Goal: Task Accomplishment & Management: Complete application form

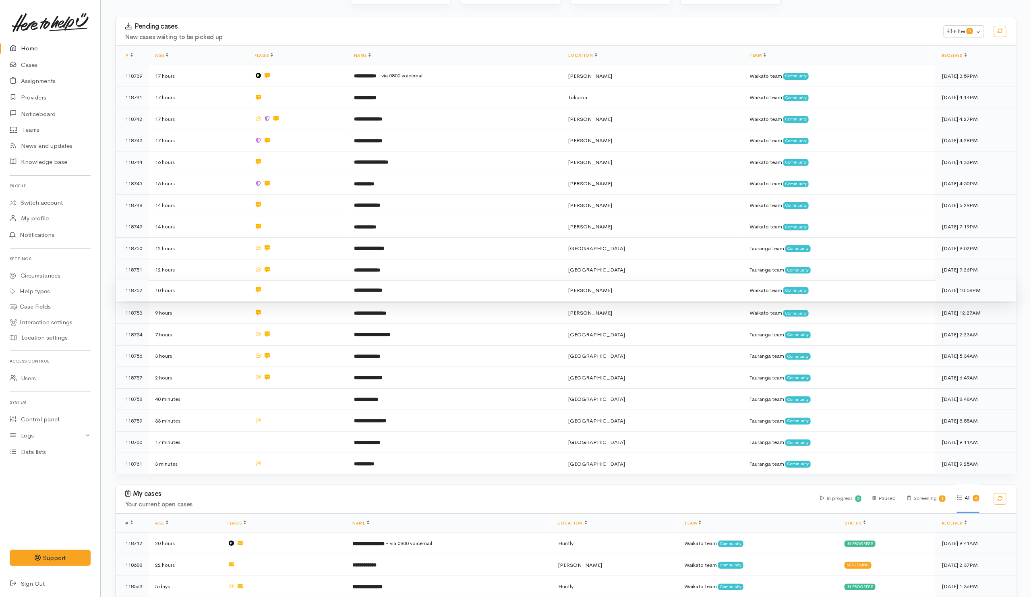
scroll to position [203, 0]
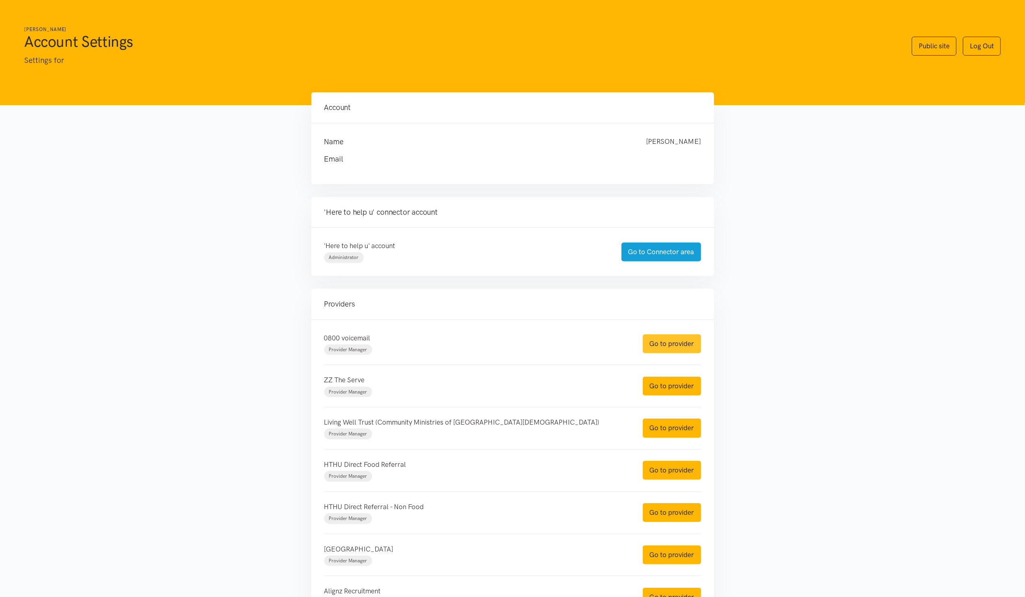
click at [688, 344] on link "Go to provider" at bounding box center [672, 343] width 58 height 19
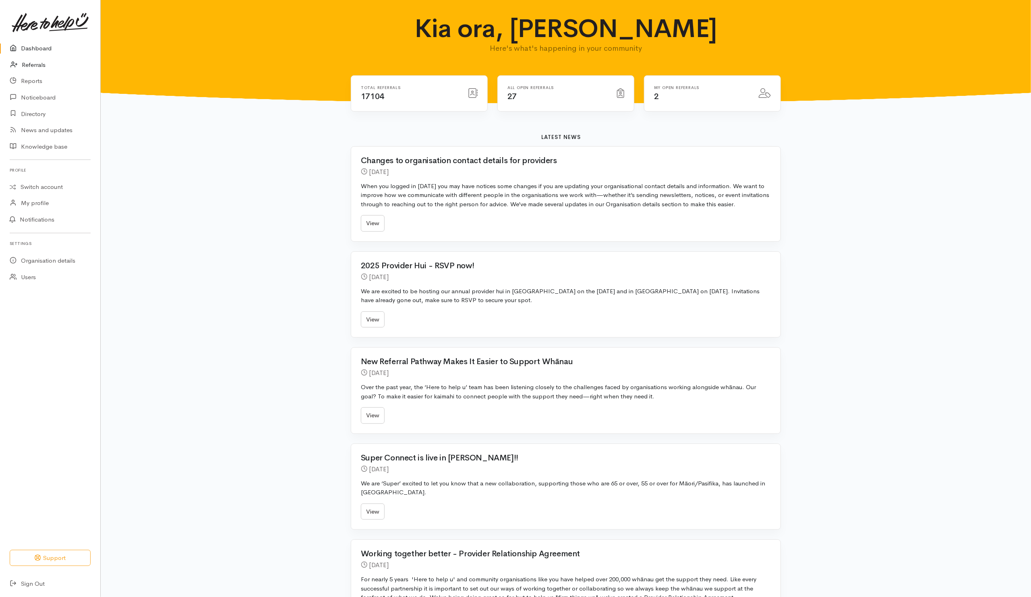
click at [27, 68] on link "Referrals" at bounding box center [50, 65] width 100 height 17
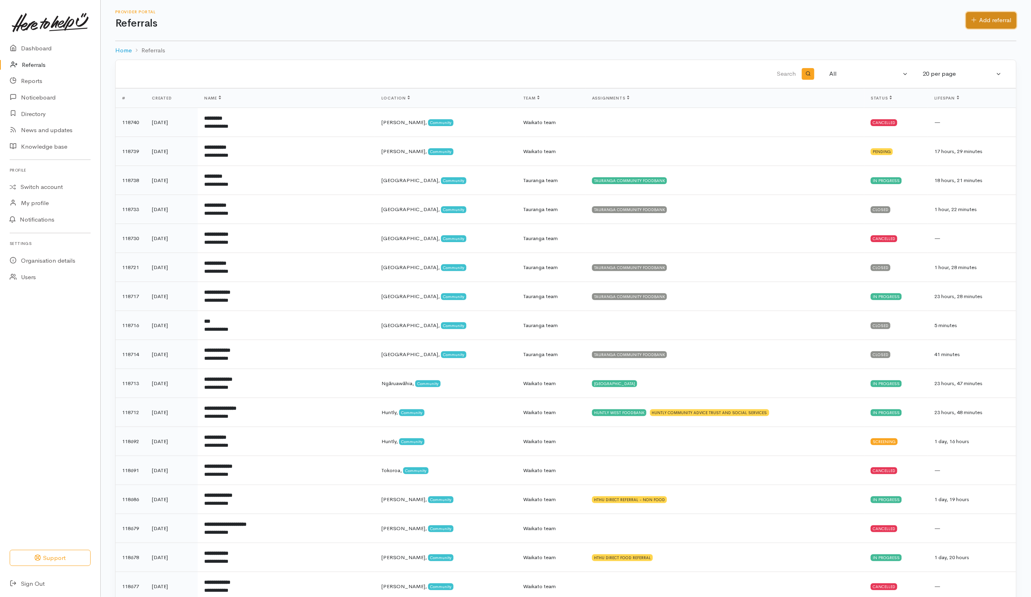
click at [996, 21] on link "Add referral" at bounding box center [992, 20] width 50 height 17
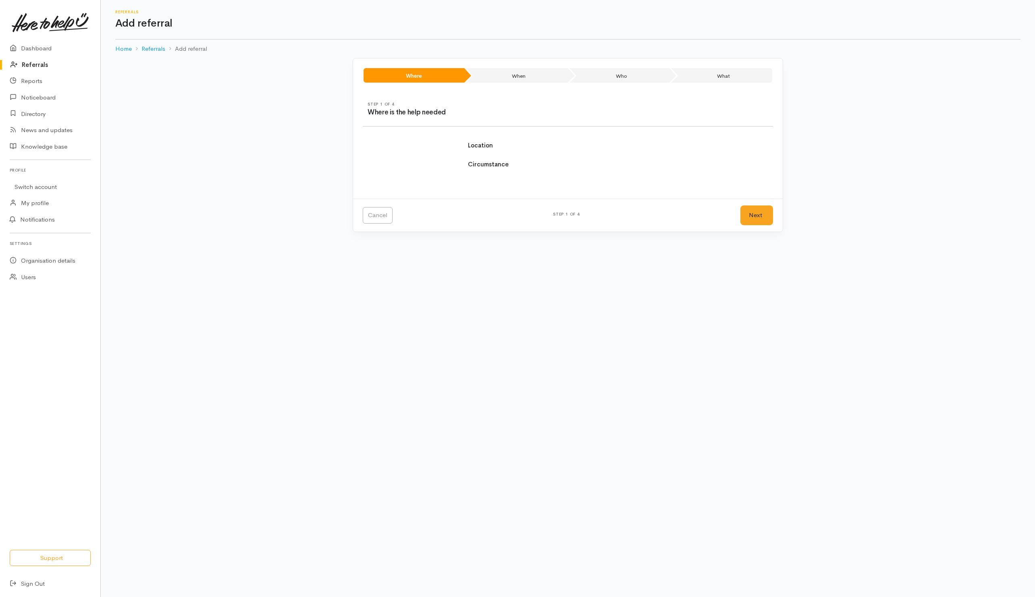
select select
click at [504, 163] on div "Choose a region..." at bounding box center [508, 159] width 71 height 9
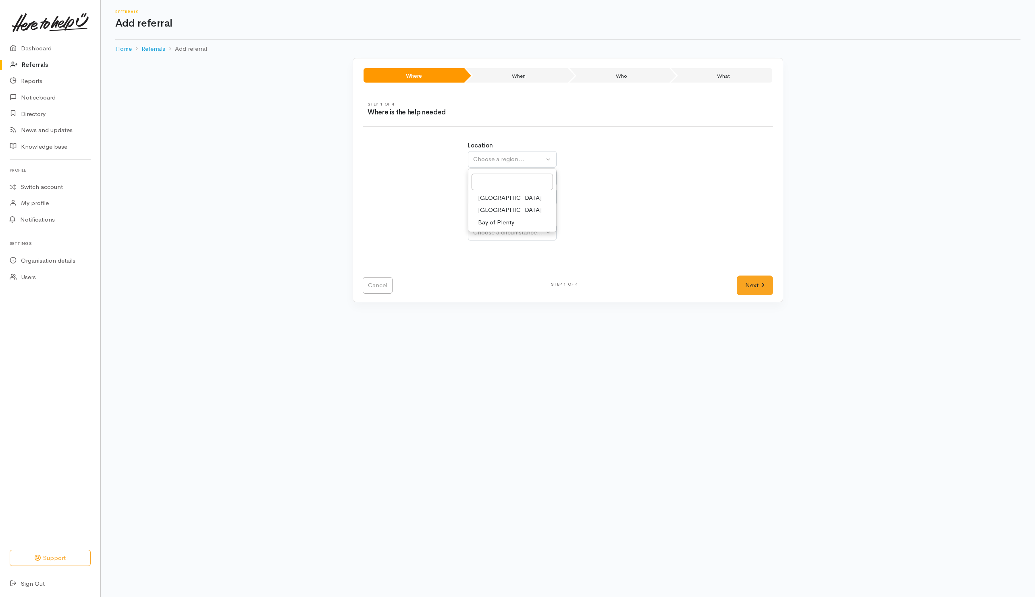
click at [482, 225] on span "Bay of Plenty" at bounding box center [496, 222] width 36 height 9
select select "4"
select select
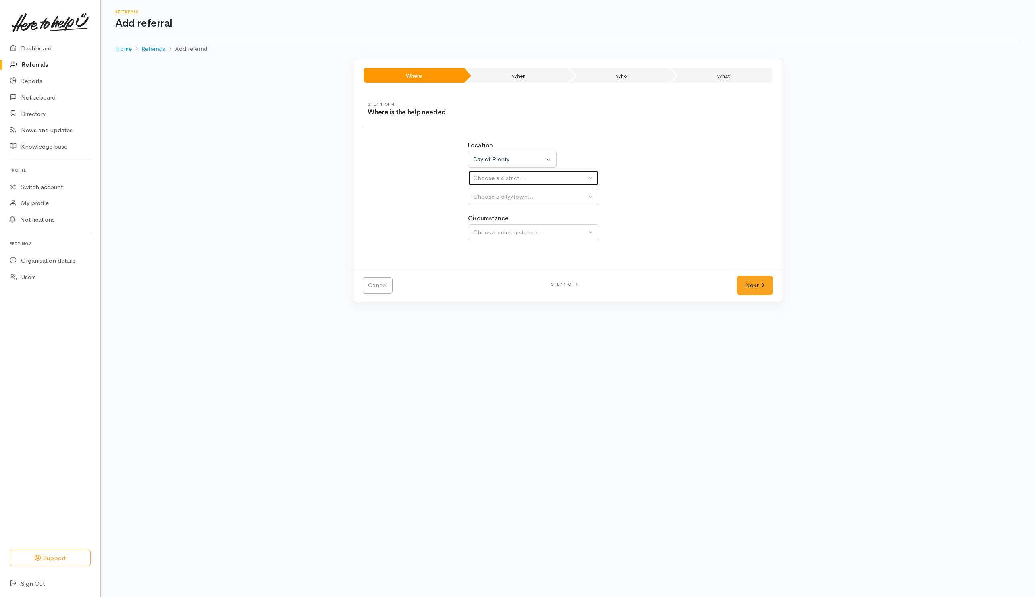
click at [487, 179] on div "Choose a district..." at bounding box center [529, 178] width 113 height 9
click at [490, 218] on span "[GEOGRAPHIC_DATA]" at bounding box center [510, 216] width 64 height 9
select select "6"
select select
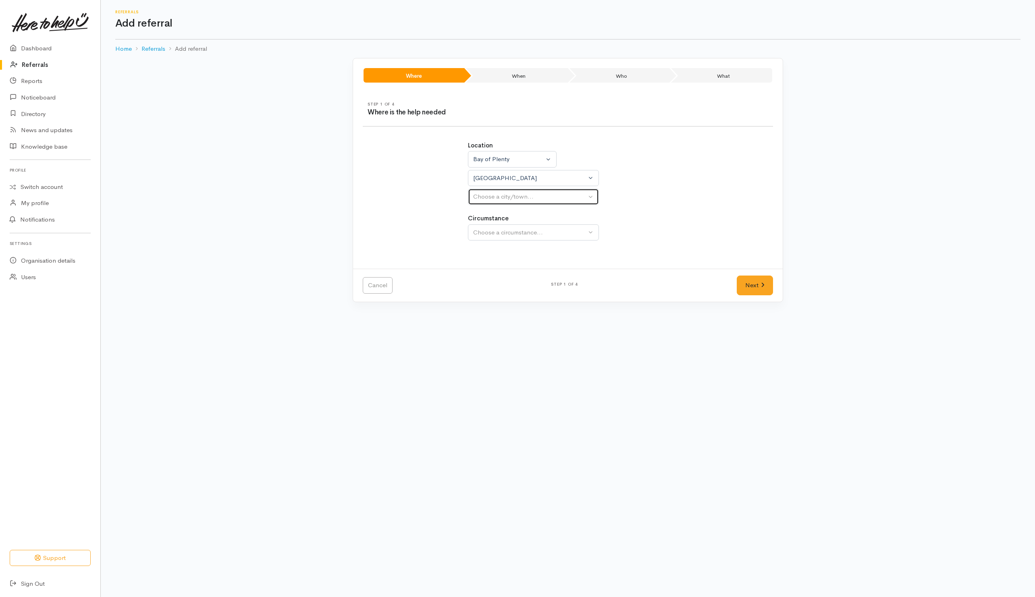
click at [487, 195] on div "Choose a city/town..." at bounding box center [529, 196] width 113 height 9
click at [483, 237] on span "[GEOGRAPHIC_DATA]" at bounding box center [510, 235] width 64 height 9
select select "4"
click at [489, 232] on div "Choose a circumstance..." at bounding box center [529, 232] width 113 height 9
select select
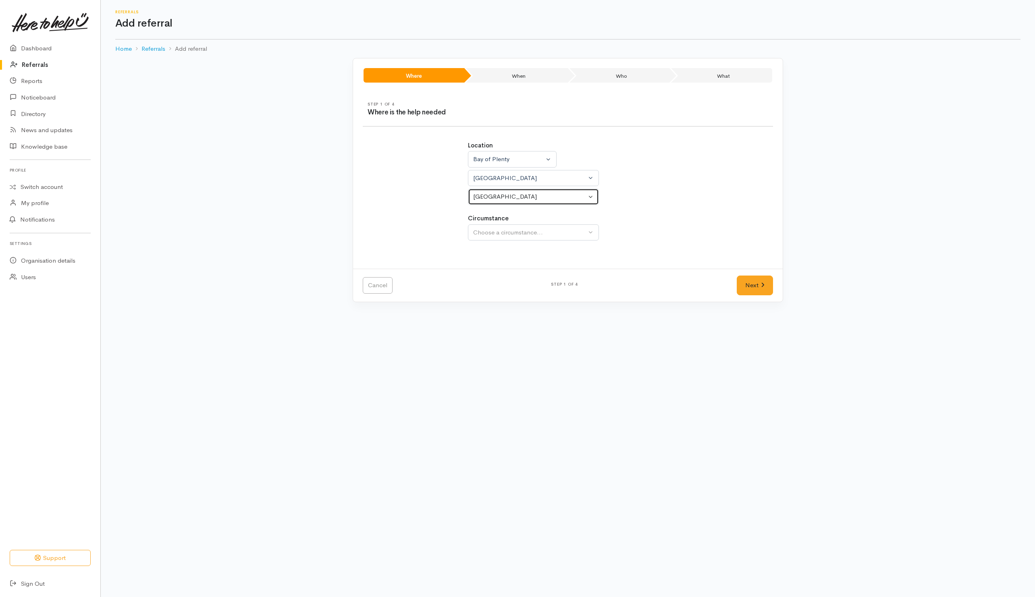
click at [497, 195] on div "[GEOGRAPHIC_DATA]" at bounding box center [529, 196] width 113 height 9
click at [502, 179] on div "[GEOGRAPHIC_DATA]" at bounding box center [529, 178] width 113 height 9
click at [490, 231] on span "Eastern Bay of Plenty" at bounding box center [507, 228] width 58 height 9
select select "13"
select select
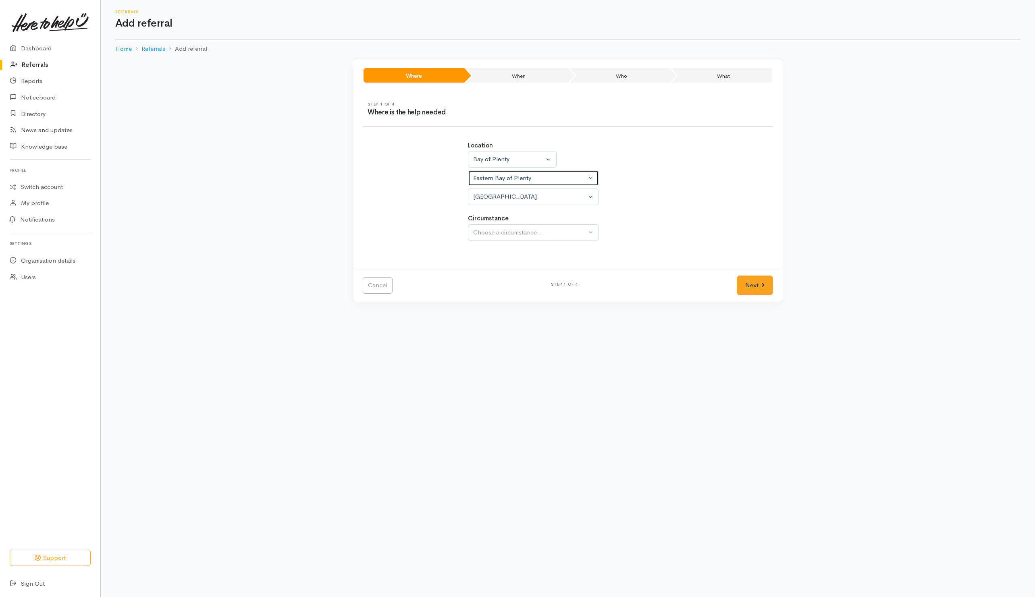
select select
click at [492, 201] on div "Choose a city/town..." at bounding box center [529, 196] width 113 height 9
click at [498, 179] on div "Eastern Bay of Plenty" at bounding box center [529, 178] width 113 height 9
click at [486, 218] on span "[GEOGRAPHIC_DATA]" at bounding box center [510, 216] width 64 height 9
select select "6"
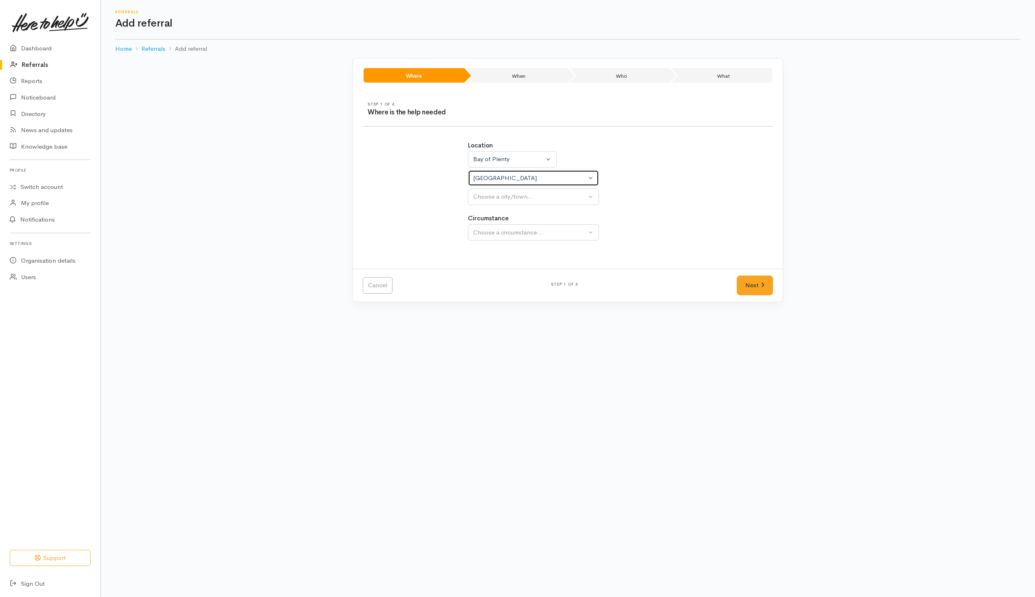
select select
click at [494, 198] on div "Choose a city/town..." at bounding box center [529, 196] width 113 height 9
click at [486, 238] on span "[GEOGRAPHIC_DATA]" at bounding box center [510, 235] width 64 height 9
select select "4"
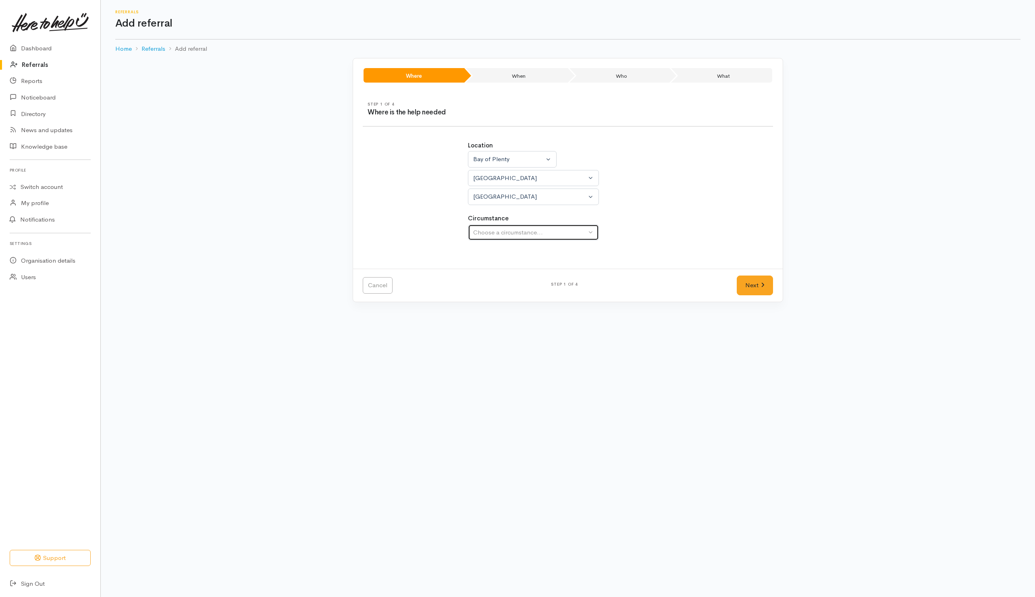
click at [487, 233] on div "Choose a circumstance..." at bounding box center [529, 232] width 113 height 9
click at [693, 242] on div "Location Auckland Waikato Bay of Plenty Bay of Plenty Auckland Waikato Bay of P…" at bounding box center [568, 195] width 420 height 128
click at [595, 233] on button "Choose a circumstance..." at bounding box center [533, 232] width 131 height 17
click at [556, 276] on link "Community" at bounding box center [533, 271] width 130 height 12
select select "2"
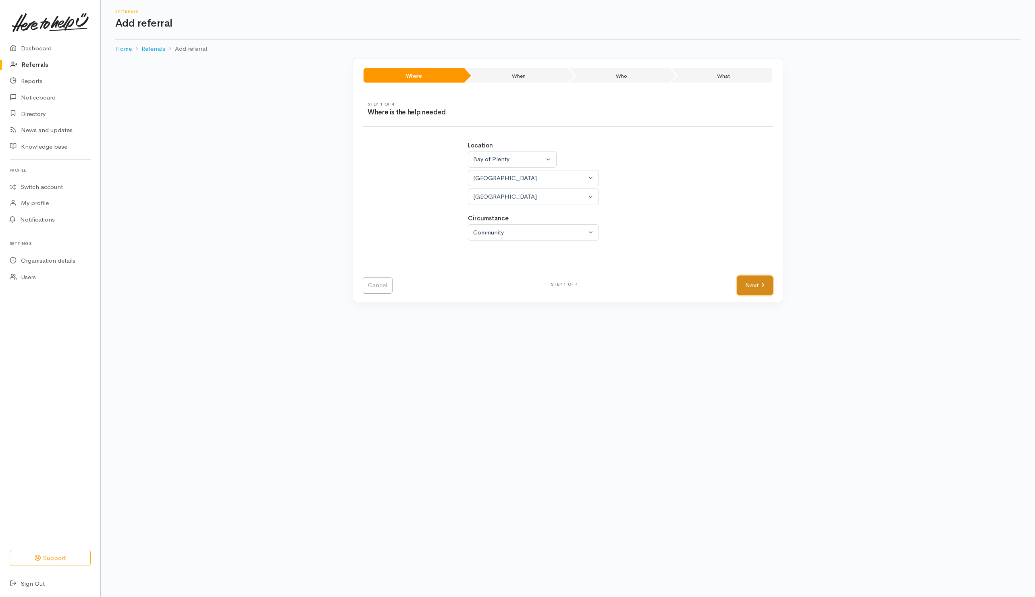
click at [739, 284] on link "Next" at bounding box center [754, 286] width 36 height 20
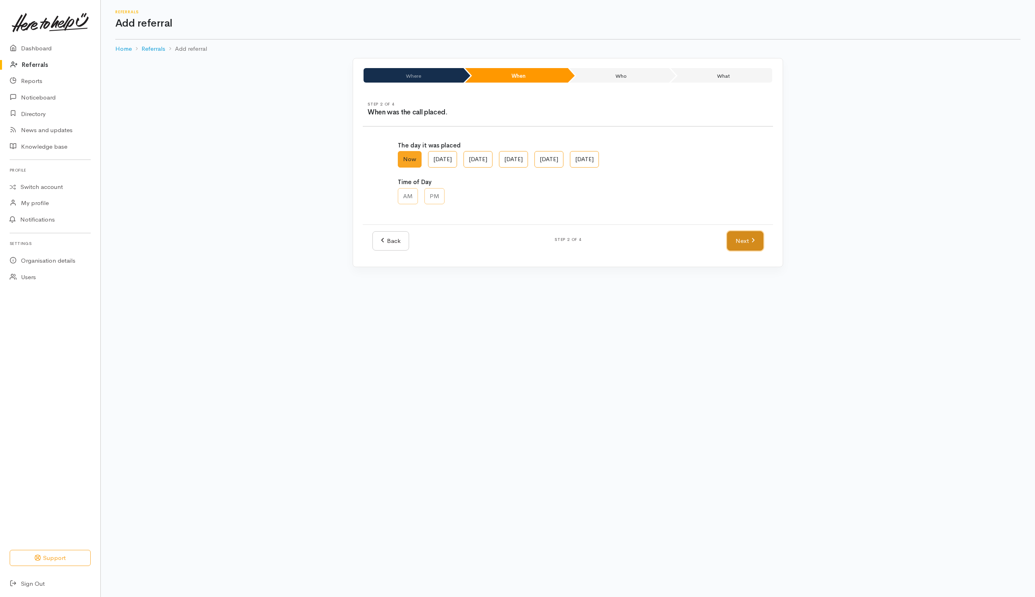
click at [740, 244] on link "Next" at bounding box center [745, 241] width 36 height 20
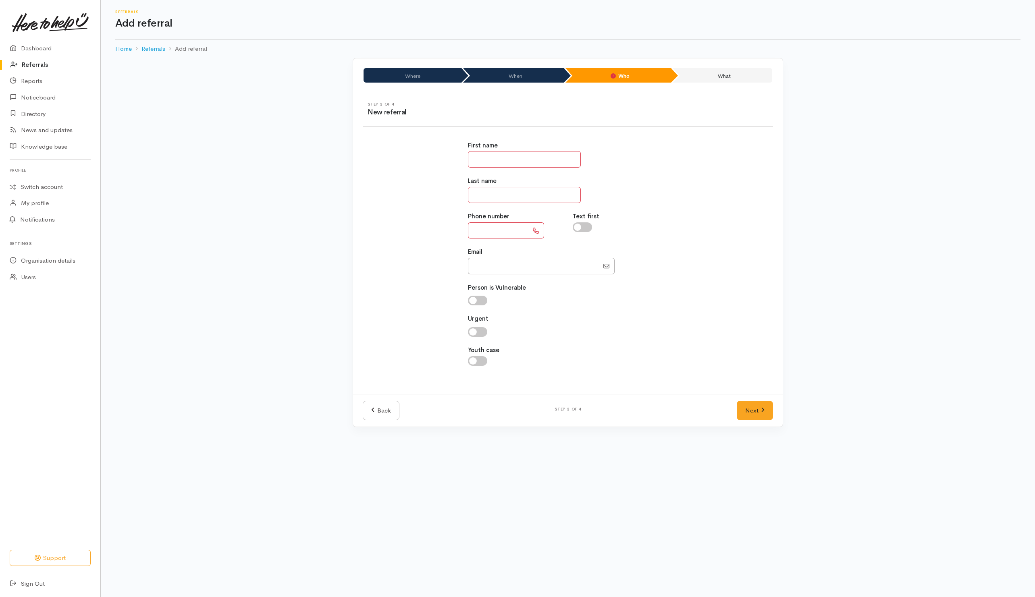
drag, startPoint x: 550, startPoint y: 157, endPoint x: 549, endPoint y: 116, distance: 40.7
click at [550, 157] on input "text" at bounding box center [524, 159] width 113 height 17
type input "**"
type input "****"
click at [503, 232] on input "text" at bounding box center [498, 230] width 60 height 17
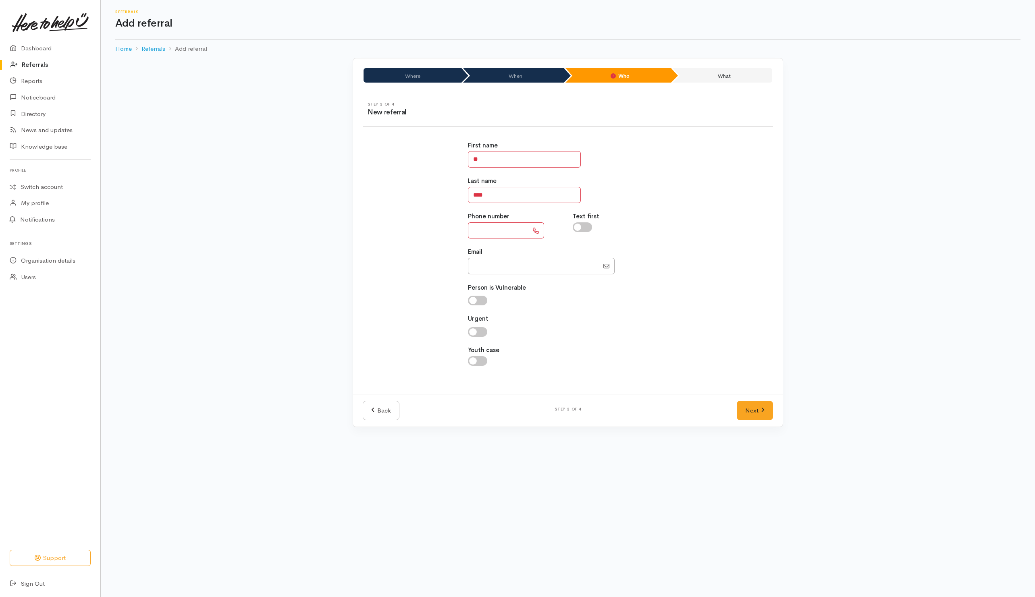
click at [503, 228] on input "text" at bounding box center [498, 230] width 60 height 17
click at [496, 232] on input "*********" at bounding box center [498, 230] width 60 height 17
type input "**********"
drag, startPoint x: 478, startPoint y: 296, endPoint x: 500, endPoint y: 306, distance: 23.8
click at [481, 297] on div "Person is Vulnerable Why? Help others understand why you think this is an appro…" at bounding box center [568, 294] width 200 height 23
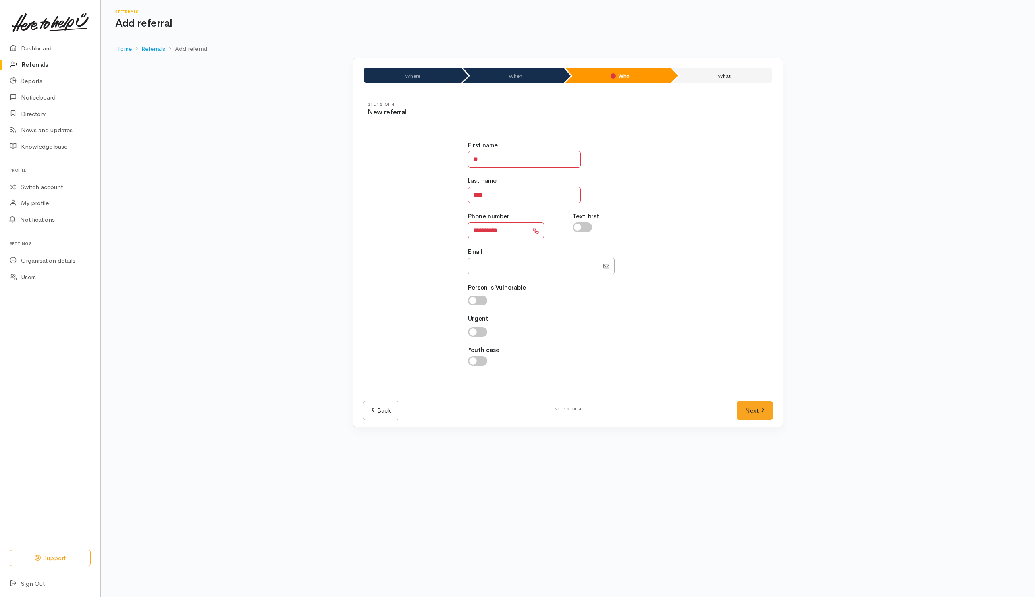
click at [481, 304] on input "checkbox" at bounding box center [477, 301] width 19 height 10
checkbox input "true"
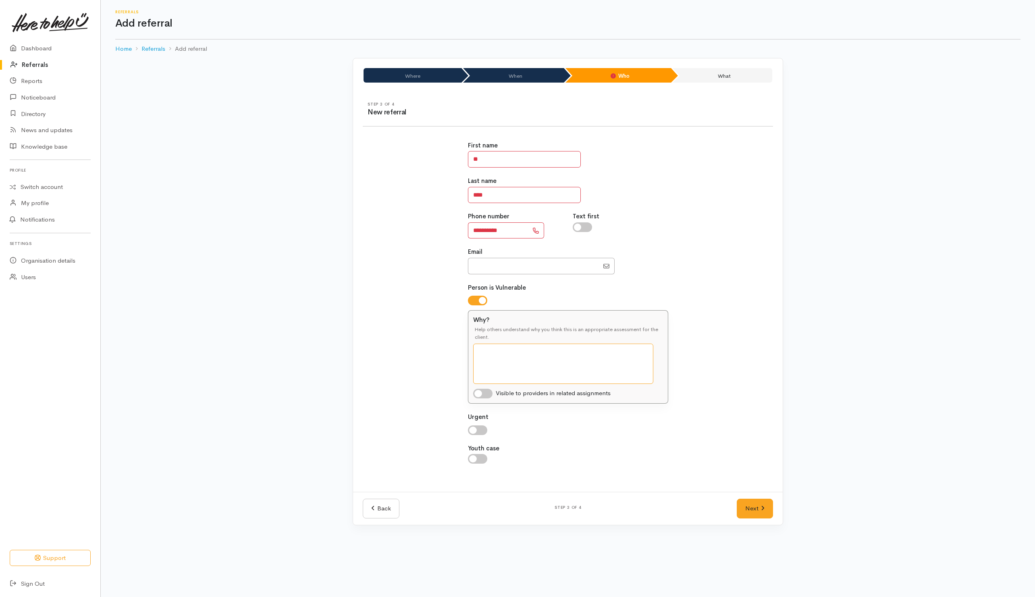
click at [573, 370] on textarea "Why?" at bounding box center [563, 364] width 180 height 40
click at [480, 396] on input "checkbox" at bounding box center [482, 394] width 19 height 10
checkbox input "true"
click at [507, 342] on div "Help others understand why you think this is an appropriate assessment for the …" at bounding box center [568, 335] width 190 height 18
click at [521, 371] on textarea "Why?" at bounding box center [563, 364] width 180 height 40
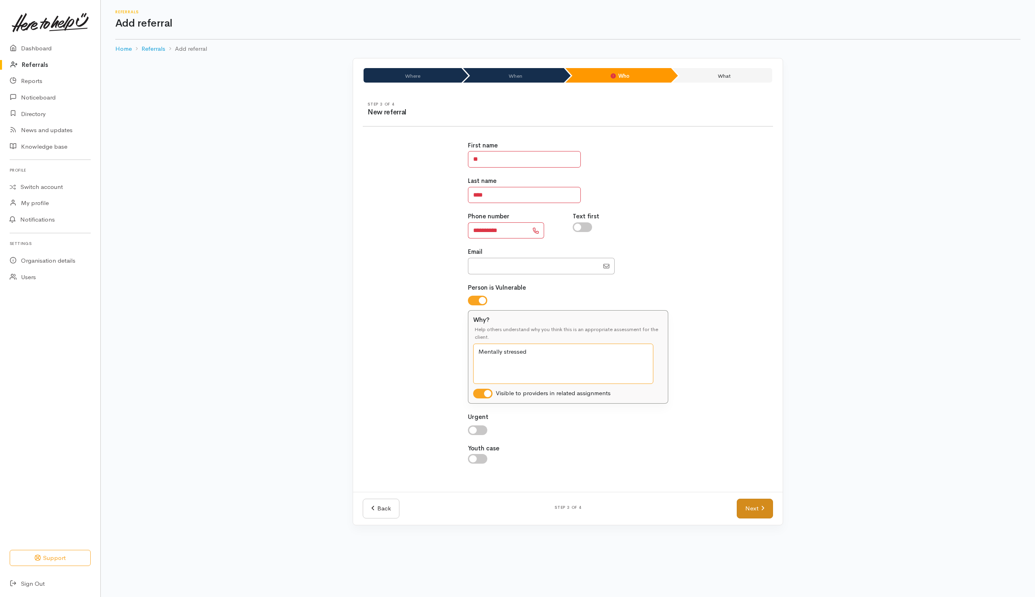
type textarea "Mentally stressed"
click at [749, 516] on link "Next" at bounding box center [754, 509] width 36 height 20
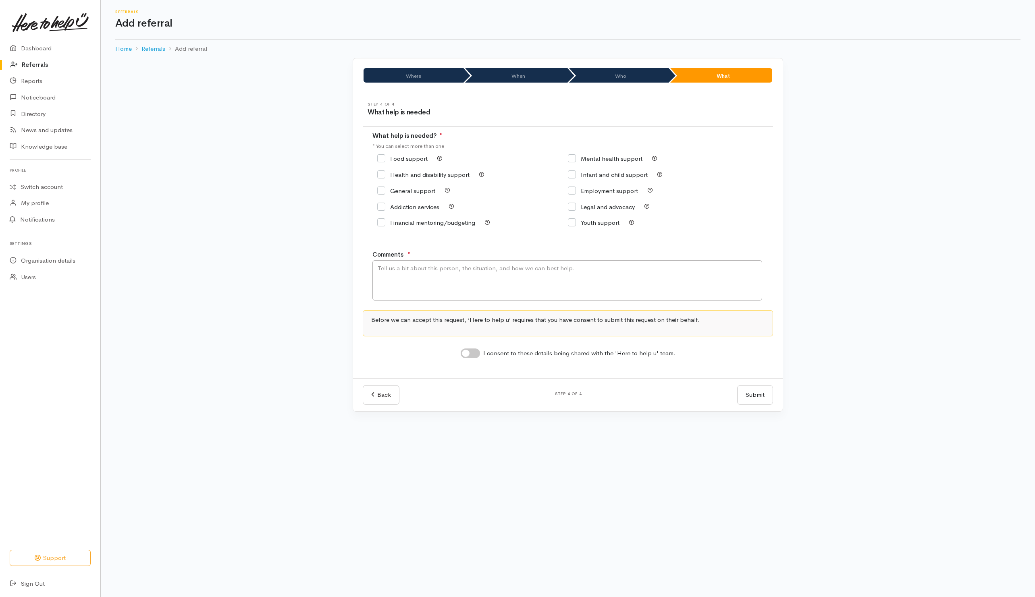
click at [602, 160] on input "Mental health support" at bounding box center [605, 159] width 75 height 6
checkbox input "true"
click at [415, 194] on label "General support" at bounding box center [406, 191] width 58 height 6
click at [415, 194] on input "General support" at bounding box center [406, 191] width 58 height 6
checkbox input "true"
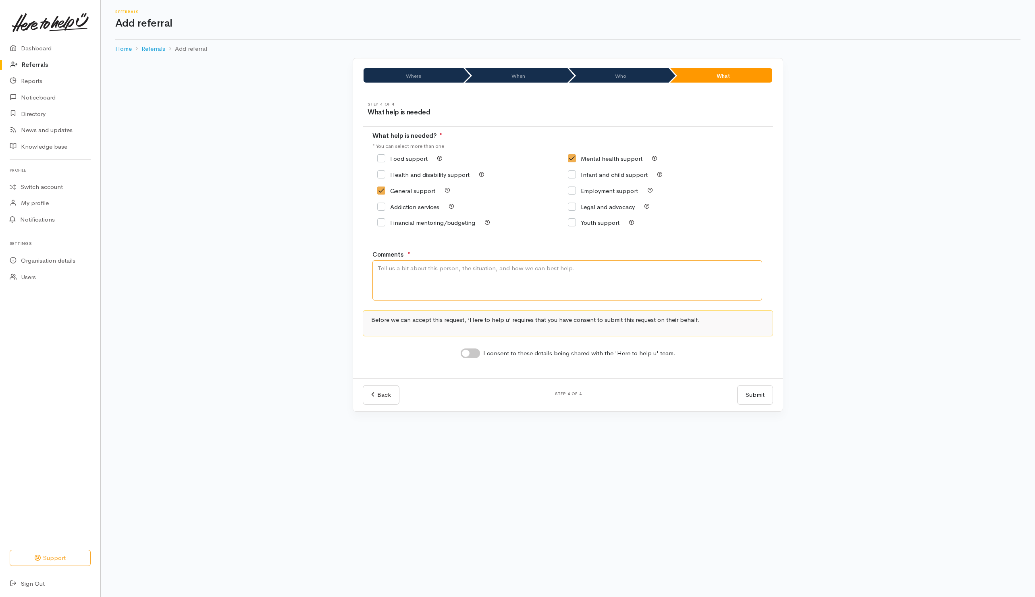
click at [417, 278] on textarea "Comments" at bounding box center [567, 280] width 390 height 40
click at [510, 270] on textarea "Need mental health support and accommodation. Live in" at bounding box center [567, 280] width 390 height 40
click at [514, 270] on textarea "Need mental health support and accommodation. Live in" at bounding box center [567, 280] width 390 height 40
drag, startPoint x: 601, startPoint y: 273, endPoint x: 607, endPoint y: 273, distance: 6.4
click at [600, 273] on textarea "Need mental health support and accommodation. Got evicted from house and Live in" at bounding box center [567, 280] width 390 height 40
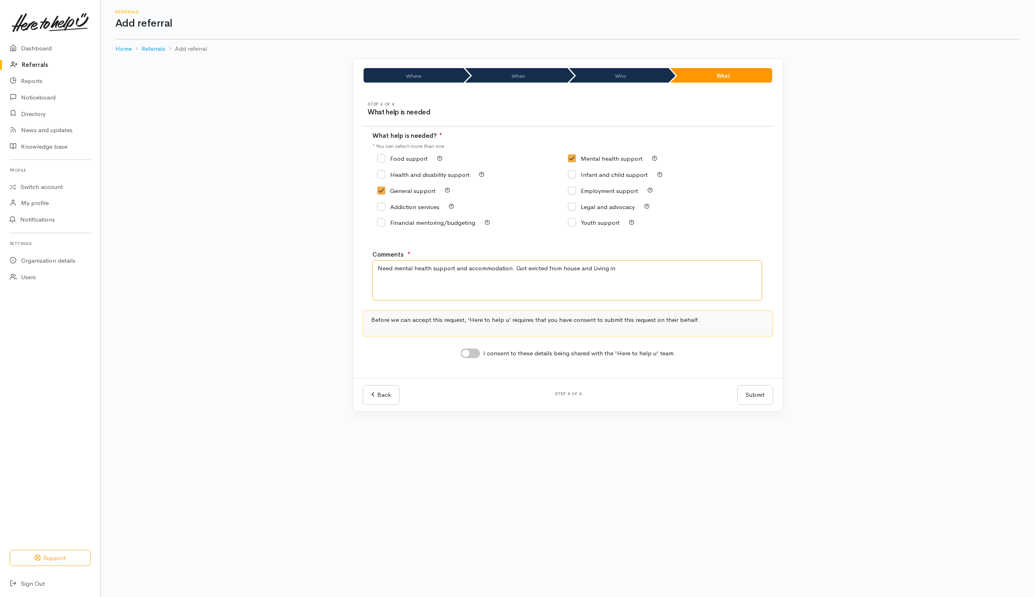
click at [627, 274] on textarea "Need mental health support and accommodation. Got evicted from house and Living…" at bounding box center [567, 280] width 390 height 40
type textarea "Need mental health support and accommodation. Got evicted from house and Living…"
click at [471, 356] on input "I consent to these details being shared with the 'Here to help u' team." at bounding box center [470, 354] width 19 height 10
checkbox input "true"
click at [581, 267] on textarea "Need mental health support and accommodation. Got evicted from house and Living…" at bounding box center [567, 280] width 390 height 40
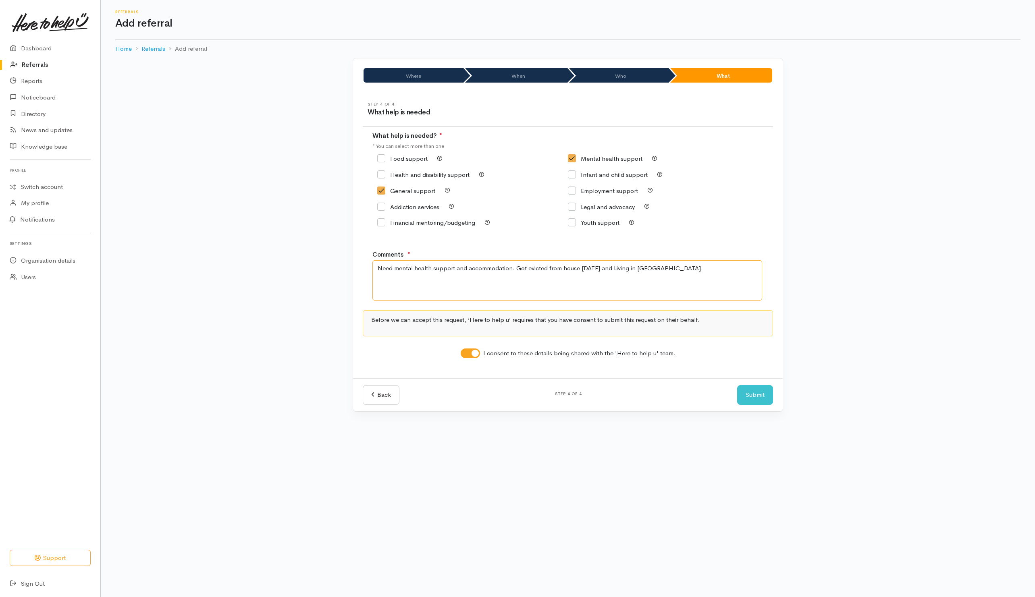
click at [671, 273] on textarea "Need mental health support and accommodation. Got evicted from house yesterday …" at bounding box center [567, 280] width 390 height 40
type textarea "Need mental health support and accommodation. Got evicted from house yesterday …"
click at [759, 398] on button "Submit" at bounding box center [755, 395] width 36 height 20
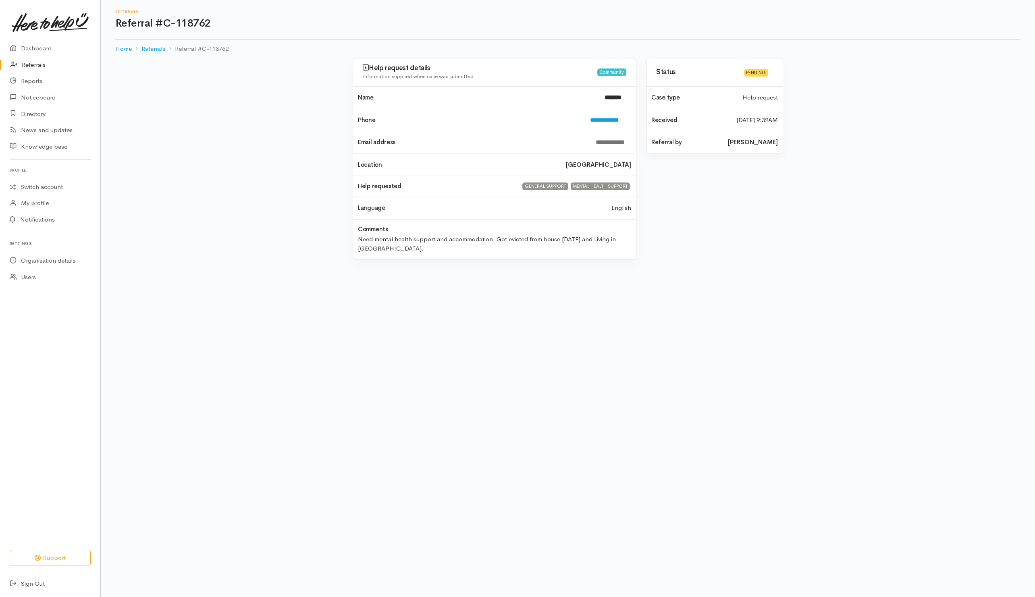
drag, startPoint x: 31, startPoint y: 65, endPoint x: 83, endPoint y: 69, distance: 51.3
click at [31, 65] on link "Referrals" at bounding box center [50, 65] width 100 height 17
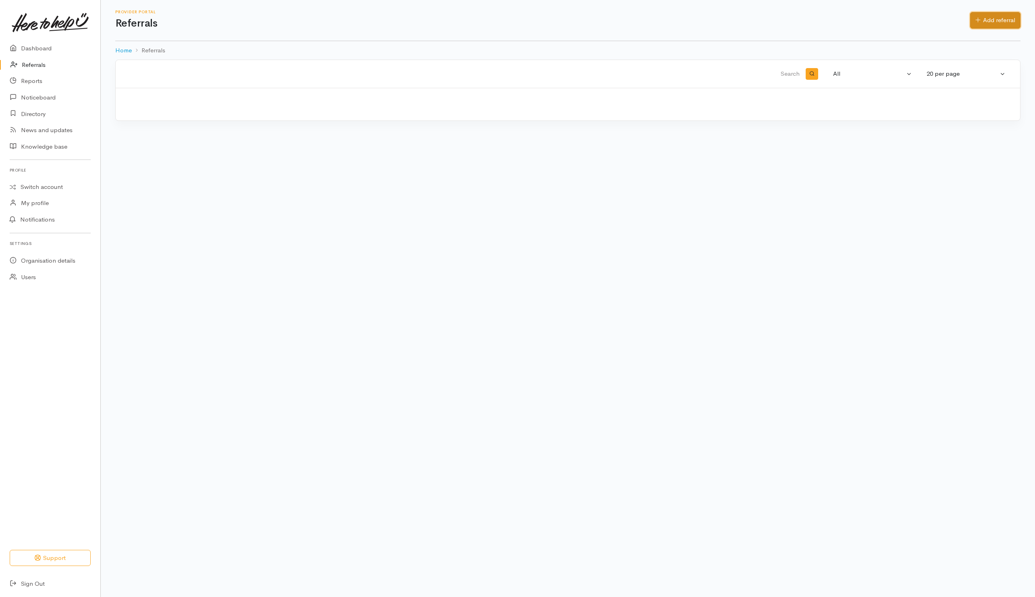
click at [985, 21] on link "Add referral" at bounding box center [995, 20] width 50 height 17
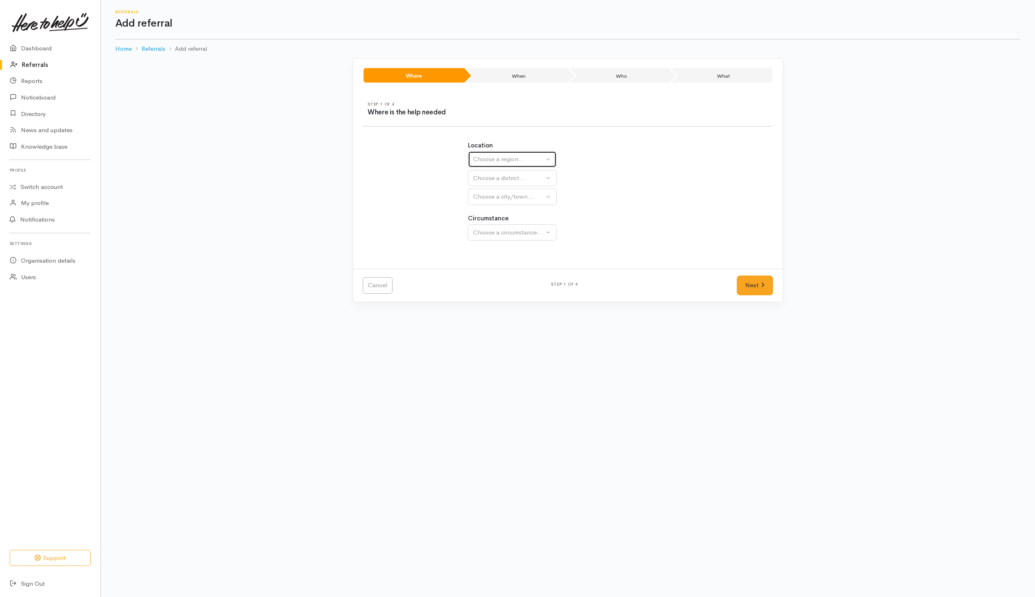
click at [535, 162] on div "Choose a region..." at bounding box center [508, 159] width 71 height 9
click at [498, 211] on span "Waikato" at bounding box center [510, 209] width 64 height 9
select select "3"
select select
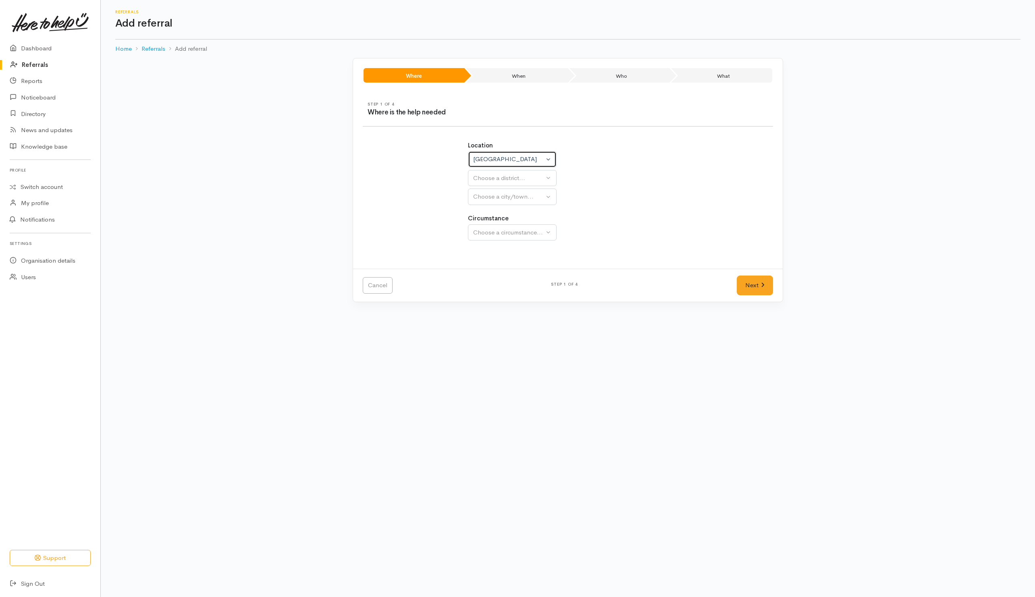
select select
click at [515, 180] on div "Choose a district..." at bounding box center [529, 178] width 113 height 9
click at [539, 154] on button "Waikato" at bounding box center [512, 159] width 89 height 17
click at [489, 222] on span "Bay of Plenty" at bounding box center [496, 222] width 36 height 9
select select "4"
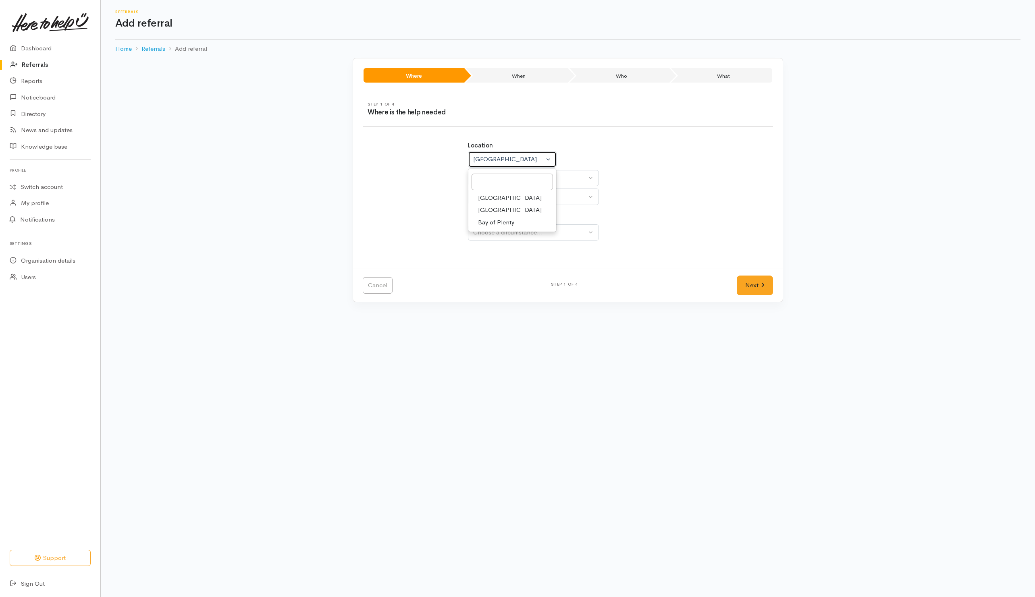
select select
click at [504, 176] on div "Choose a district..." at bounding box center [529, 178] width 113 height 9
click at [491, 216] on span "[GEOGRAPHIC_DATA]" at bounding box center [510, 216] width 64 height 9
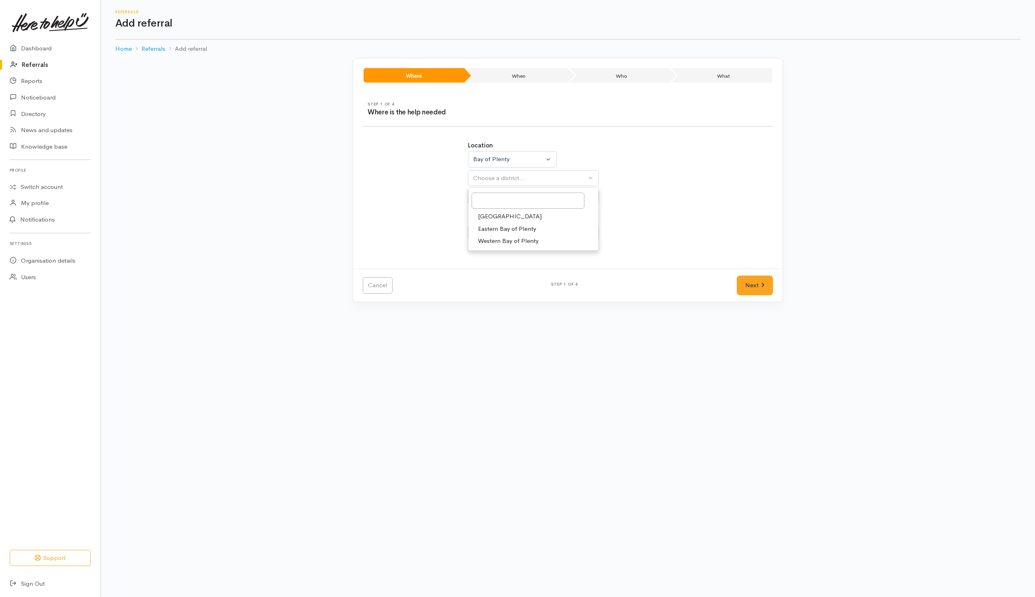
select select "6"
select select
click at [508, 193] on div "Choose a city/town..." at bounding box center [529, 196] width 113 height 9
click at [494, 235] on span "[GEOGRAPHIC_DATA]" at bounding box center [510, 235] width 64 height 9
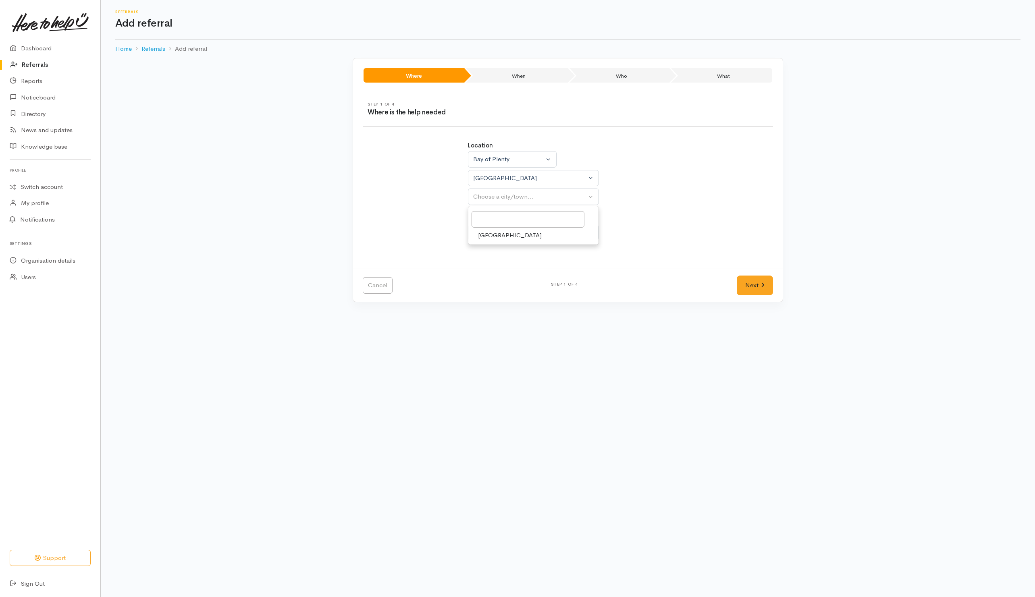
select select "4"
click at [491, 277] on link "Community" at bounding box center [533, 271] width 130 height 12
select select "2"
click at [751, 285] on link "Next" at bounding box center [754, 286] width 36 height 20
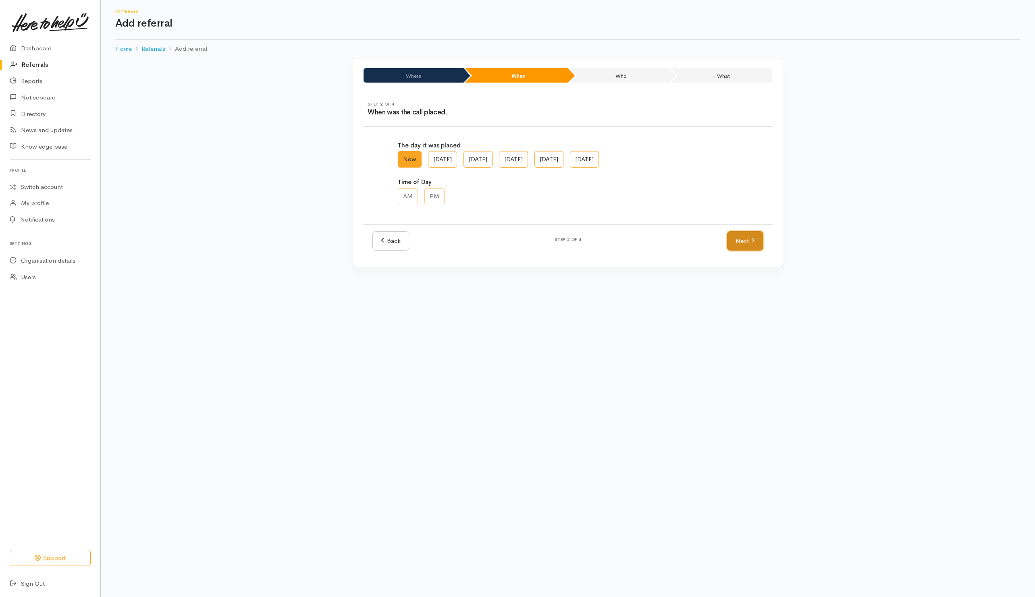
click at [734, 242] on link "Next" at bounding box center [745, 241] width 36 height 20
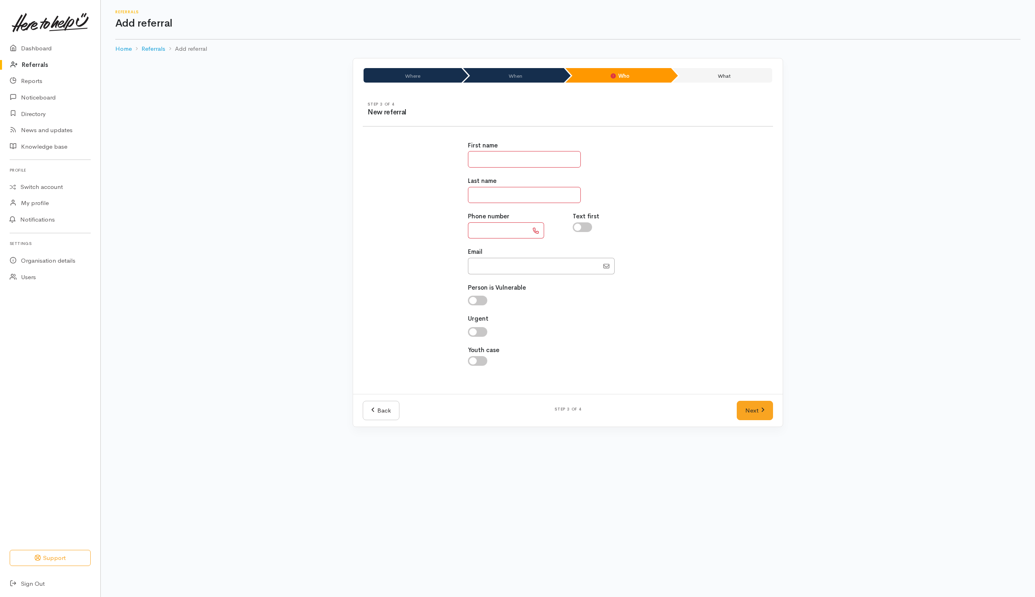
click at [488, 167] on input "text" at bounding box center [524, 159] width 113 height 17
type input "*****"
type input "*******"
drag, startPoint x: 581, startPoint y: 230, endPoint x: 465, endPoint y: 226, distance: 116.9
click at [582, 230] on input "checkbox" at bounding box center [582, 227] width 19 height 10
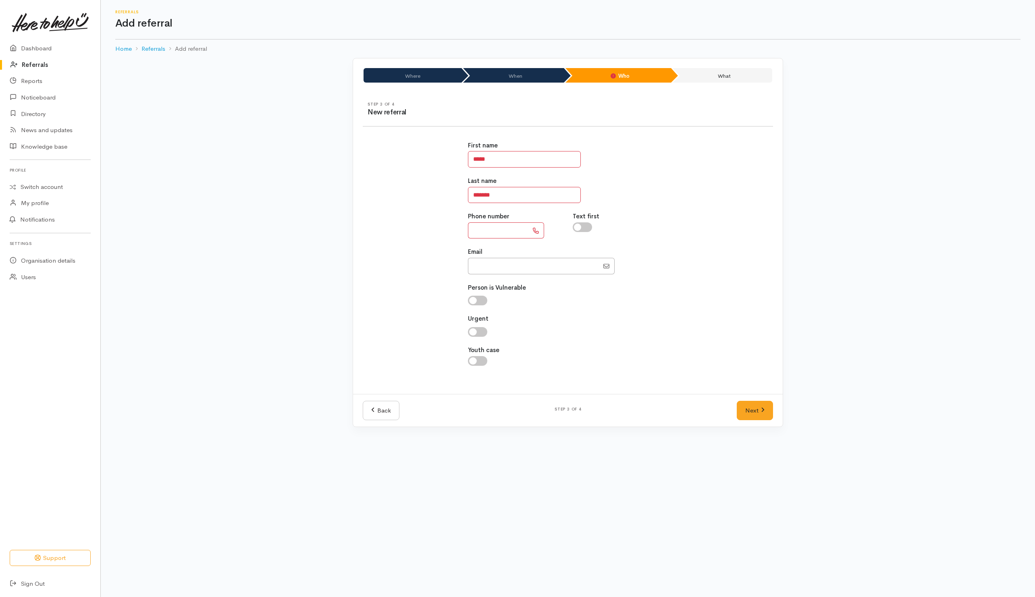
checkbox input "true"
click at [481, 230] on input "text" at bounding box center [498, 230] width 60 height 17
type input "**********"
click at [751, 414] on link "Next" at bounding box center [754, 411] width 36 height 20
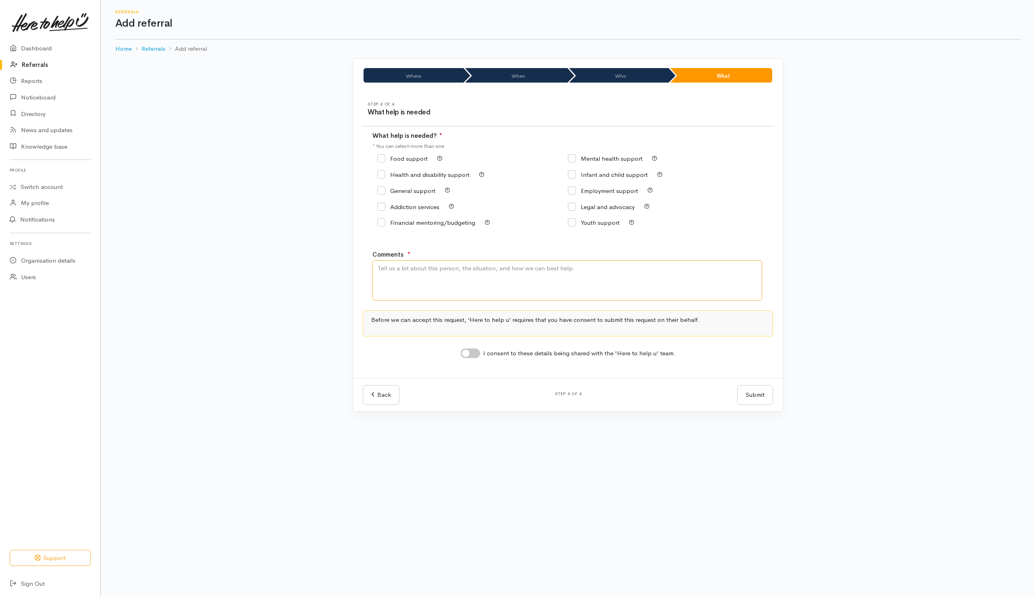
click at [461, 268] on textarea "Comments" at bounding box center [567, 280] width 390 height 40
type textarea "Need kai"
click at [382, 159] on input "Food support" at bounding box center [402, 159] width 50 height 6
checkbox input "true"
click at [477, 353] on input "I consent to these details being shared with the 'Here to help u' team." at bounding box center [470, 354] width 19 height 10
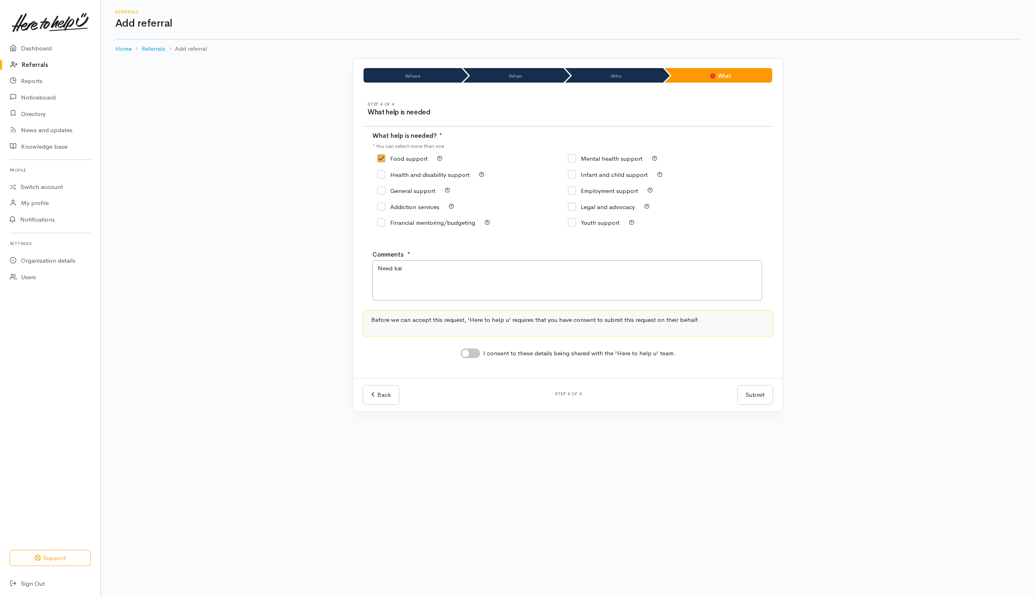
checkbox input "true"
click at [752, 394] on button "Submit" at bounding box center [755, 395] width 36 height 20
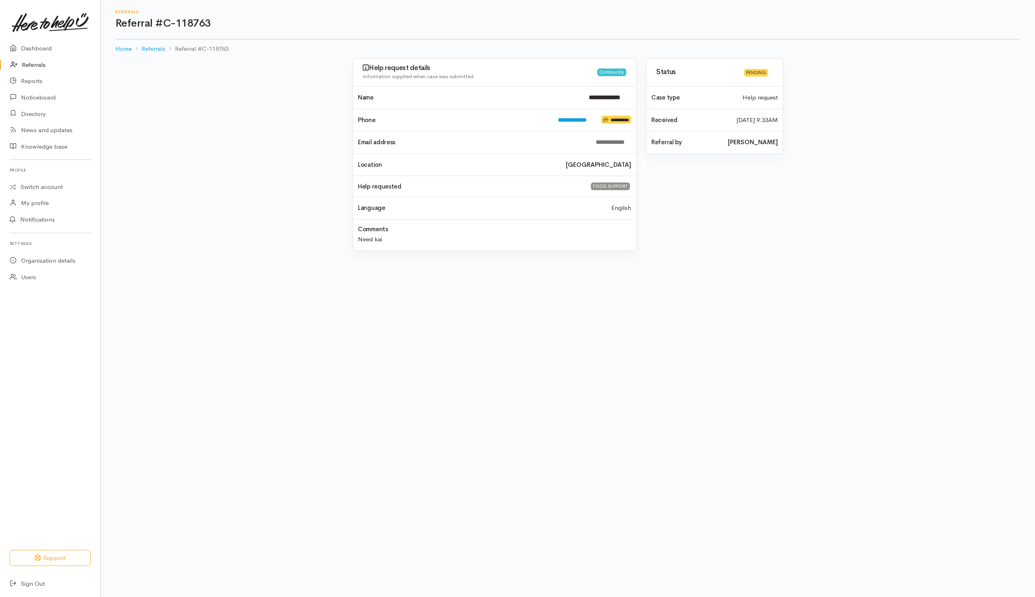
click at [30, 64] on link "Referrals" at bounding box center [50, 65] width 100 height 17
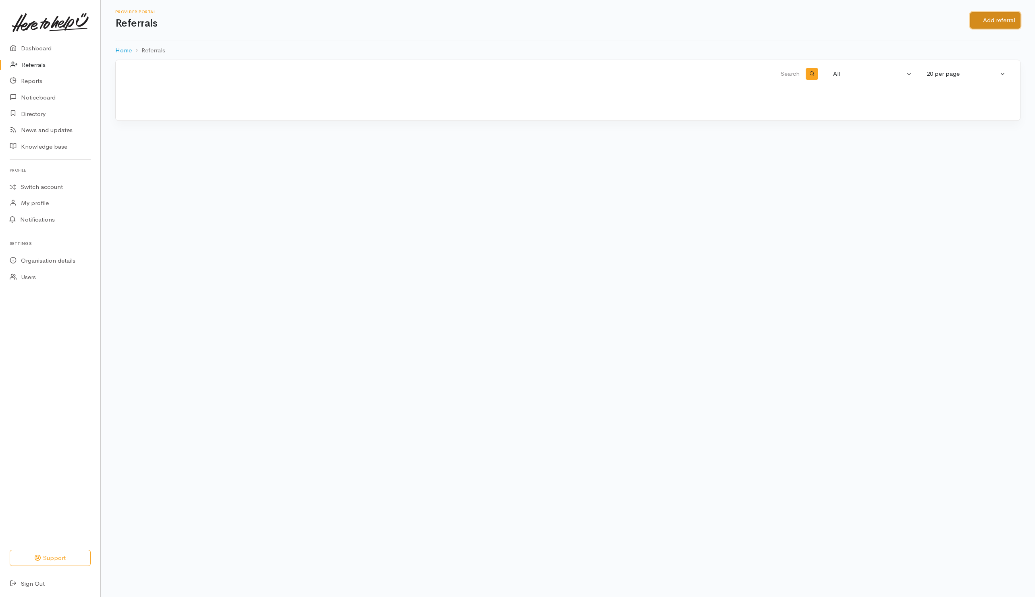
click at [1012, 20] on link "Add referral" at bounding box center [995, 20] width 50 height 17
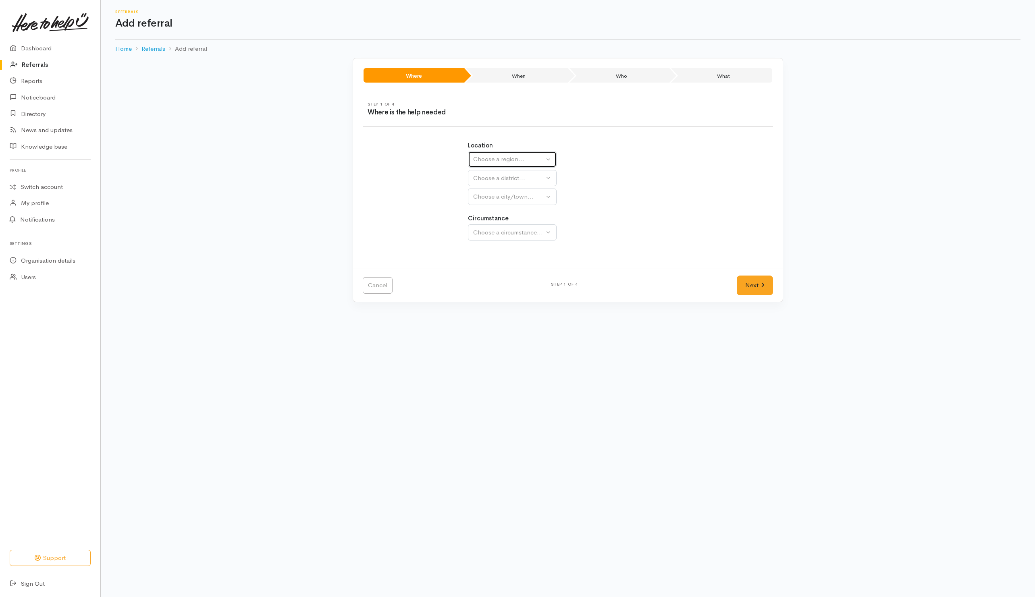
click at [538, 158] on div "Choose a region..." at bounding box center [508, 159] width 71 height 9
click at [487, 224] on span "Bay of Plenty" at bounding box center [496, 222] width 36 height 9
select select "4"
select select
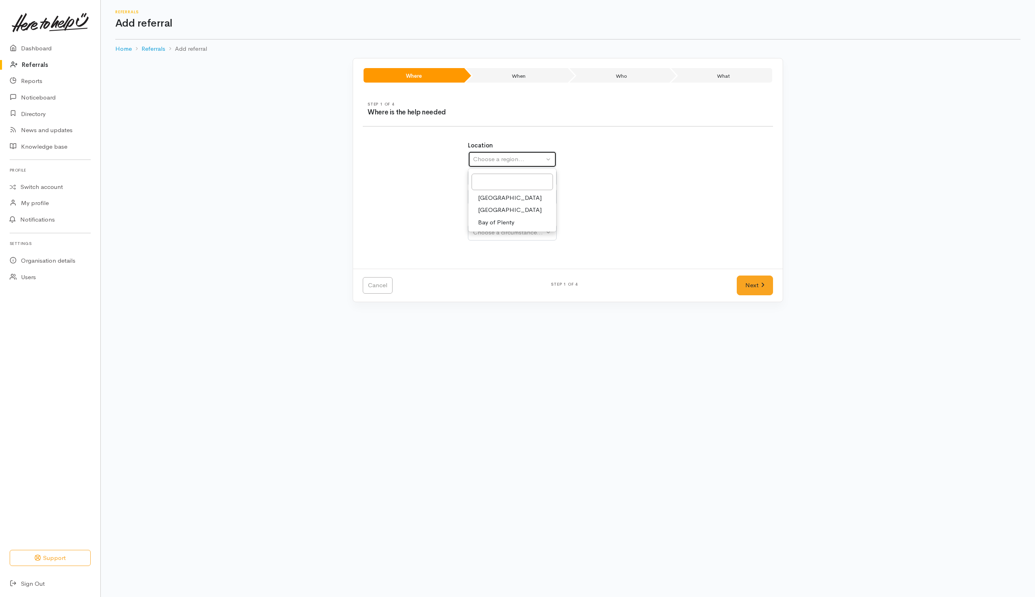
select select
click at [491, 184] on button "Choose a district..." at bounding box center [533, 178] width 131 height 17
click at [490, 219] on span "Tauranga" at bounding box center [510, 216] width 64 height 9
select select "6"
select select
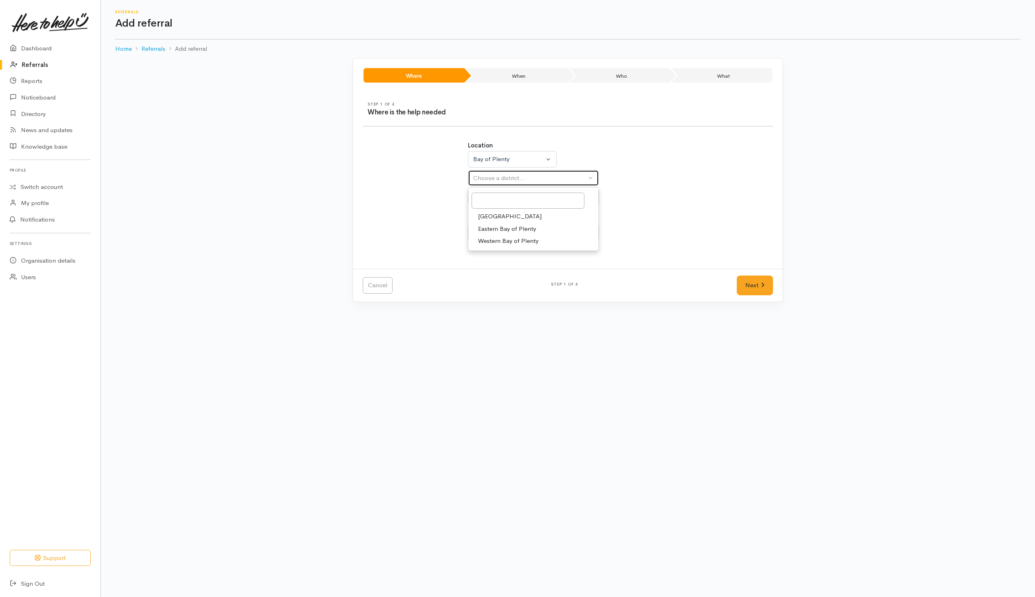
select select
click at [490, 202] on button "Choose a city/town..." at bounding box center [533, 197] width 131 height 17
click at [485, 238] on span "[GEOGRAPHIC_DATA]" at bounding box center [510, 235] width 64 height 9
select select "4"
click at [510, 228] on button "Choose a circumstance..." at bounding box center [533, 232] width 131 height 17
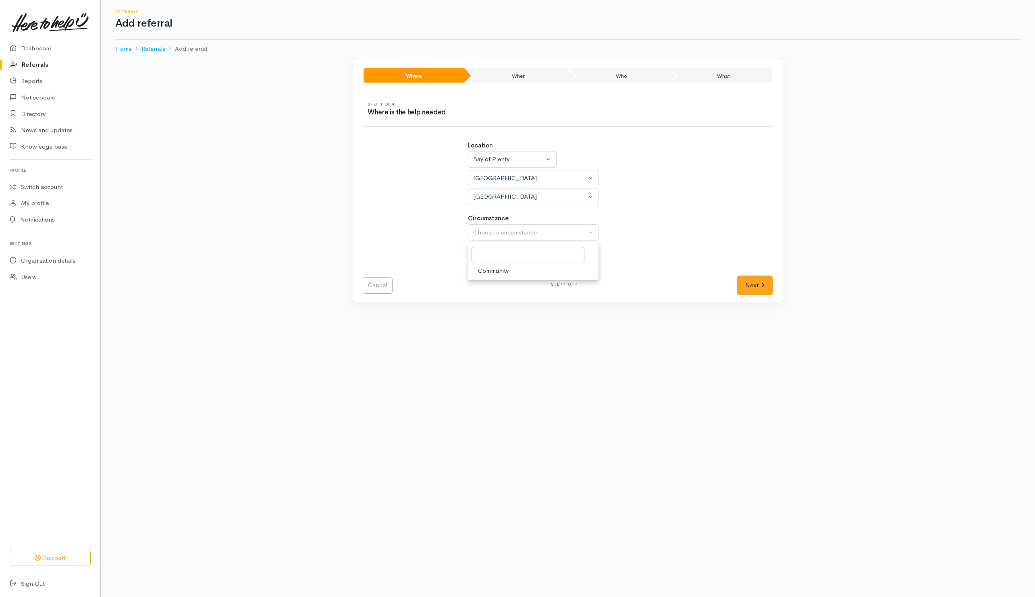
click at [502, 268] on link "Community" at bounding box center [533, 271] width 130 height 12
select select "2"
drag, startPoint x: 749, startPoint y: 283, endPoint x: 614, endPoint y: 247, distance: 139.4
click at [749, 283] on link "Next" at bounding box center [754, 286] width 36 height 20
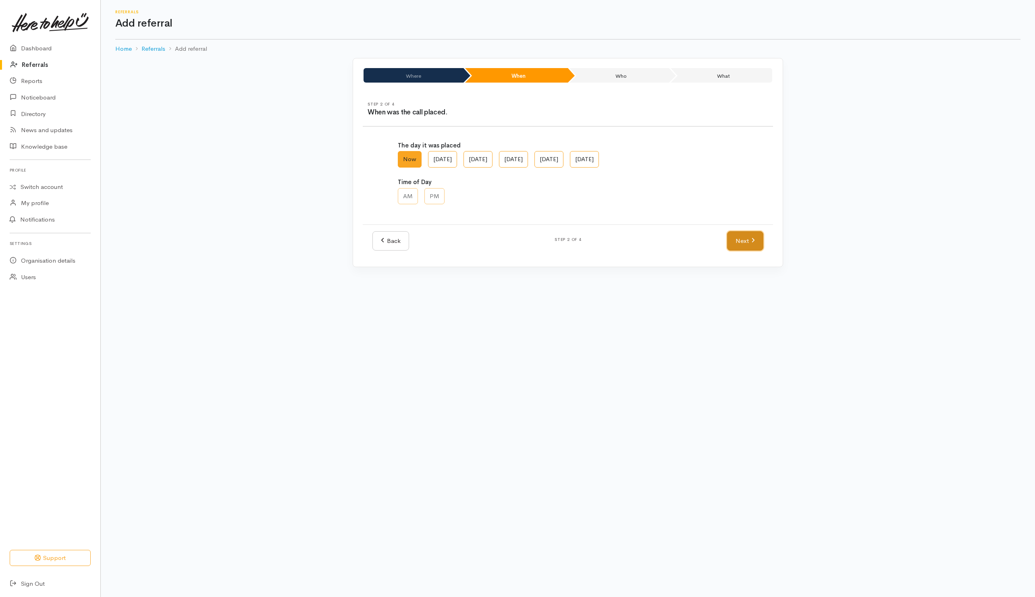
click at [752, 243] on icon at bounding box center [753, 240] width 4 height 6
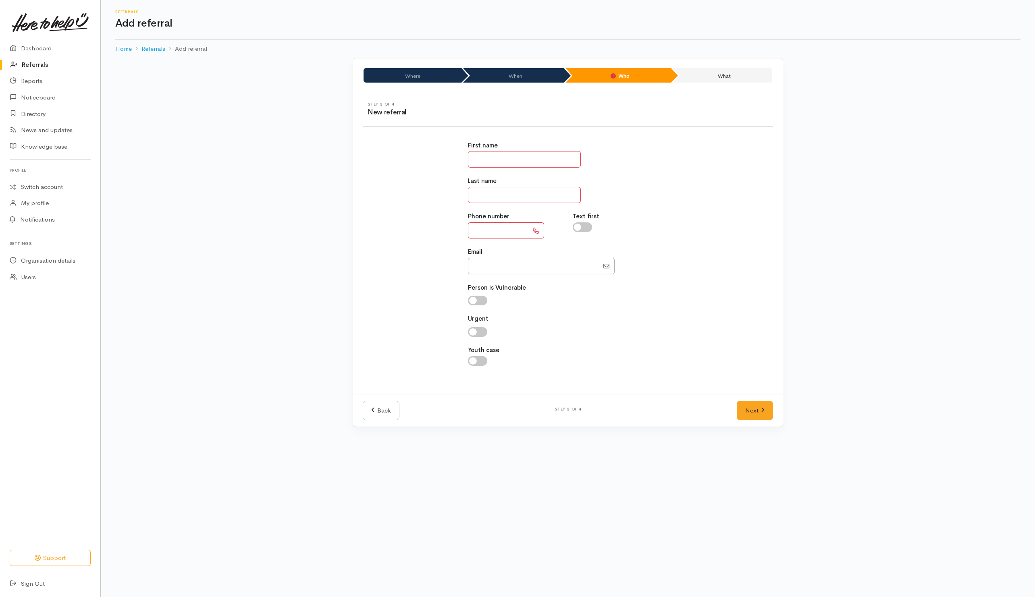
drag, startPoint x: 501, startPoint y: 161, endPoint x: 497, endPoint y: 131, distance: 30.1
click at [501, 158] on input "text" at bounding box center [524, 159] width 113 height 17
drag, startPoint x: 496, startPoint y: 157, endPoint x: 346, endPoint y: 161, distance: 149.9
click at [398, 159] on div "First name **** Last name Phone number Text first Email" at bounding box center [568, 257] width 420 height 253
type input "*****"
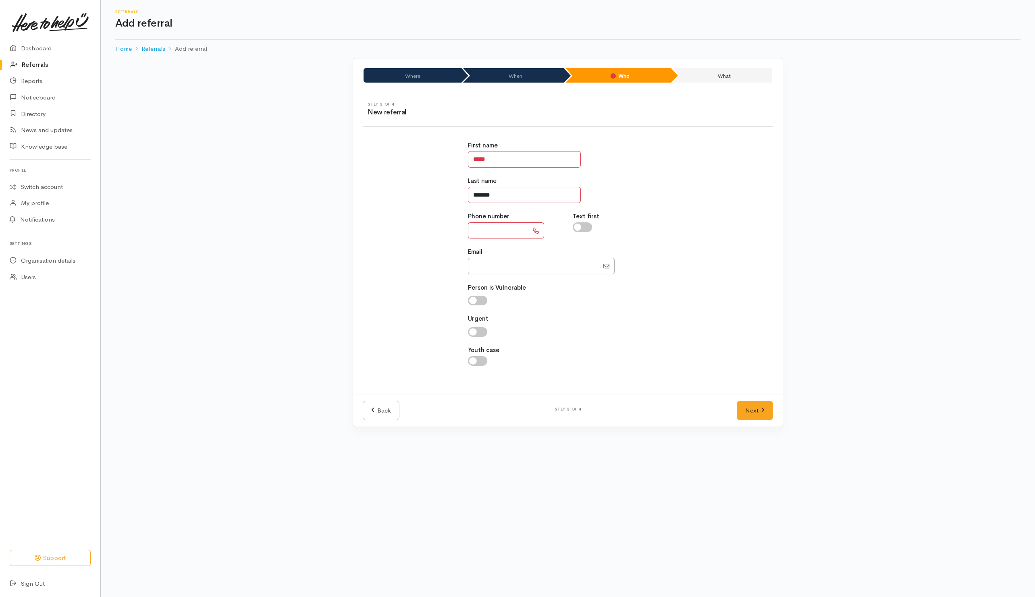
type input "*******"
click at [493, 230] on input "text" at bounding box center [498, 230] width 60 height 17
type input "**********"
click at [583, 228] on input "checkbox" at bounding box center [582, 227] width 19 height 10
checkbox input "true"
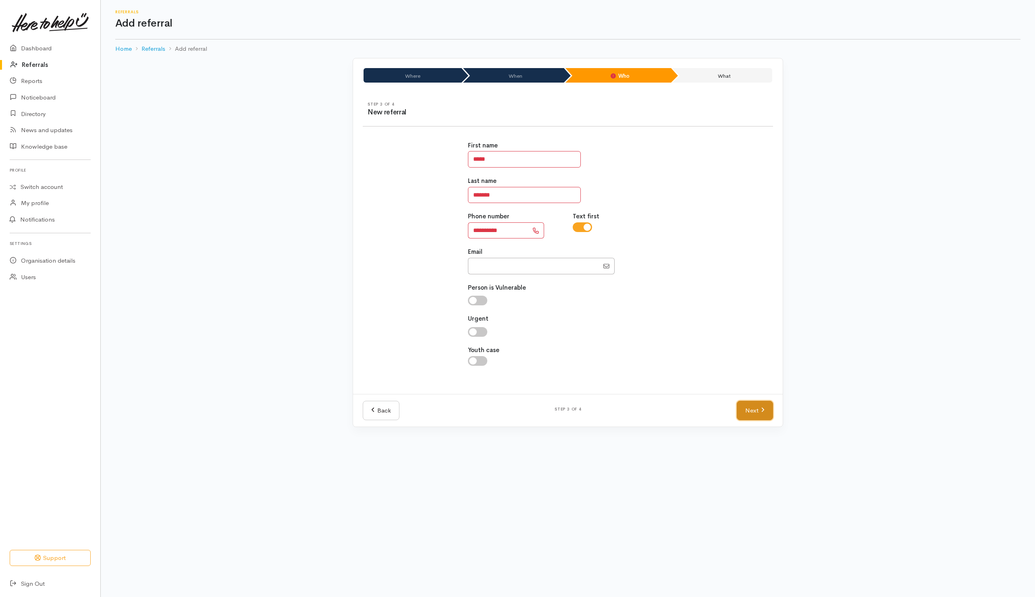
click at [761, 411] on icon at bounding box center [763, 410] width 4 height 6
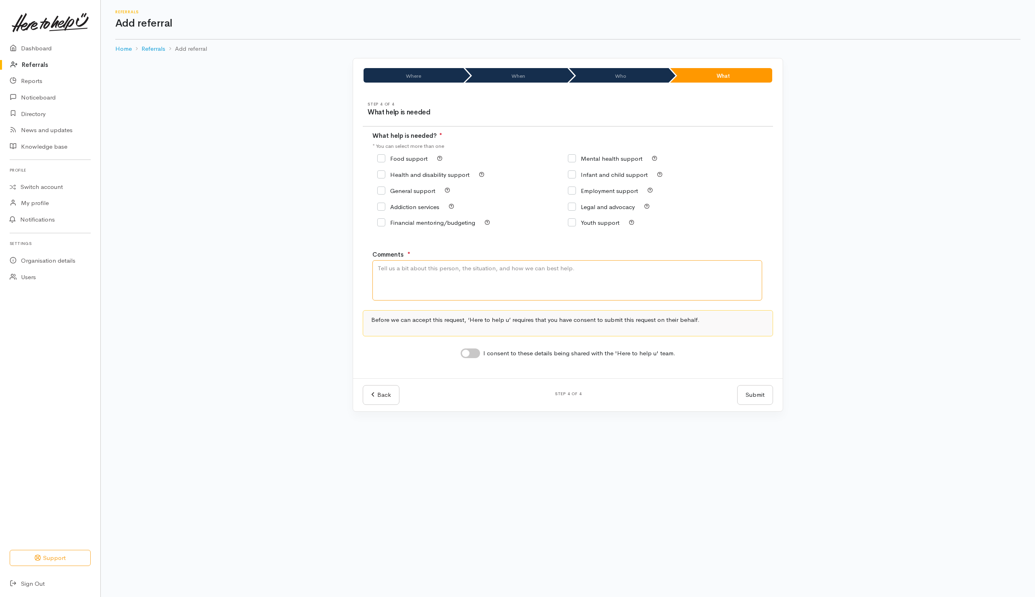
click at [395, 269] on textarea "Comments" at bounding box center [567, 280] width 390 height 40
click at [389, 271] on textarea "Nee kai" at bounding box center [567, 280] width 390 height 40
type textarea "Need kai"
click at [380, 159] on input "Food support" at bounding box center [402, 159] width 50 height 6
checkbox input "true"
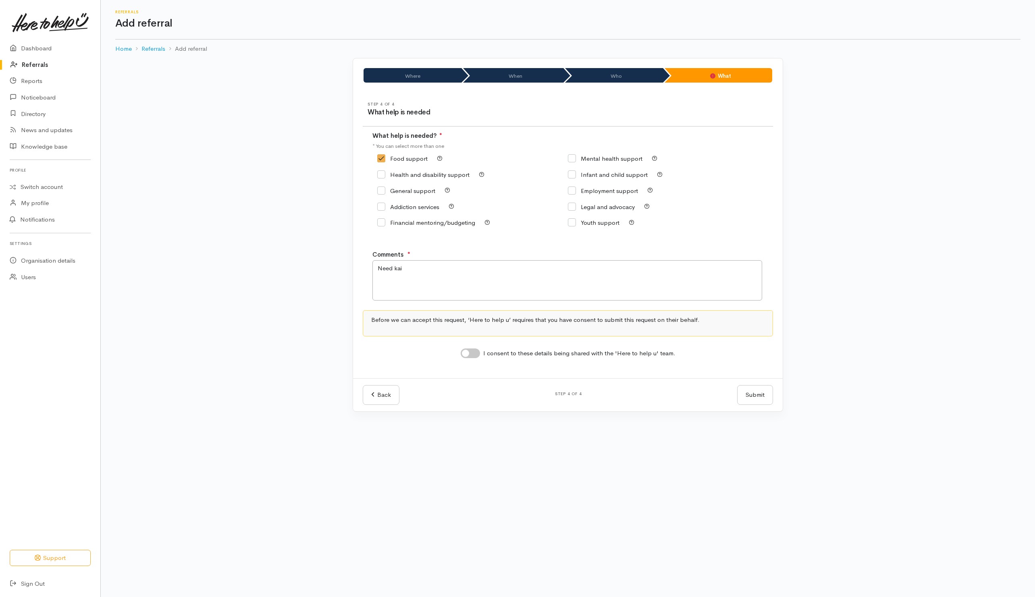
click at [475, 358] on input "I consent to these details being shared with the 'Here to help u' team." at bounding box center [470, 354] width 19 height 10
checkbox input "true"
click at [763, 393] on button "Submit" at bounding box center [755, 395] width 36 height 20
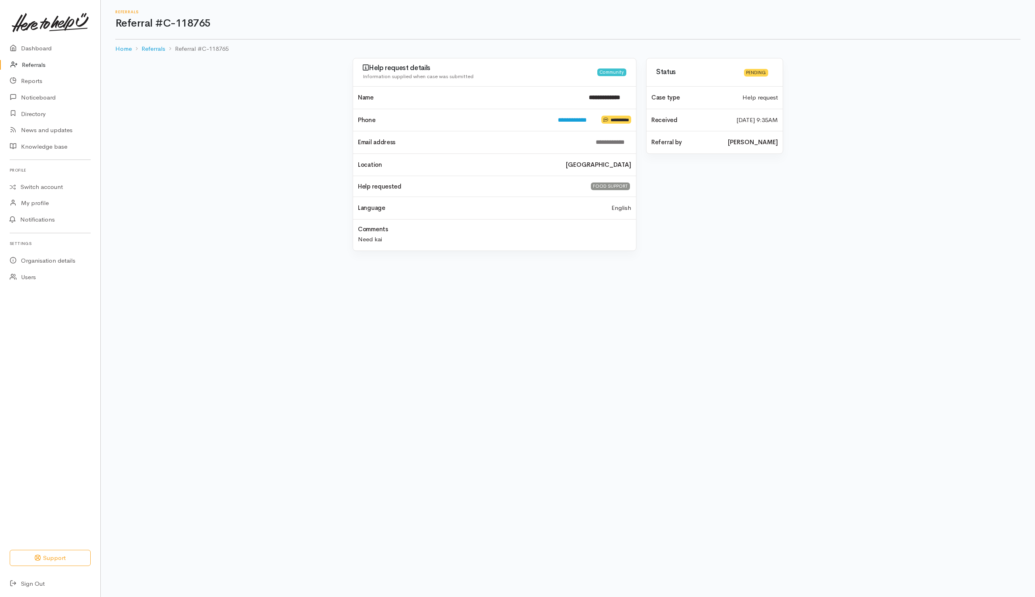
click at [32, 63] on link "Referrals" at bounding box center [50, 65] width 100 height 17
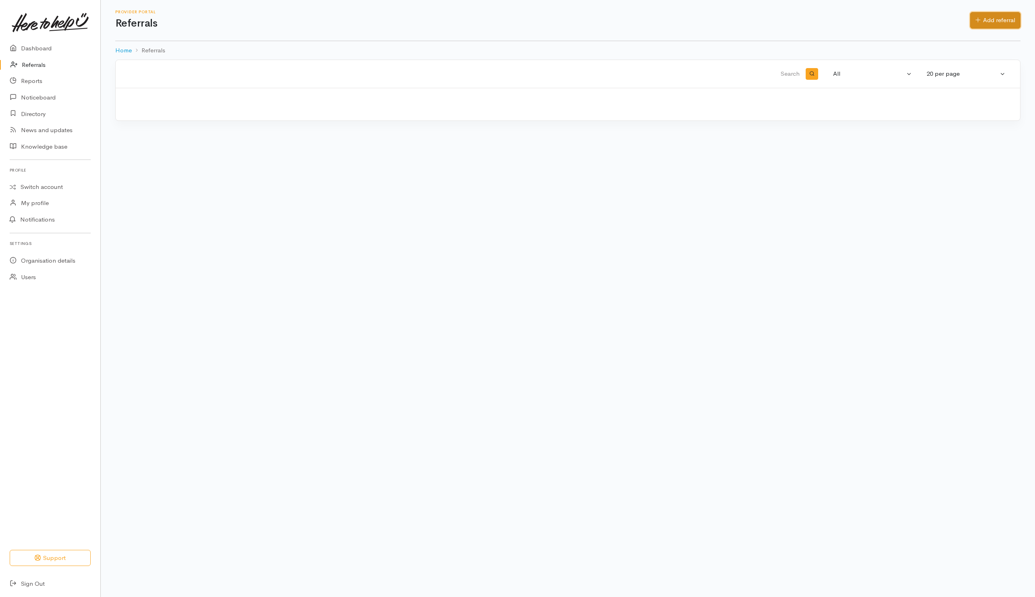
click at [1004, 19] on link "Add referral" at bounding box center [995, 20] width 50 height 17
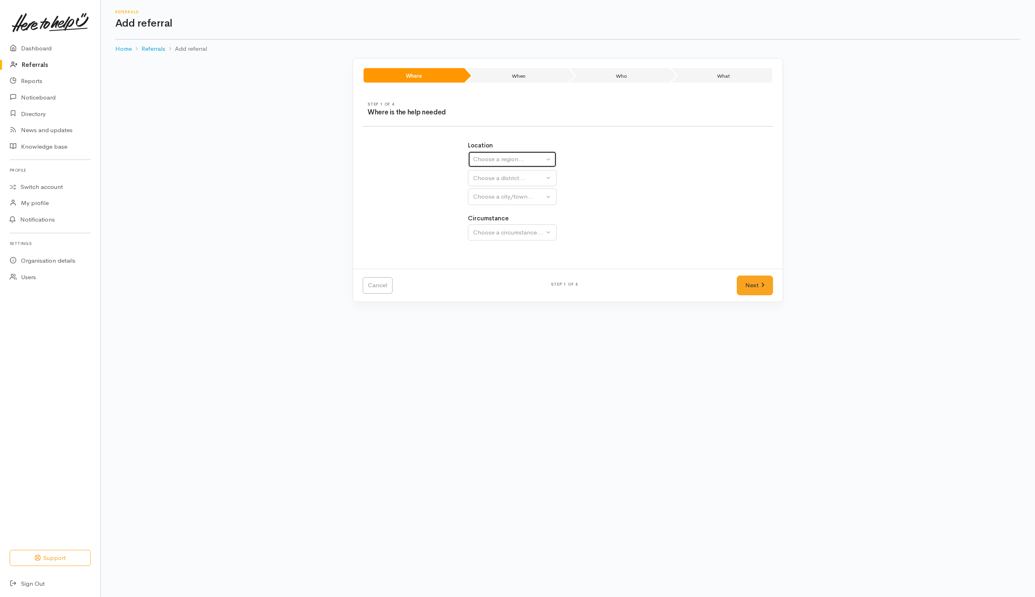
click at [497, 164] on div "Choose a region..." at bounding box center [508, 159] width 71 height 9
click at [484, 226] on span "Bay of Plenty" at bounding box center [496, 222] width 36 height 9
select select "4"
select select
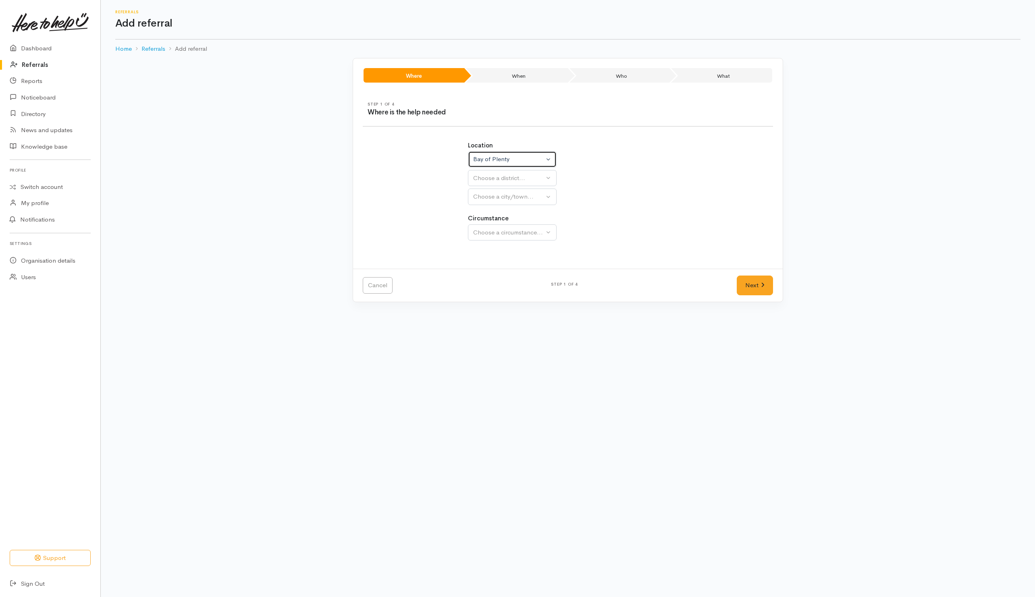
select select
click at [505, 181] on div "Choose a district..." at bounding box center [529, 178] width 113 height 9
click at [497, 220] on span "[GEOGRAPHIC_DATA]" at bounding box center [510, 216] width 64 height 9
select select "6"
select select
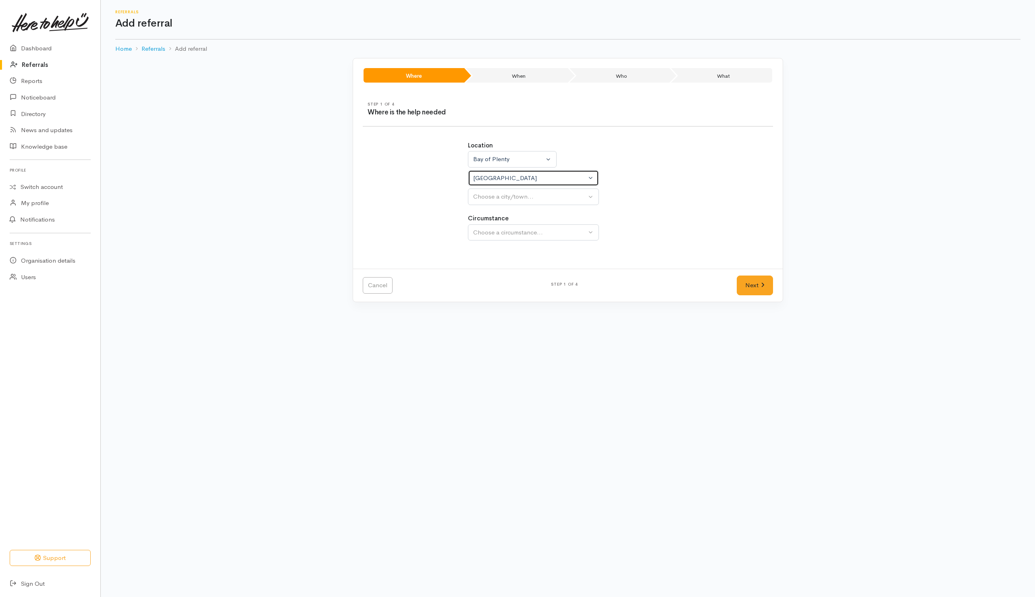
select select
click at [509, 201] on div "Choose a city/town..." at bounding box center [529, 196] width 113 height 9
click at [492, 240] on span "[GEOGRAPHIC_DATA]" at bounding box center [510, 235] width 64 height 9
select select "4"
click at [493, 232] on div "Choose a circumstance..." at bounding box center [529, 232] width 113 height 9
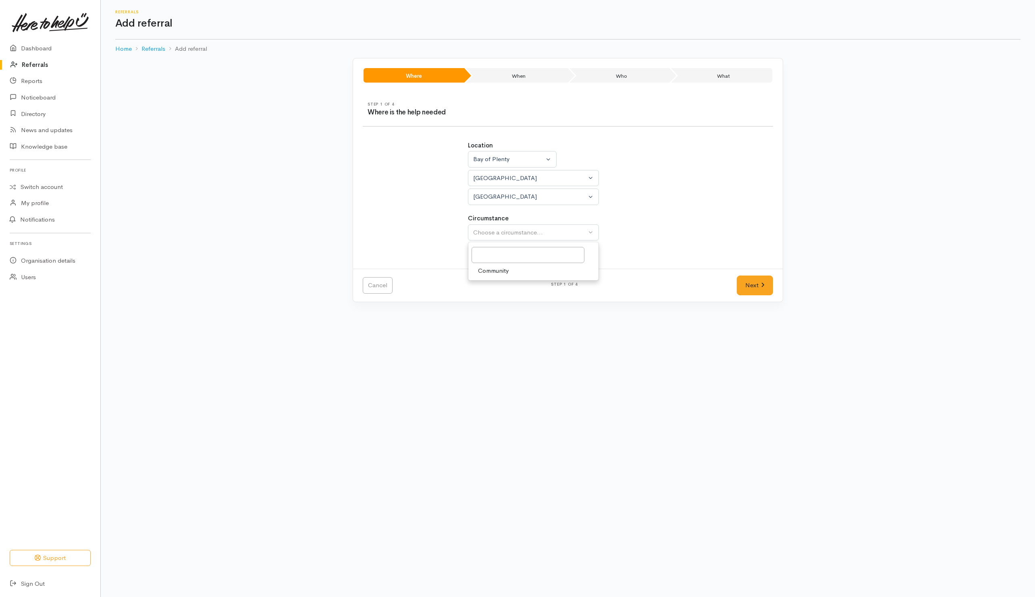
drag, startPoint x: 487, startPoint y: 275, endPoint x: 540, endPoint y: 282, distance: 53.7
click at [487, 274] on span "Community" at bounding box center [493, 270] width 31 height 9
select select "2"
click at [753, 285] on link "Next" at bounding box center [754, 286] width 36 height 20
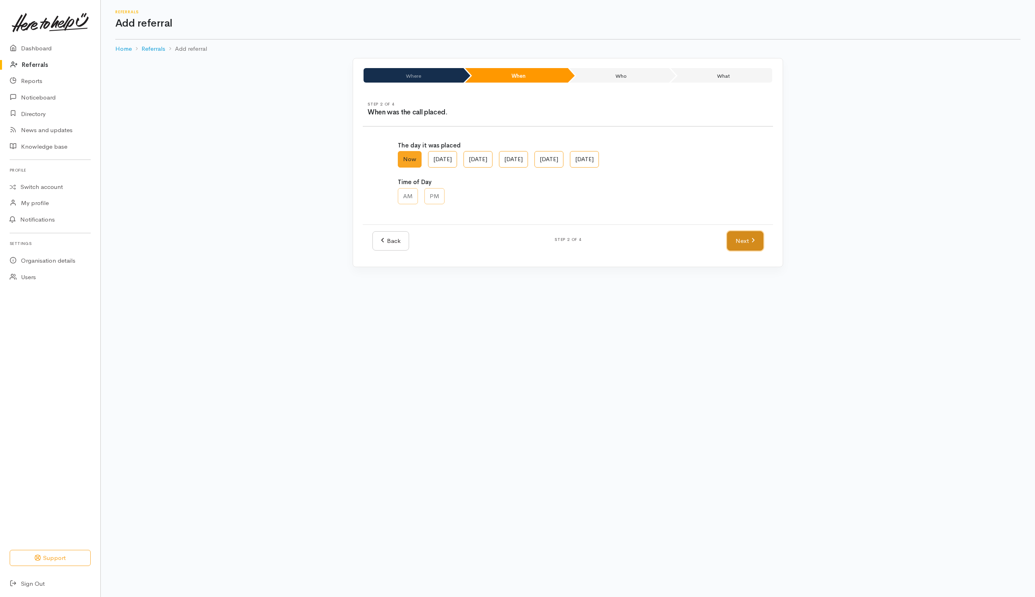
click at [746, 247] on link "Next" at bounding box center [745, 241] width 36 height 20
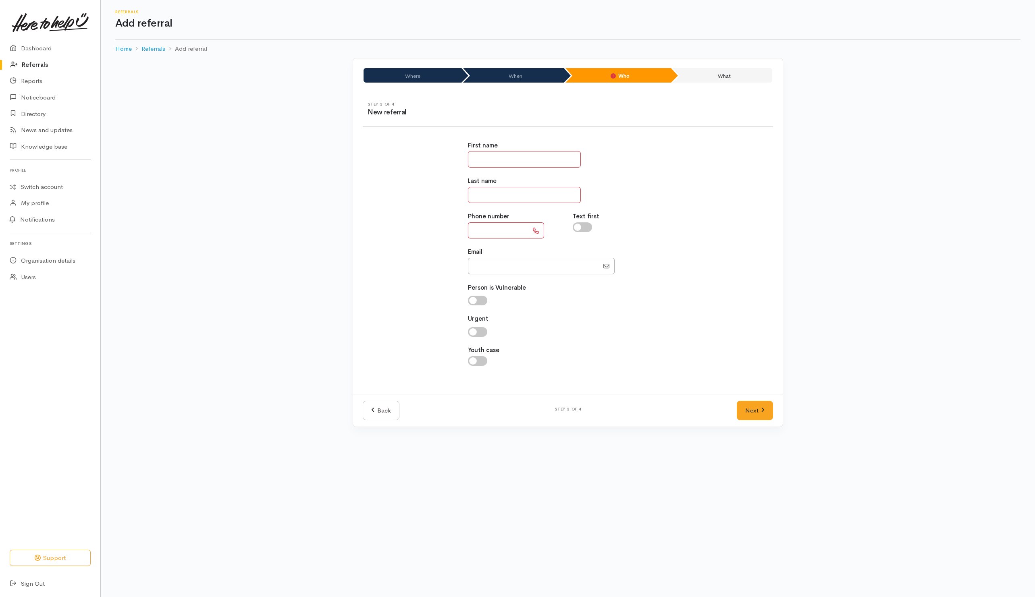
click at [525, 160] on input "text" at bounding box center [524, 159] width 113 height 17
type input "****"
type input "*****"
click at [498, 234] on input "text" at bounding box center [498, 230] width 60 height 17
type input "**********"
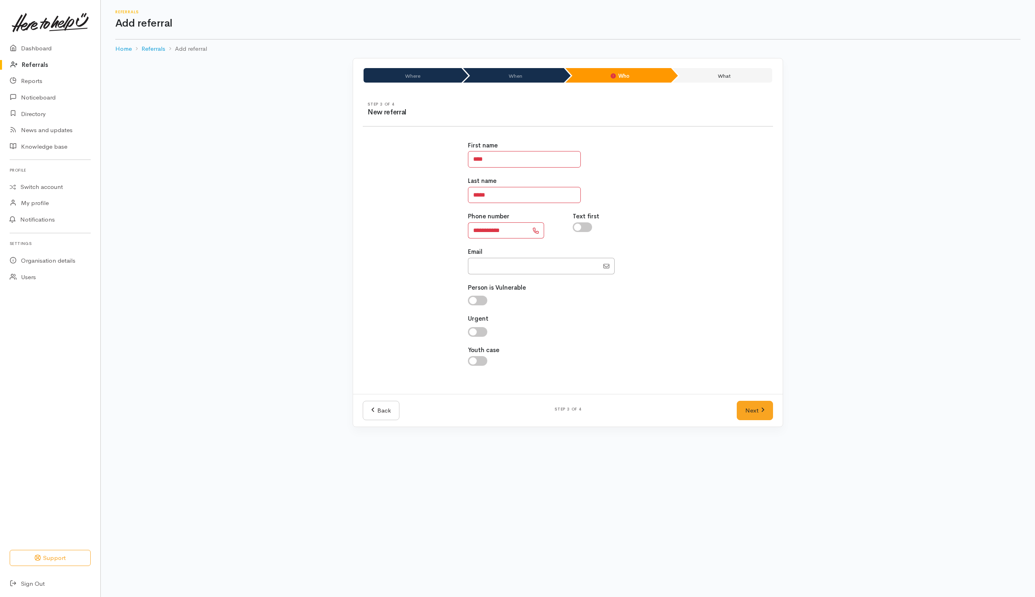
click at [588, 231] on input "checkbox" at bounding box center [582, 227] width 19 height 10
checkbox input "true"
click at [755, 412] on link "Next" at bounding box center [754, 411] width 36 height 20
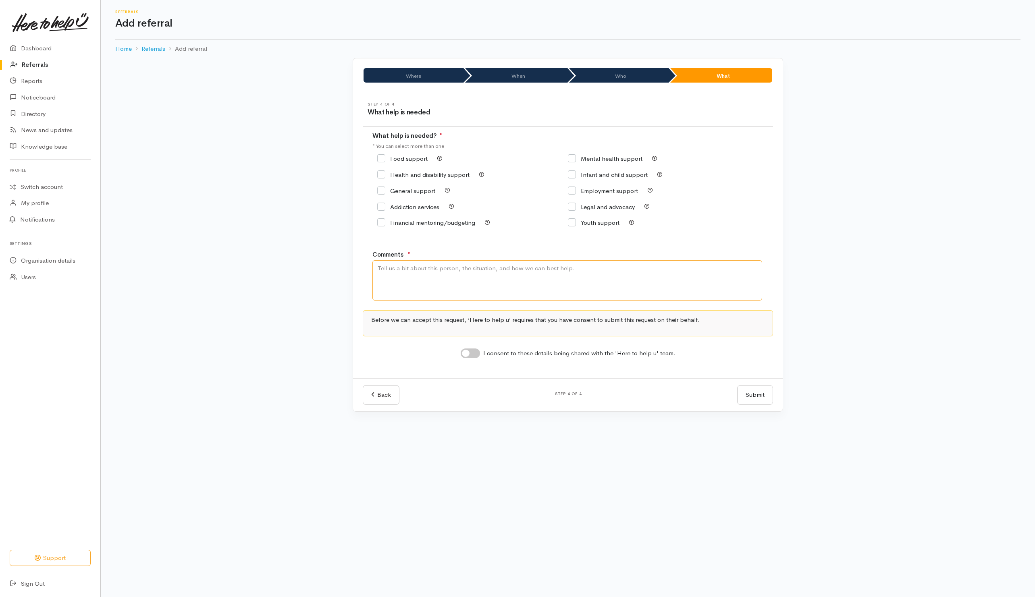
drag, startPoint x: 489, startPoint y: 276, endPoint x: 502, endPoint y: 261, distance: 19.4
click at [498, 267] on textarea "Comments" at bounding box center [567, 280] width 390 height 40
type textarea "Need kai"
click at [378, 160] on input "Food support" at bounding box center [402, 159] width 50 height 6
checkbox input "true"
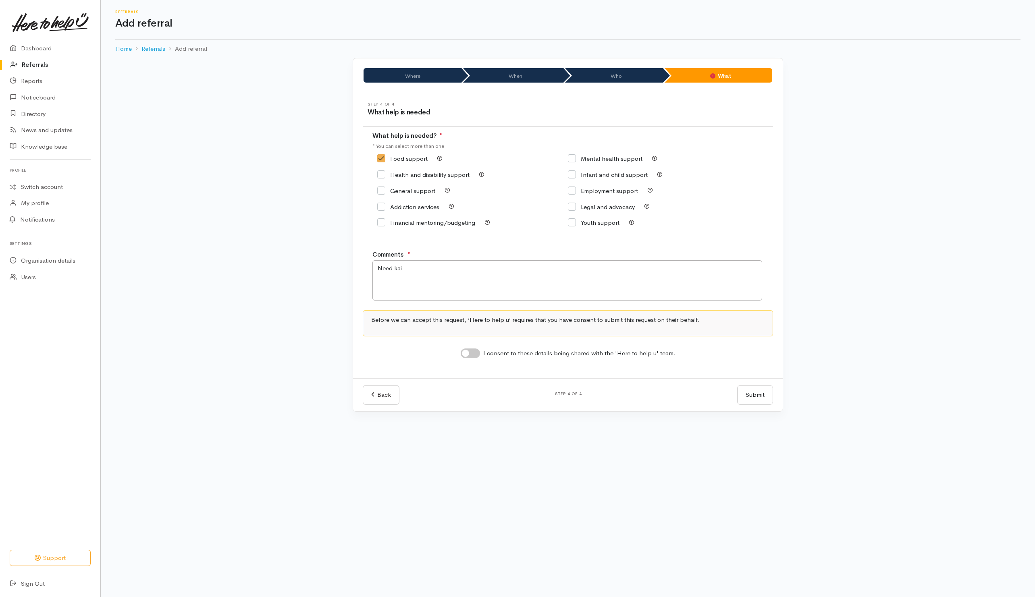
click at [476, 353] on input "I consent to these details being shared with the 'Here to help u' team." at bounding box center [470, 354] width 19 height 10
checkbox input "true"
click at [755, 391] on button "Submit" at bounding box center [755, 395] width 36 height 20
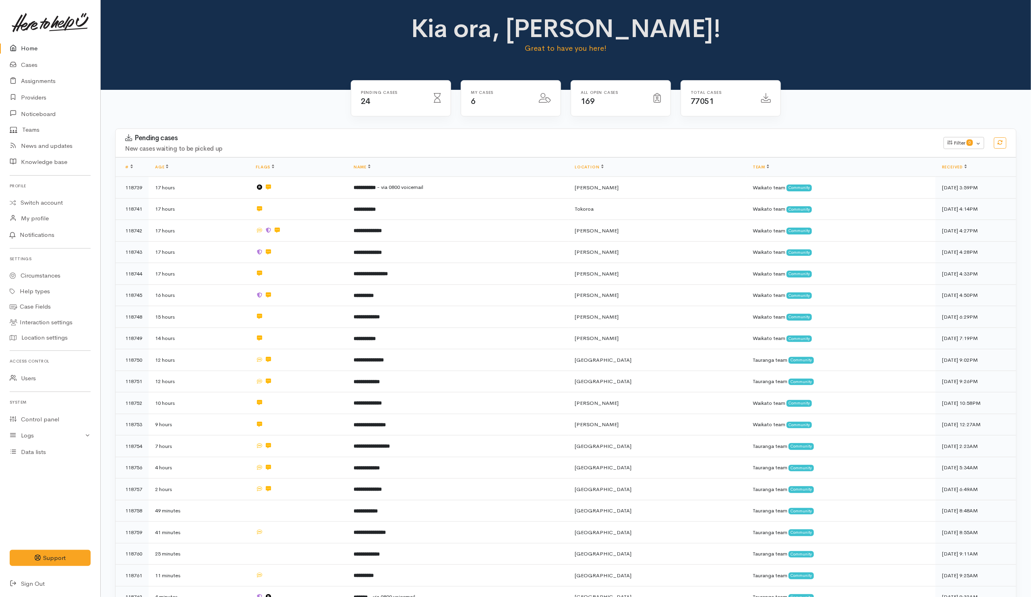
scroll to position [310, 0]
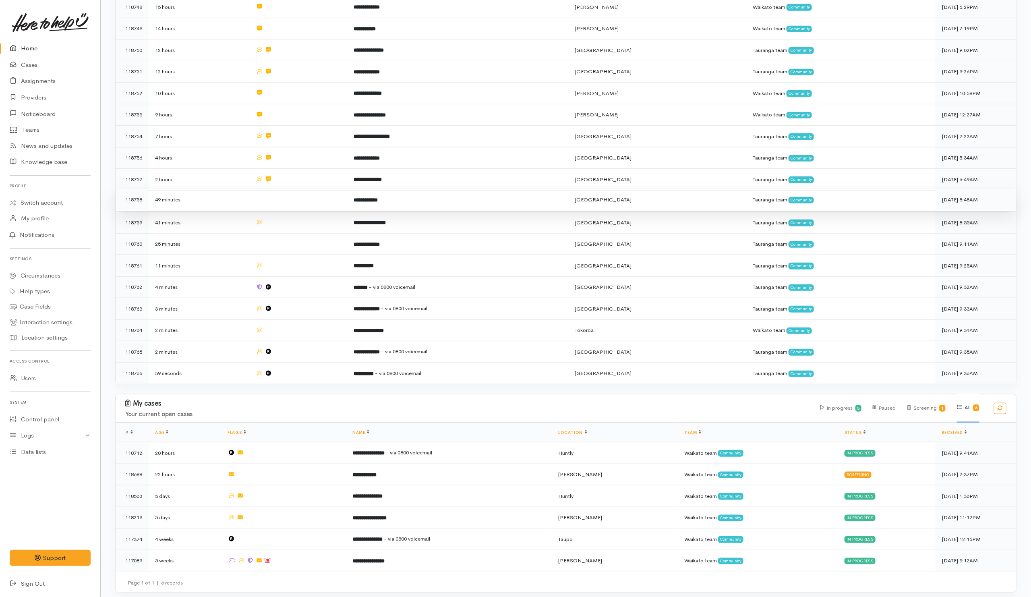
click at [322, 199] on td at bounding box center [298, 200] width 98 height 22
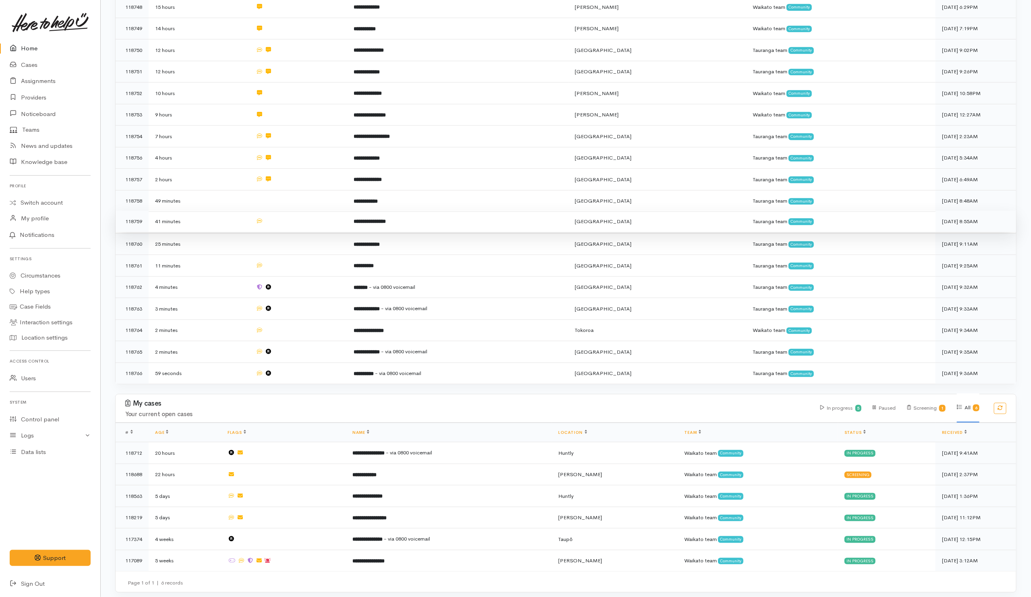
click at [322, 211] on td at bounding box center [298, 222] width 98 height 22
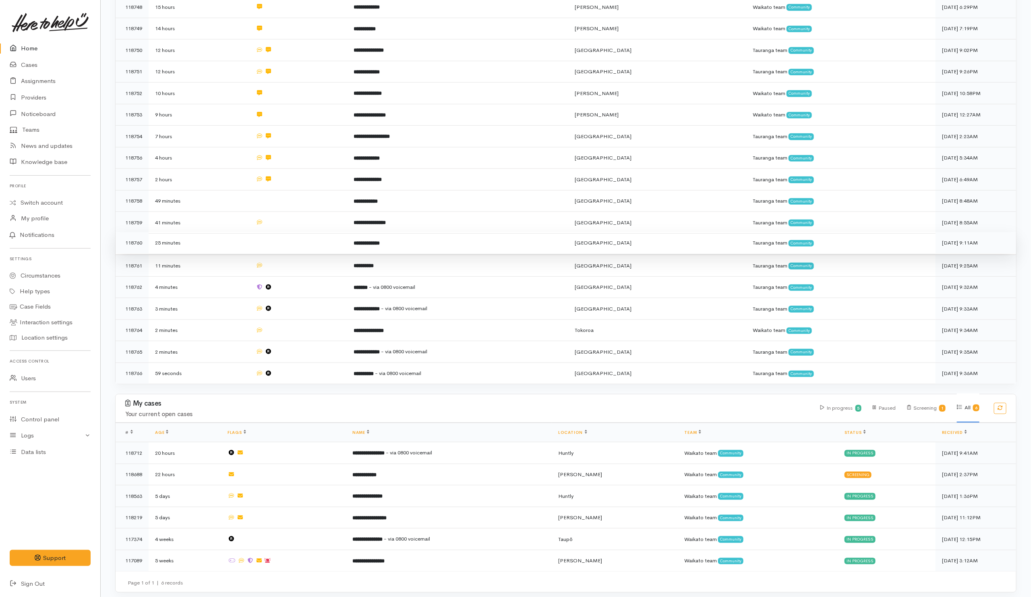
click at [319, 242] on td at bounding box center [298, 243] width 98 height 22
click at [318, 260] on td at bounding box center [298, 265] width 98 height 22
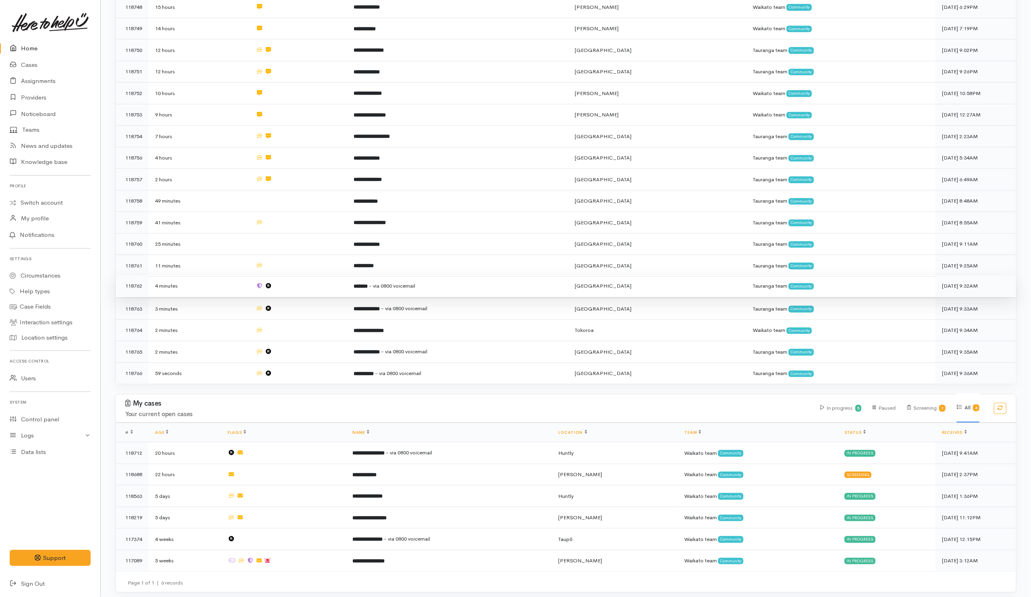
click at [318, 286] on td at bounding box center [298, 286] width 98 height 22
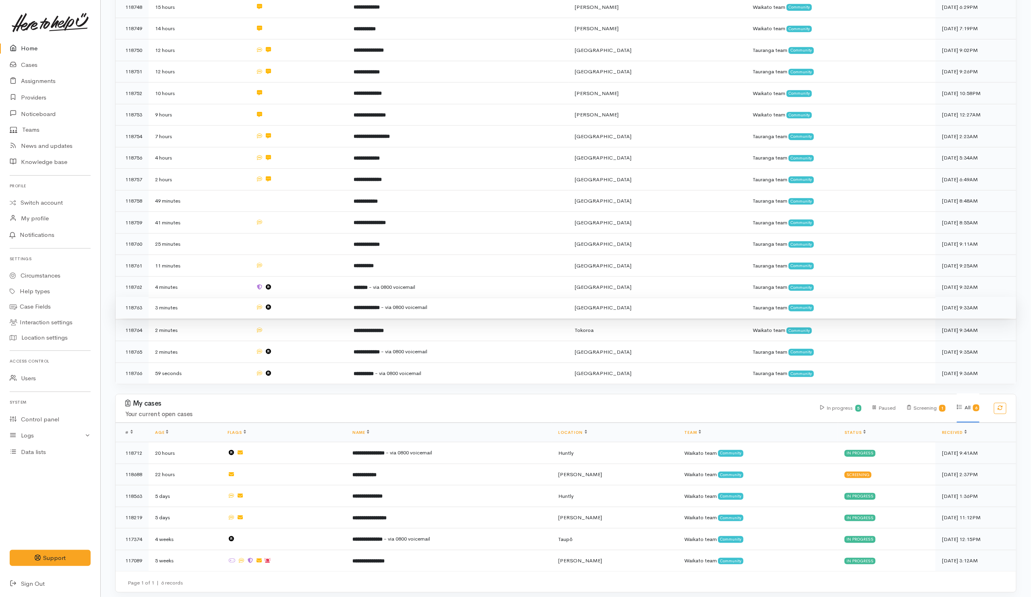
click at [319, 305] on td at bounding box center [298, 308] width 98 height 22
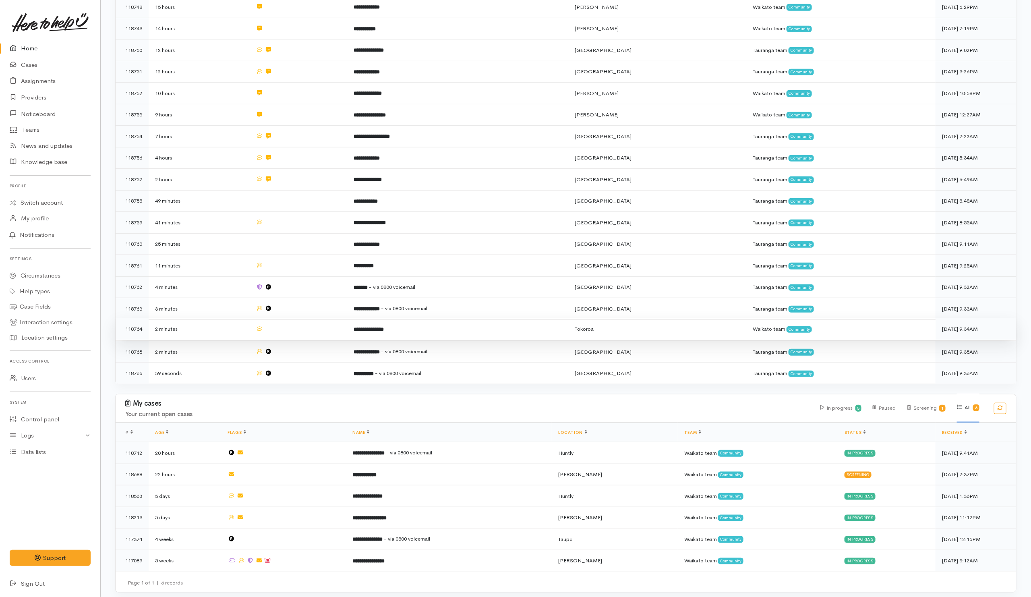
click at [319, 326] on td at bounding box center [298, 329] width 98 height 22
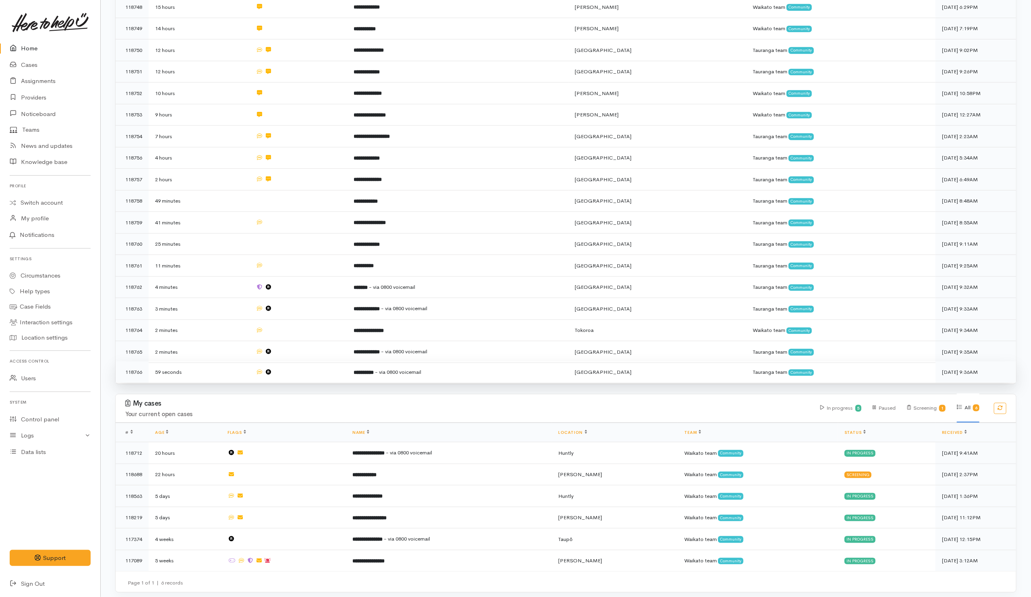
click at [324, 351] on td at bounding box center [298, 352] width 98 height 22
click at [327, 368] on td at bounding box center [298, 371] width 98 height 21
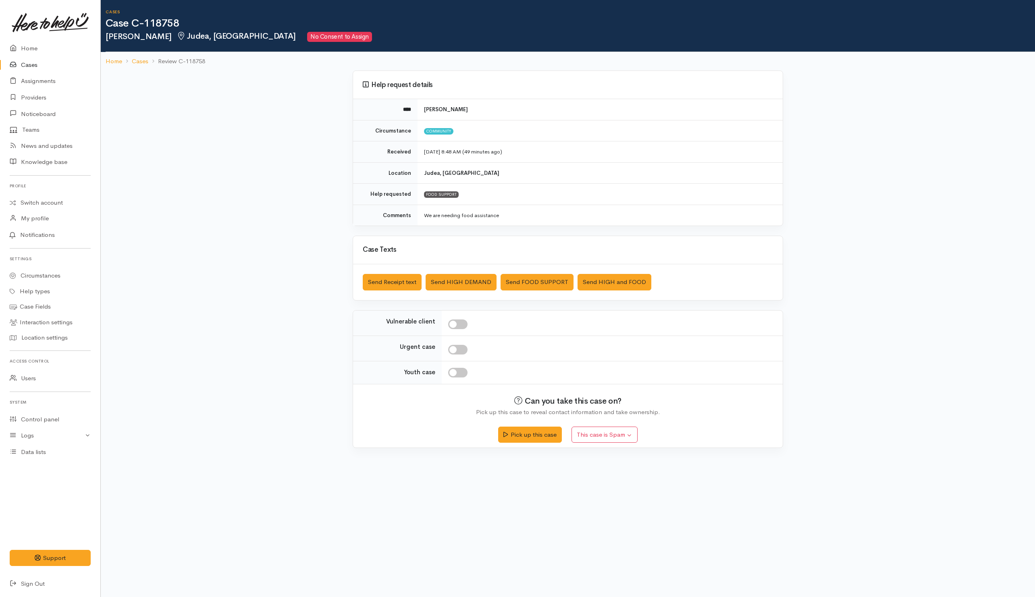
click at [401, 272] on div "Saved The text message has been queued. An error occurred Send Receipt text Sen…" at bounding box center [567, 282] width 429 height 36
click at [405, 280] on button "Send Receipt text" at bounding box center [392, 282] width 59 height 17
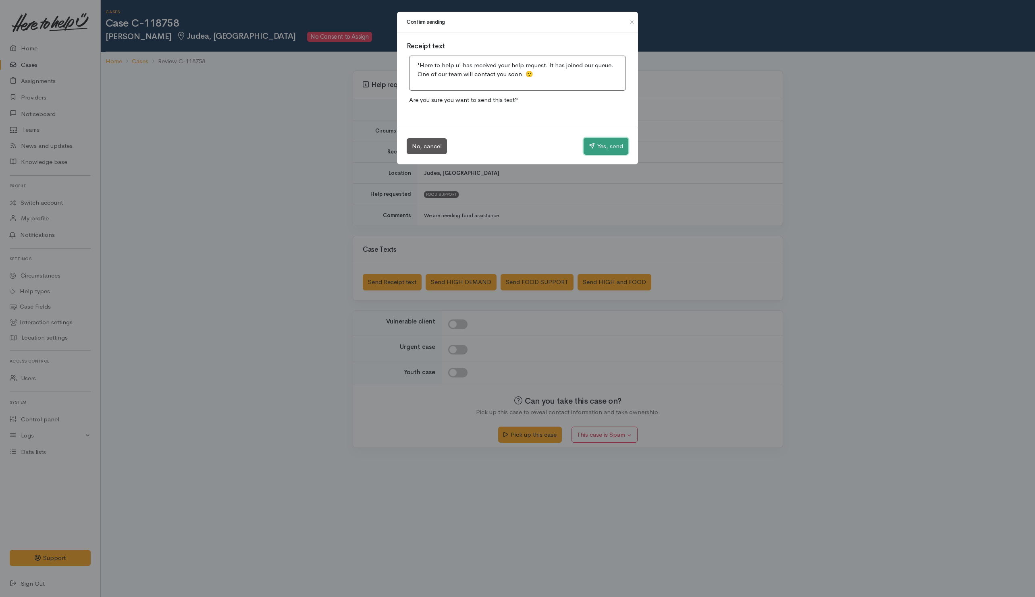
click at [606, 139] on button "Yes, send" at bounding box center [605, 146] width 45 height 17
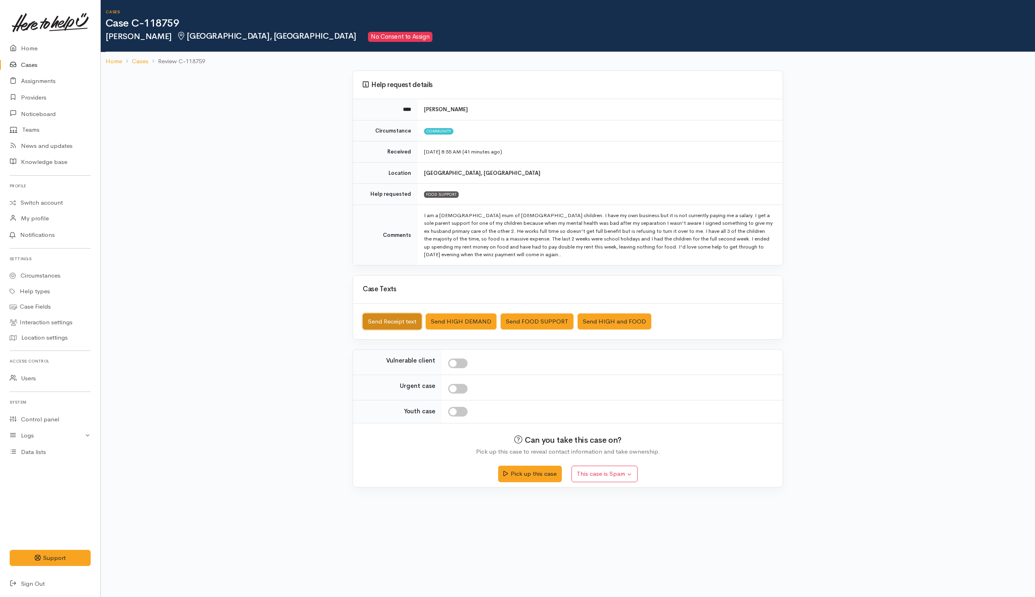
click at [405, 325] on button "Send Receipt text" at bounding box center [392, 321] width 59 height 17
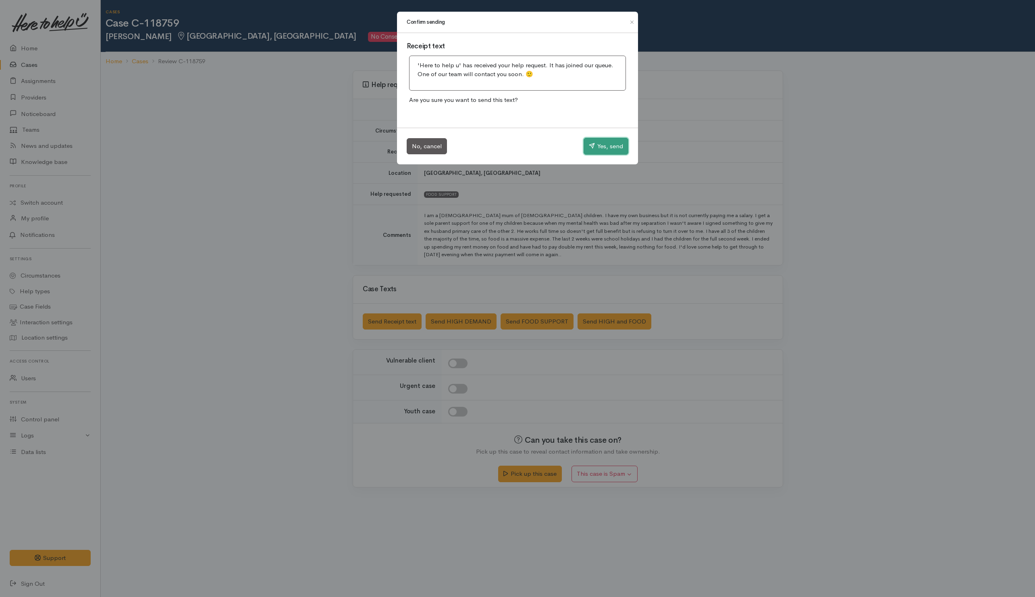
click at [596, 149] on button "Yes, send" at bounding box center [605, 146] width 45 height 17
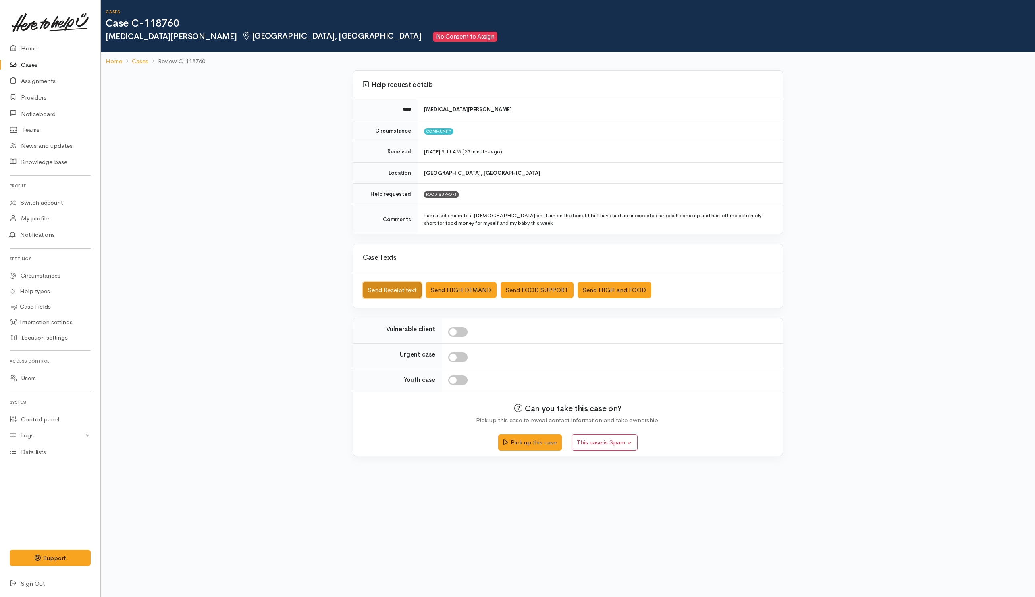
click at [376, 288] on button "Send Receipt text" at bounding box center [392, 290] width 59 height 17
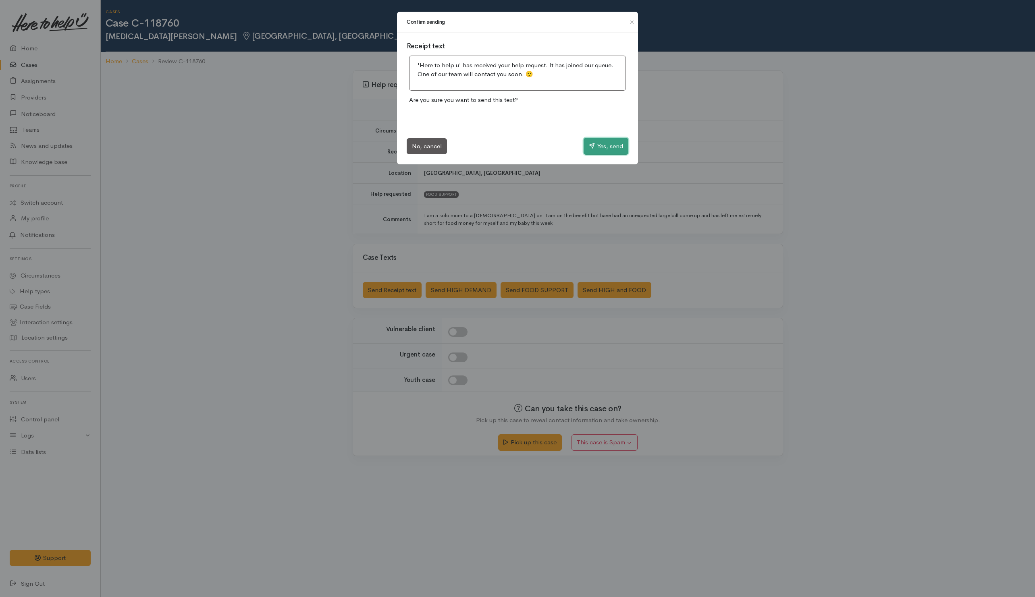
click at [608, 143] on button "Yes, send" at bounding box center [605, 146] width 45 height 17
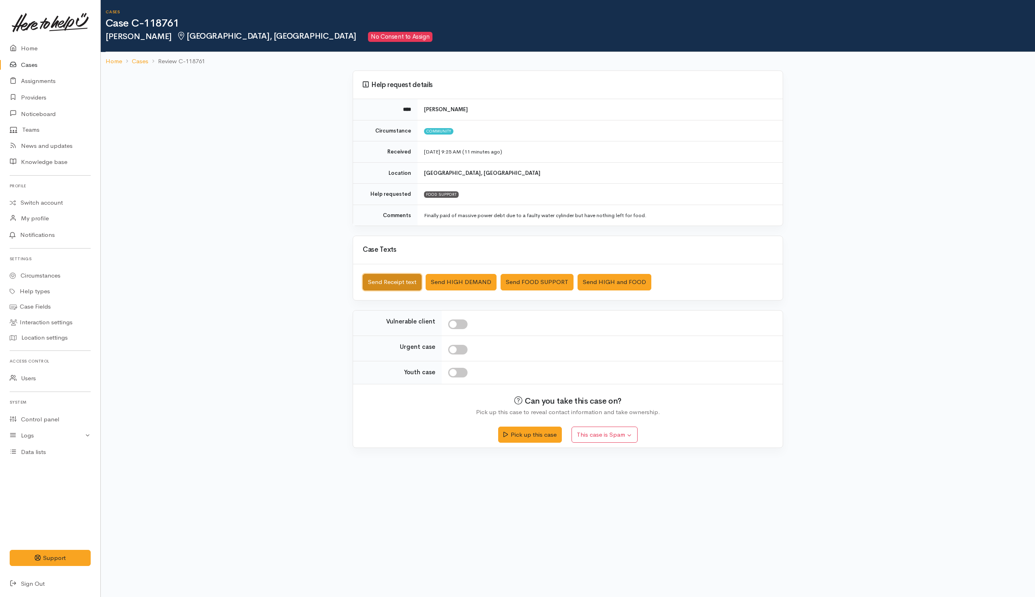
click at [407, 283] on button "Send Receipt text" at bounding box center [392, 282] width 59 height 17
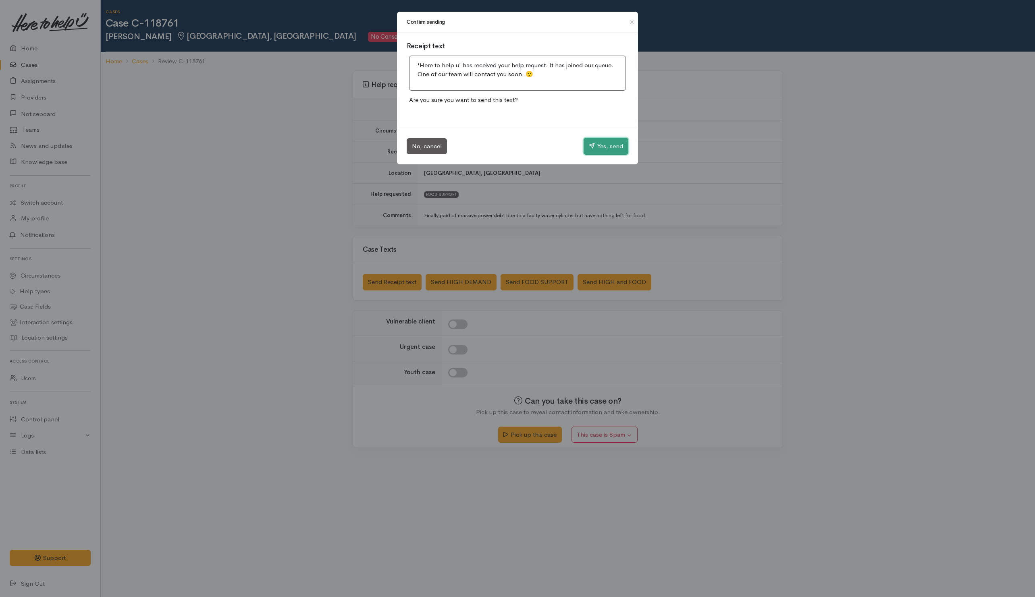
click at [599, 149] on button "Yes, send" at bounding box center [605, 146] width 45 height 17
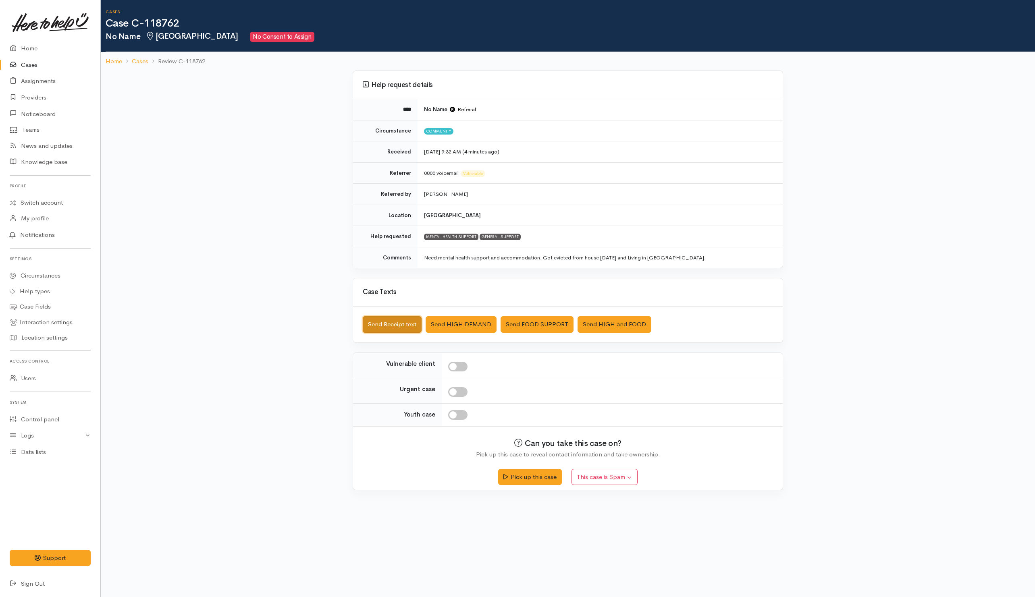
click at [396, 324] on button "Send Receipt text" at bounding box center [392, 324] width 59 height 17
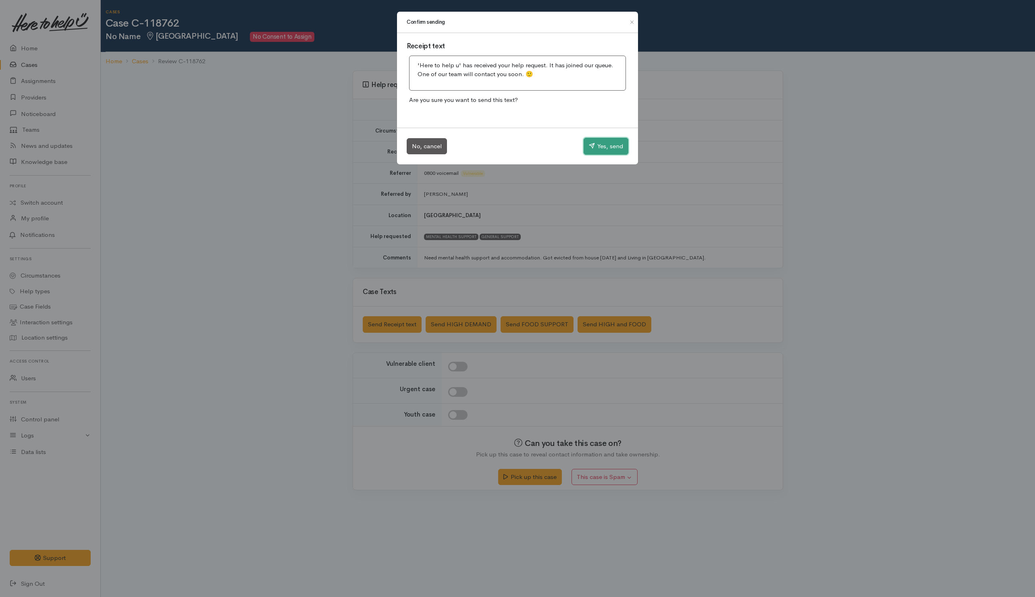
click at [596, 148] on button "Yes, send" at bounding box center [605, 146] width 45 height 17
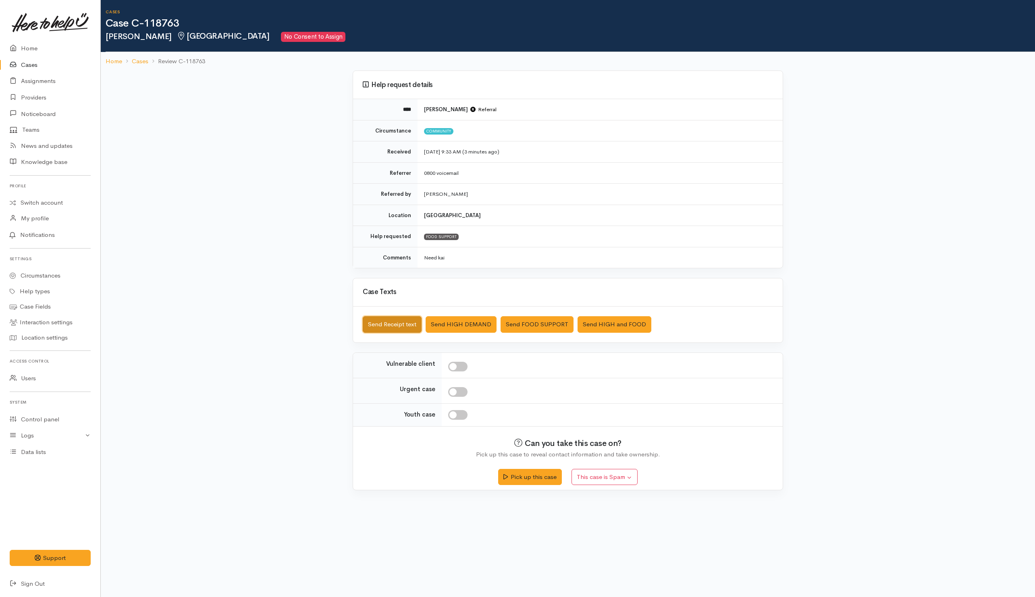
click at [410, 328] on button "Send Receipt text" at bounding box center [392, 324] width 59 height 17
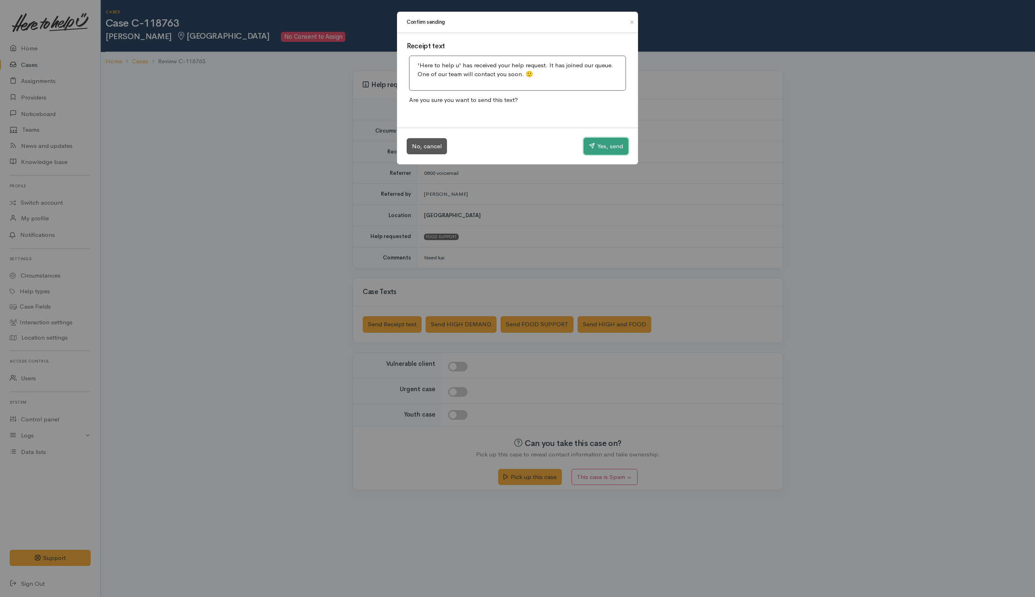
click at [605, 151] on button "Yes, send" at bounding box center [605, 146] width 45 height 17
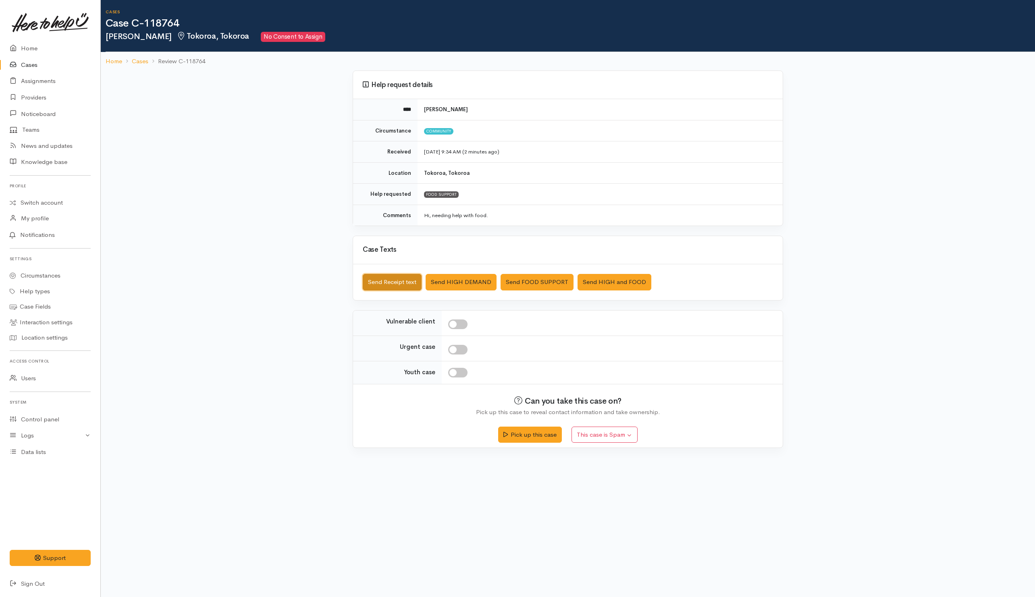
click at [388, 277] on button "Send Receipt text" at bounding box center [392, 282] width 59 height 17
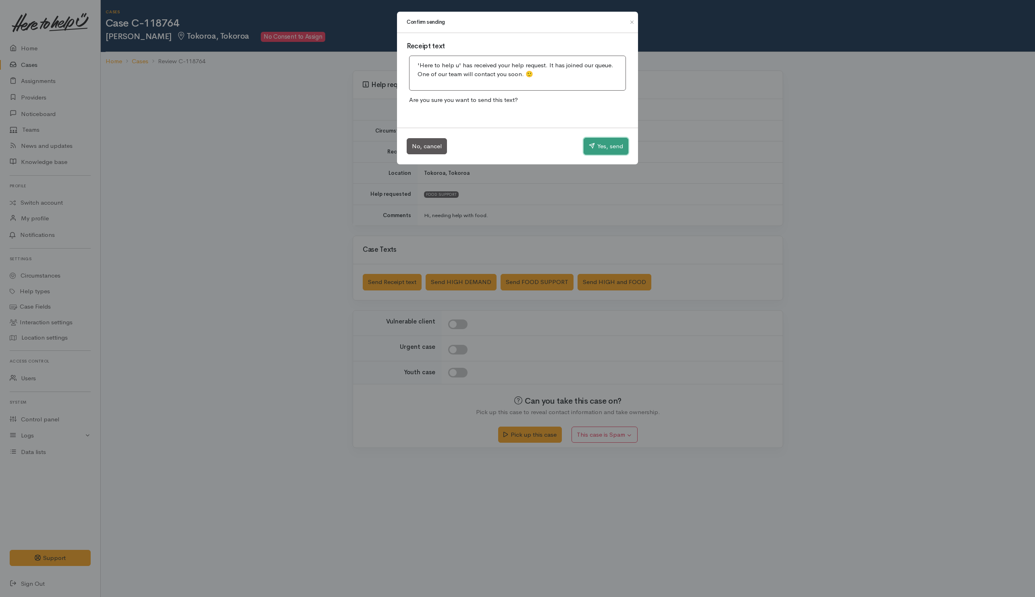
click at [604, 143] on button "Yes, send" at bounding box center [605, 146] width 45 height 17
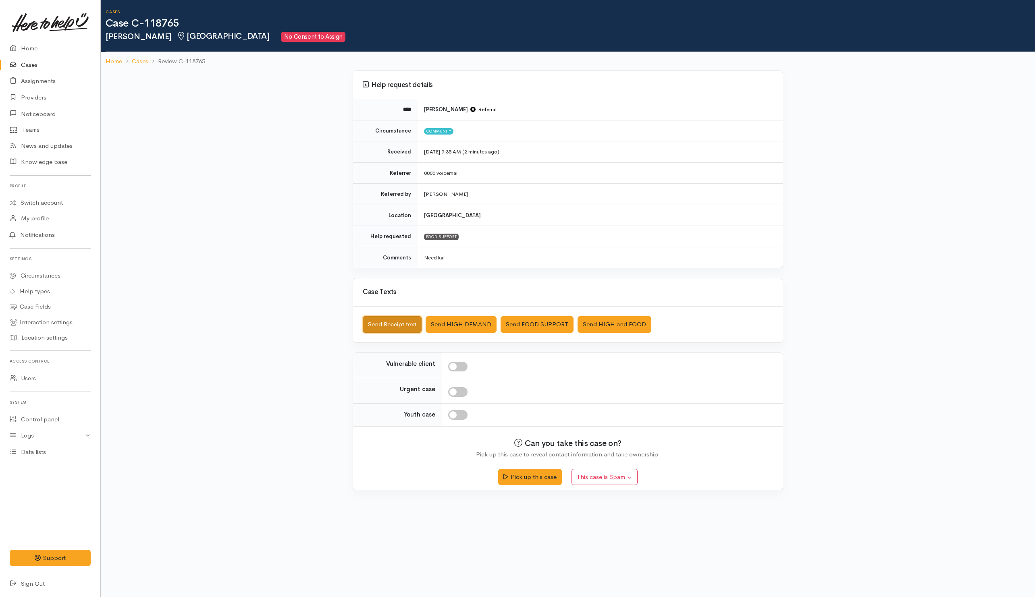
click at [397, 319] on button "Send Receipt text" at bounding box center [392, 324] width 59 height 17
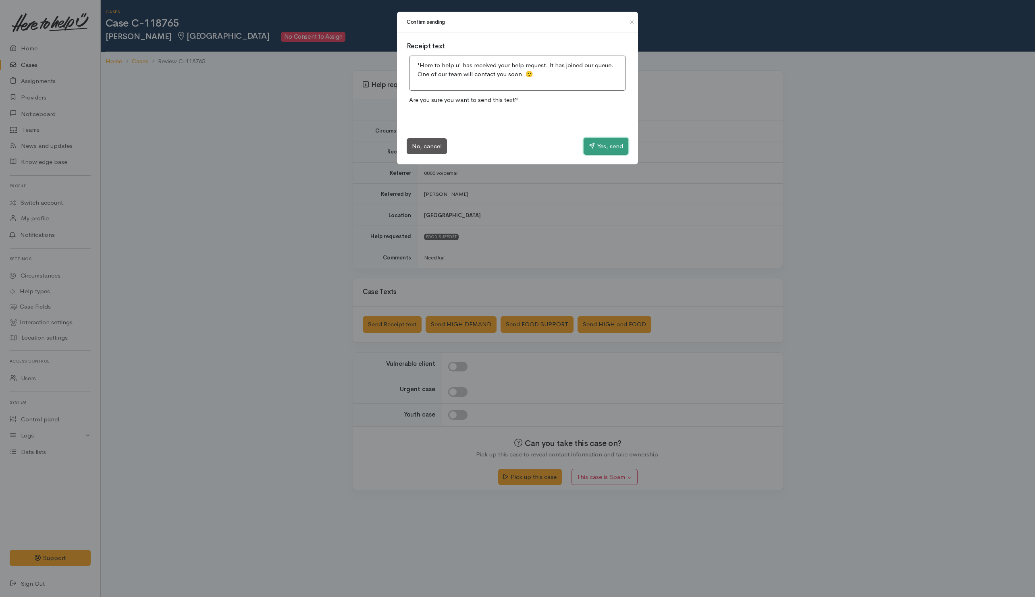
click at [594, 151] on button "Yes, send" at bounding box center [605, 146] width 45 height 17
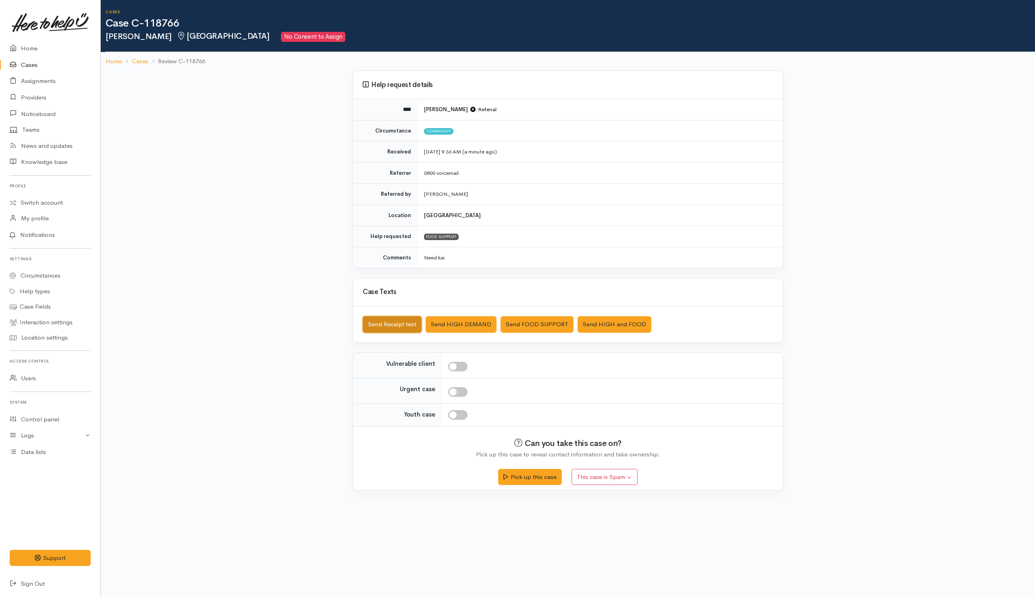
click at [390, 324] on button "Send Receipt text" at bounding box center [392, 324] width 59 height 17
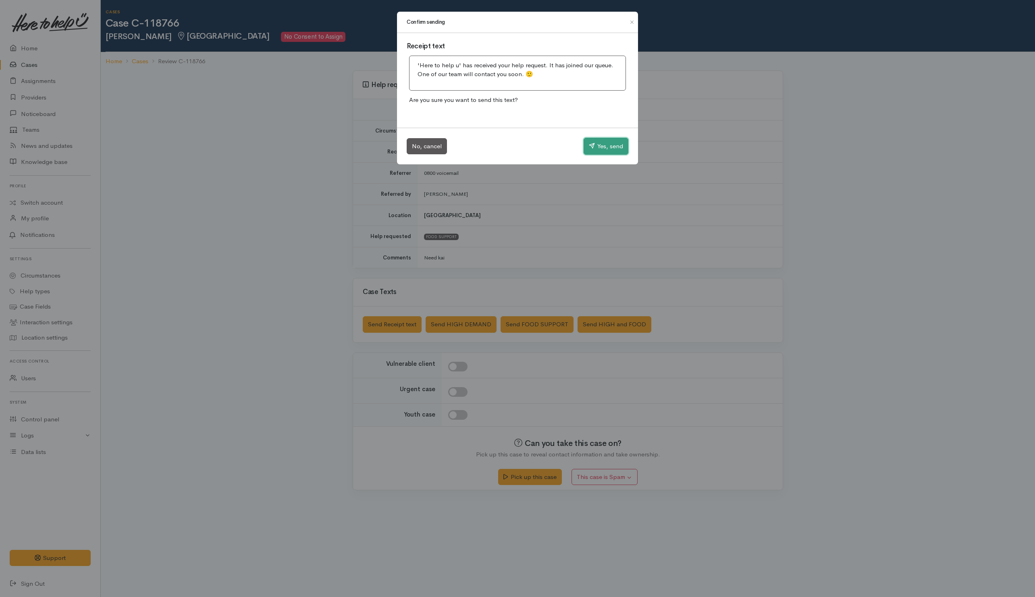
click at [595, 149] on button "Yes, send" at bounding box center [605, 146] width 45 height 17
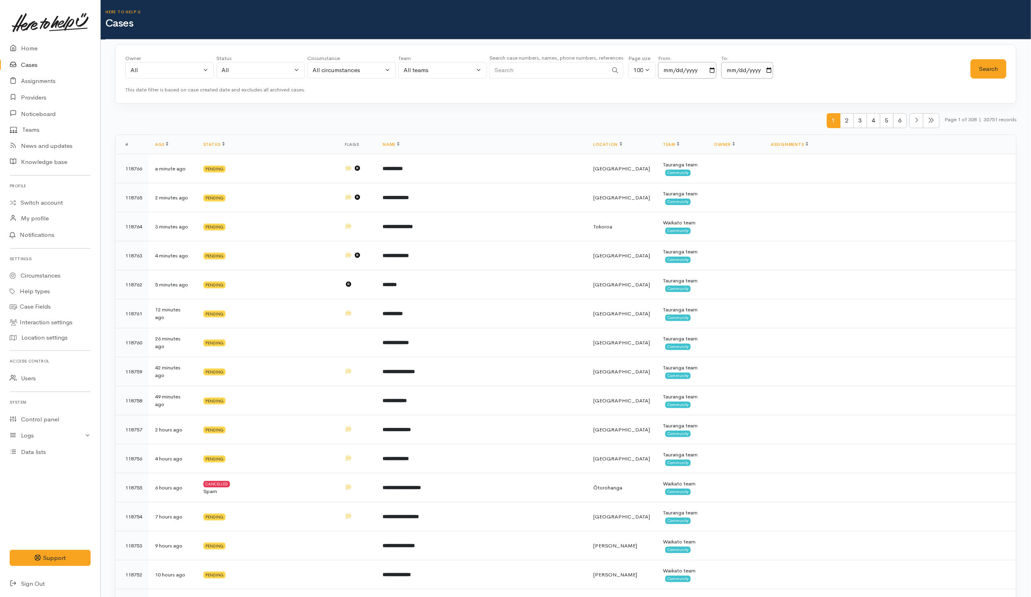
click at [571, 65] on input "Search" at bounding box center [549, 70] width 118 height 17
type input "075763859"
click at [993, 67] on button "Search" at bounding box center [989, 69] width 36 height 20
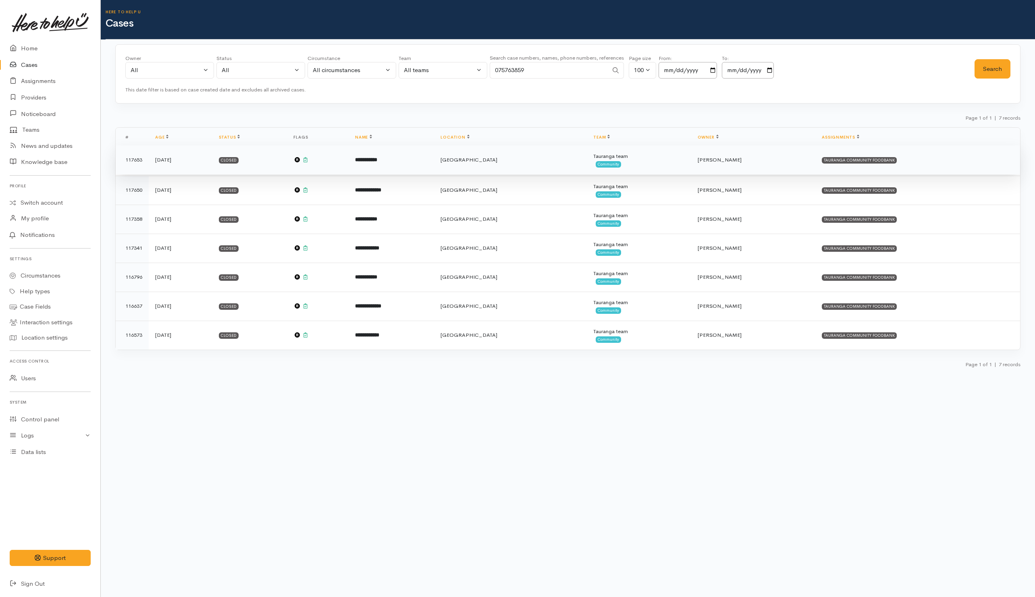
click at [434, 160] on td "**********" at bounding box center [391, 159] width 85 height 29
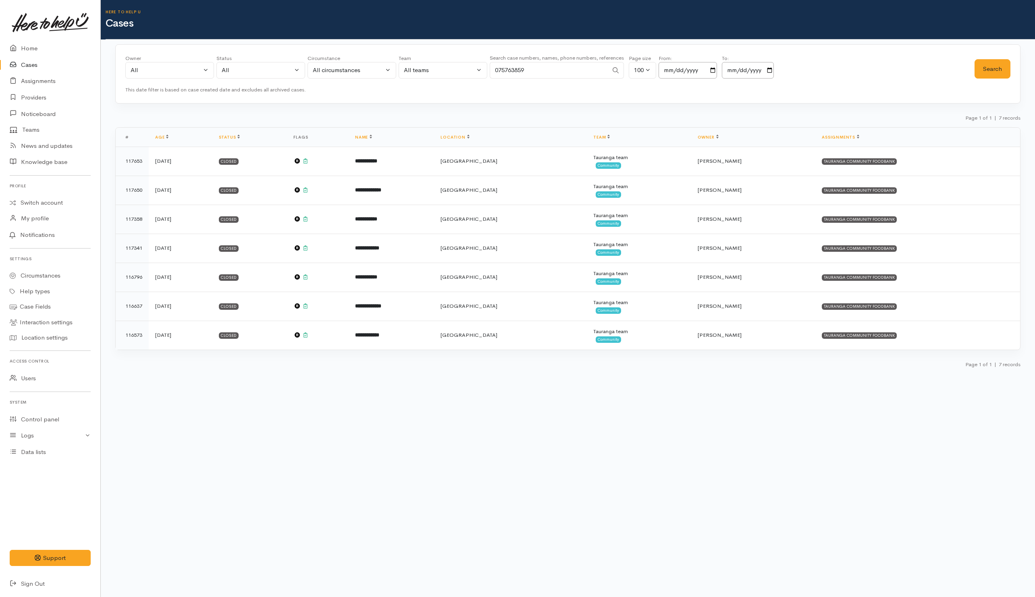
drag, startPoint x: 567, startPoint y: 65, endPoint x: 382, endPoint y: 65, distance: 185.3
click at [382, 65] on div "Owner All My cases 2Alice1 Faye Davies ('Here to help u') Aandrea Murray ('Here…" at bounding box center [549, 68] width 849 height 29
type input "0204833554"
click at [988, 66] on button "Search" at bounding box center [992, 69] width 36 height 20
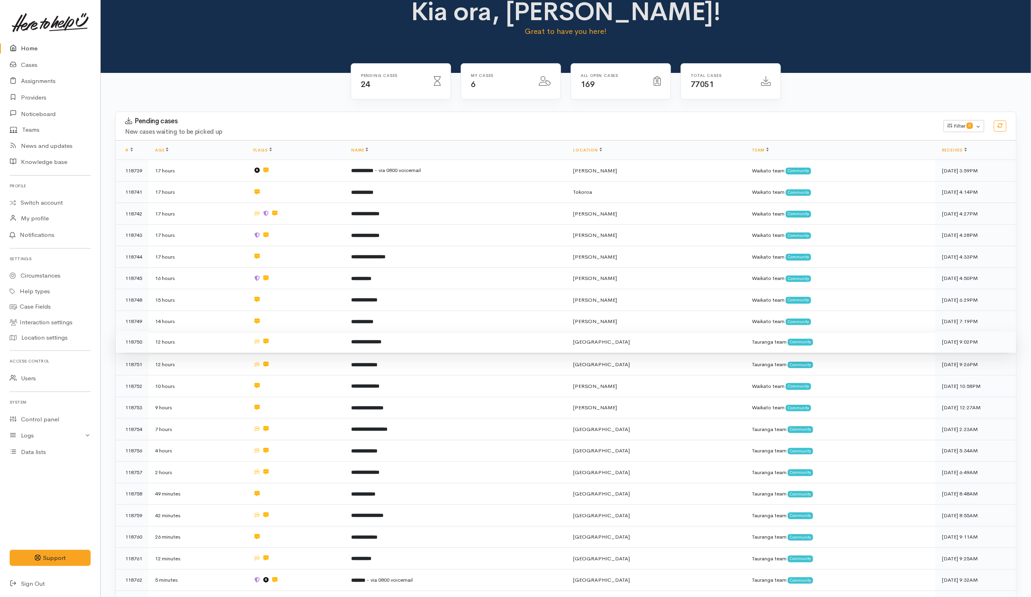
scroll to position [8, 0]
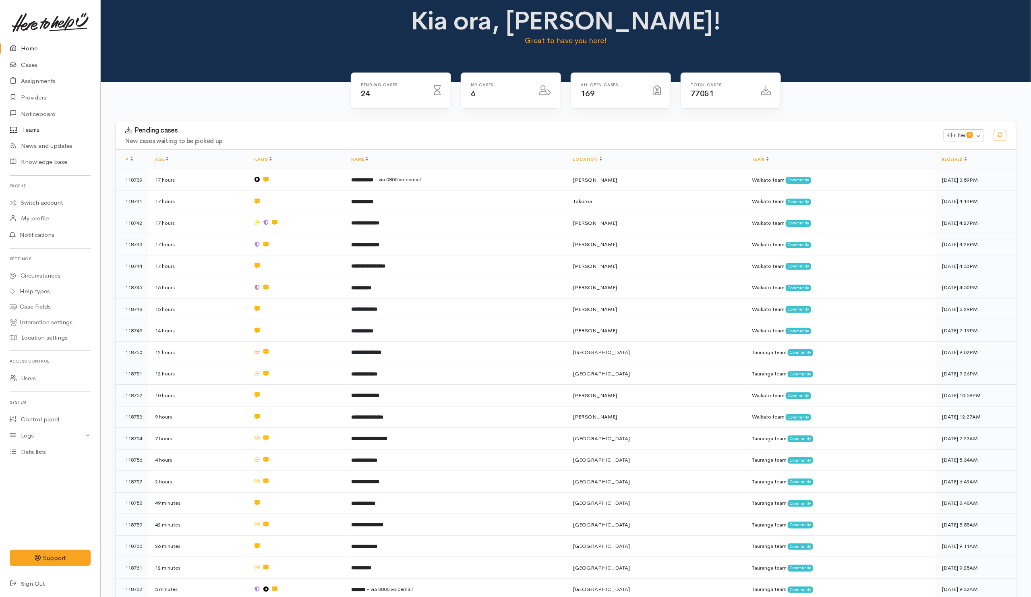
drag, startPoint x: 28, startPoint y: 131, endPoint x: 9, endPoint y: 133, distance: 19.5
click at [28, 131] on link "Teams" at bounding box center [50, 130] width 100 height 16
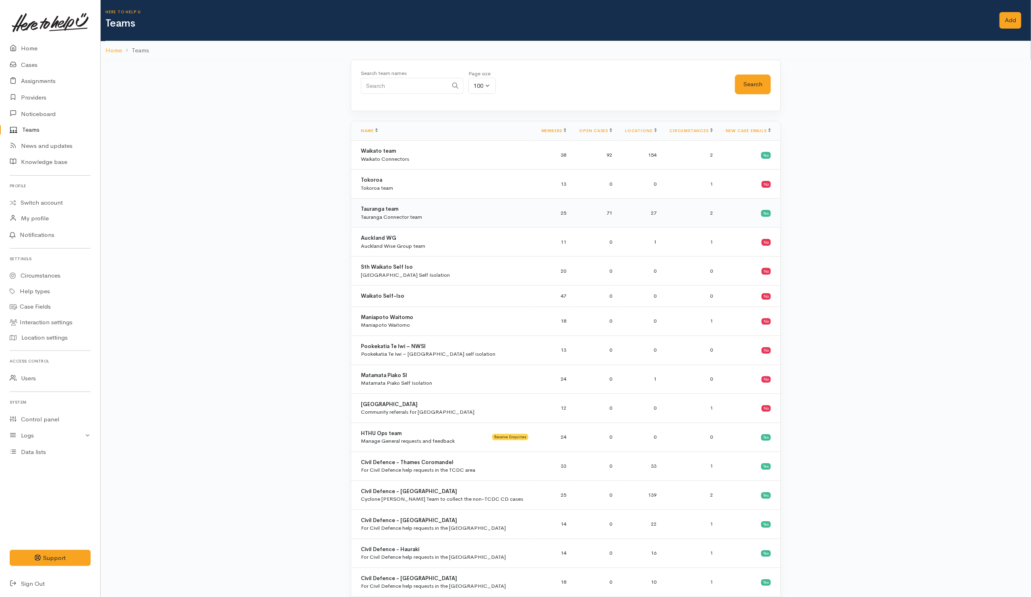
click at [734, 216] on td "Yes" at bounding box center [750, 213] width 61 height 29
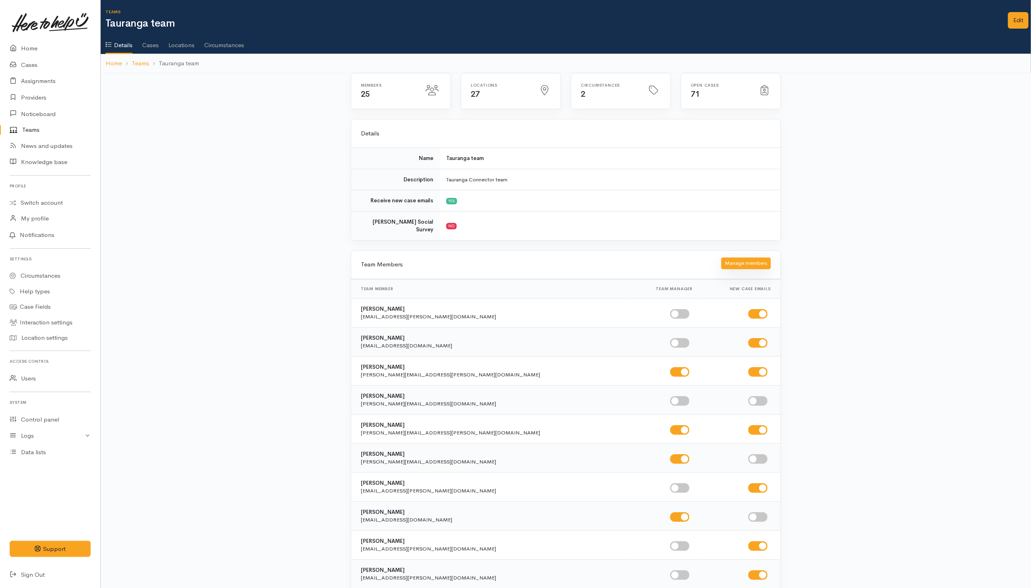
click at [757, 260] on button "Manage members" at bounding box center [747, 263] width 50 height 12
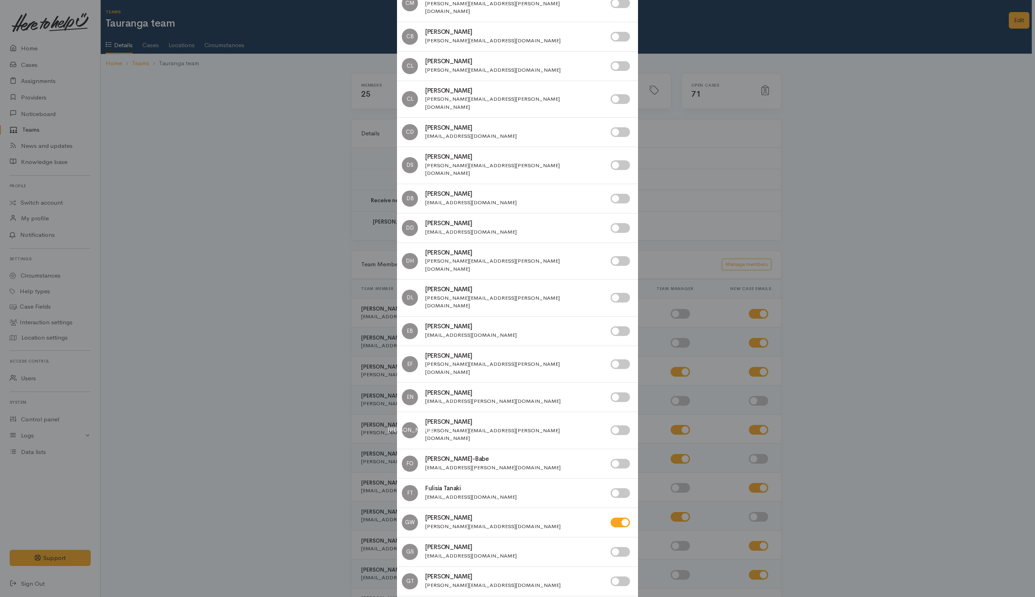
scroll to position [725, 0]
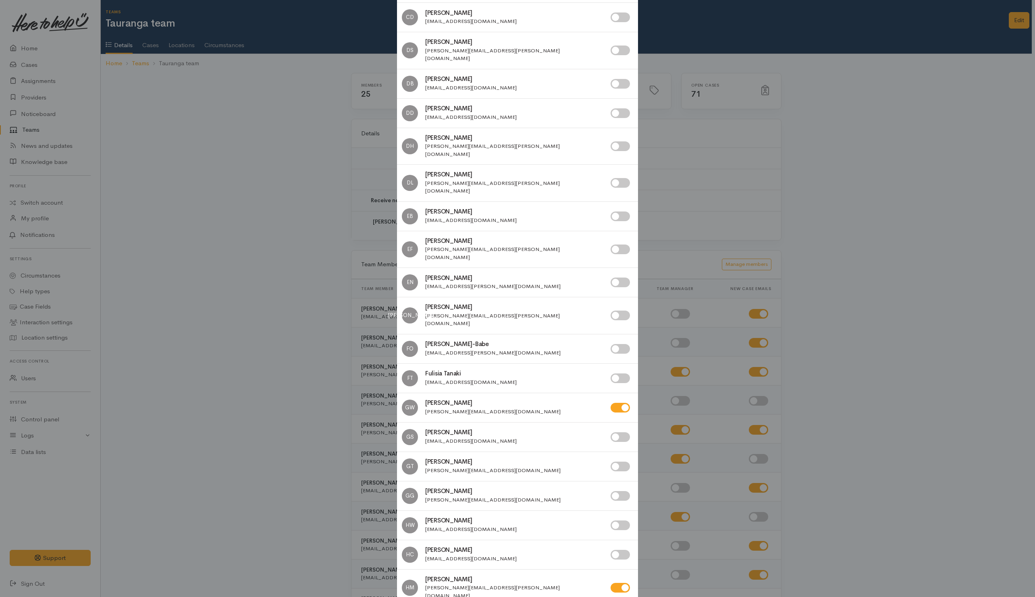
checkbox input "true"
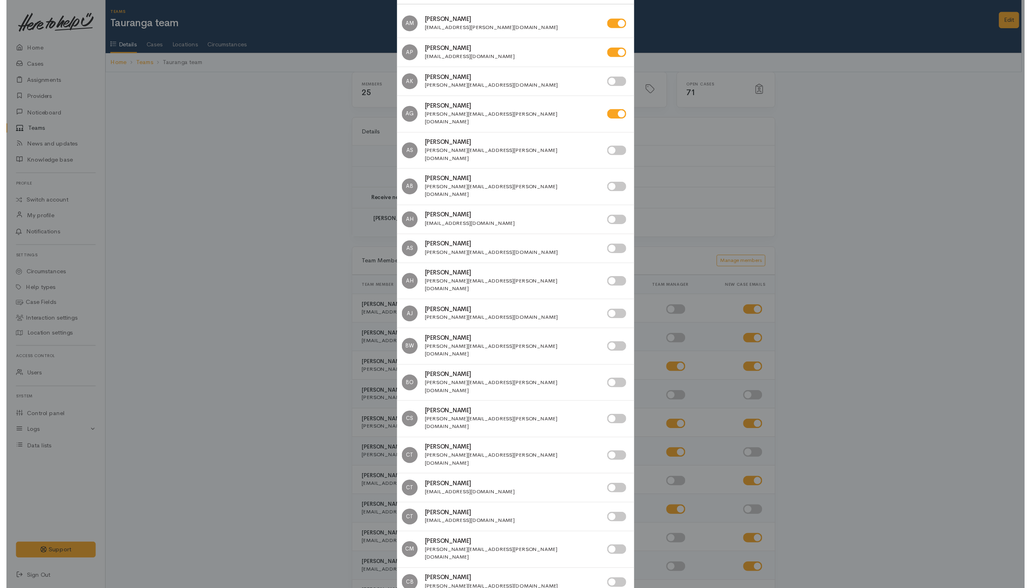
scroll to position [0, 0]
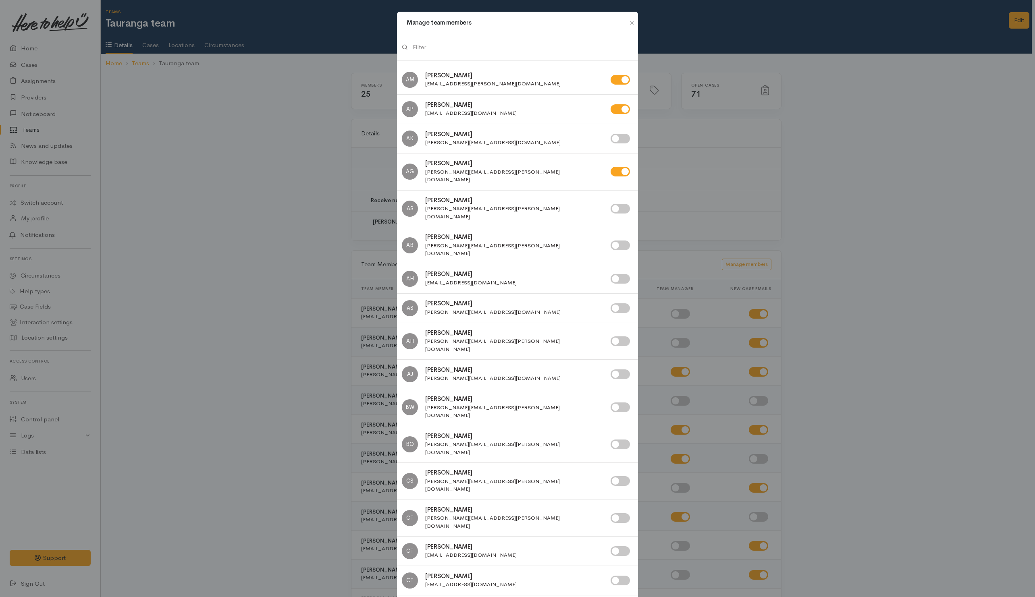
click at [488, 45] on input "search" at bounding box center [523, 47] width 220 height 17
click at [265, 156] on div "Manage team members AM Aandrea Murray AP AK AG AS AB AH AS AH" at bounding box center [517, 298] width 1035 height 597
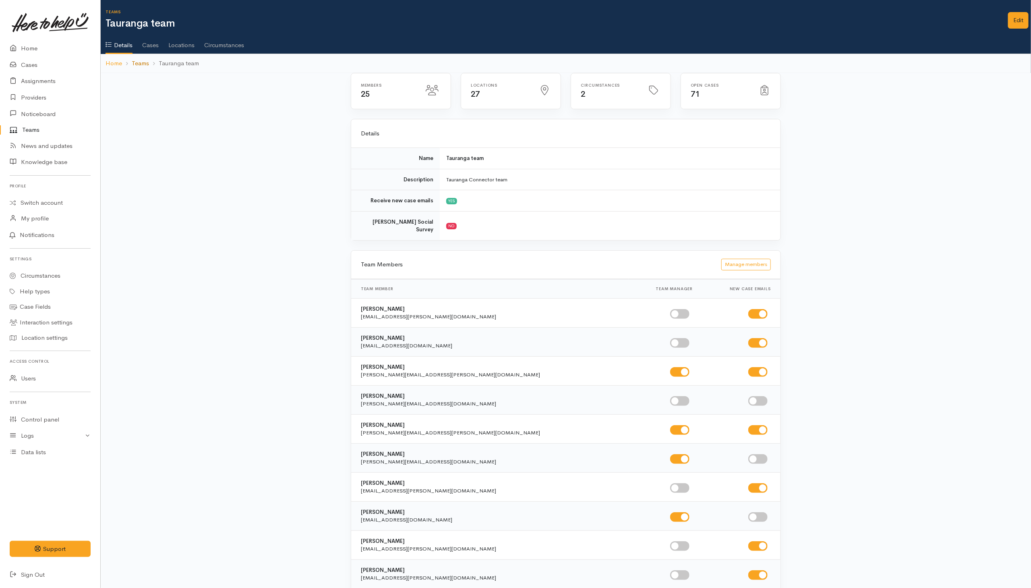
click at [141, 62] on link "Teams" at bounding box center [140, 63] width 17 height 9
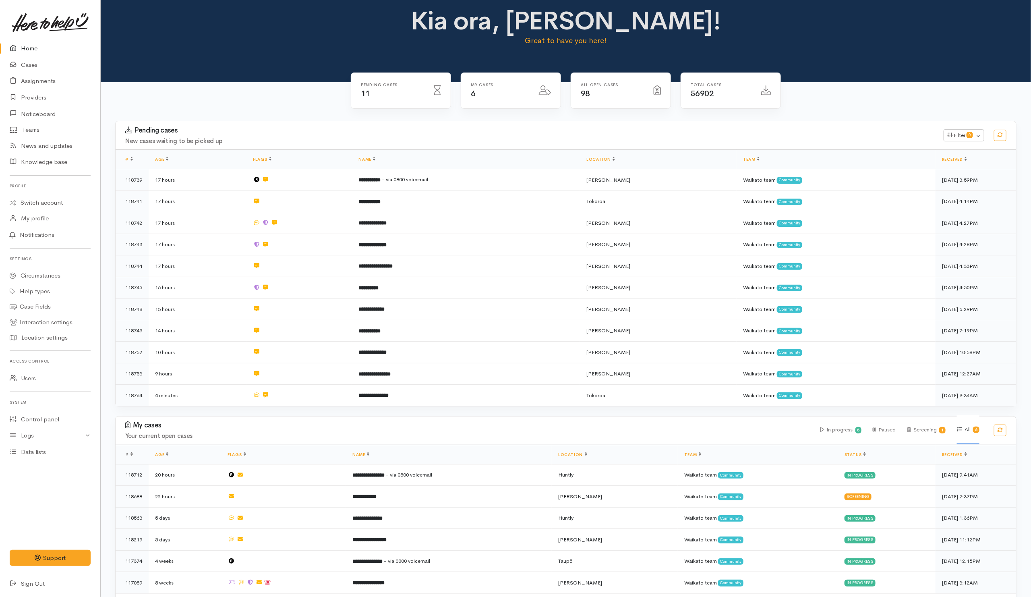
scroll to position [33, 0]
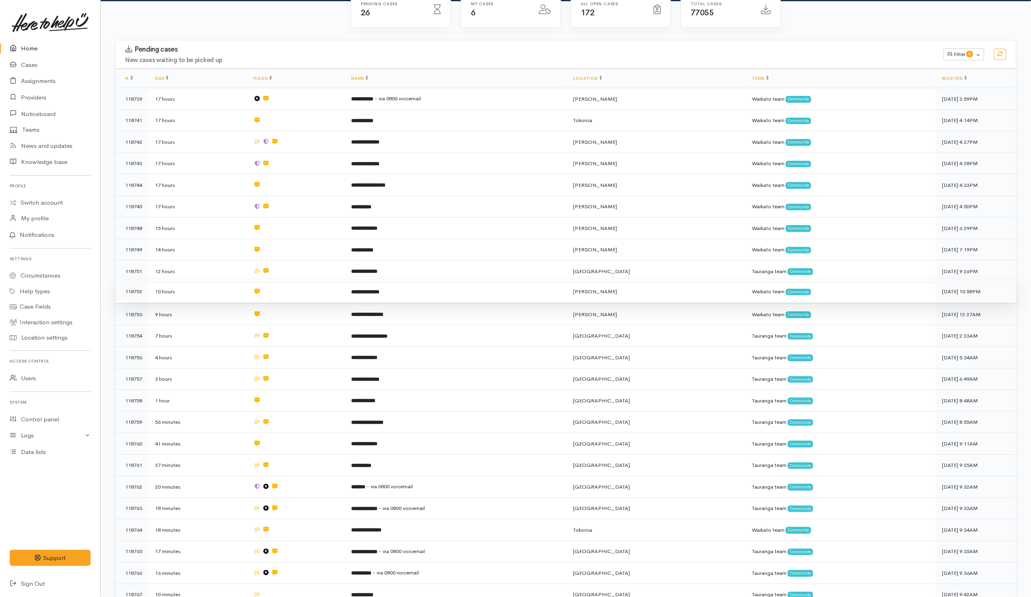
scroll to position [352, 0]
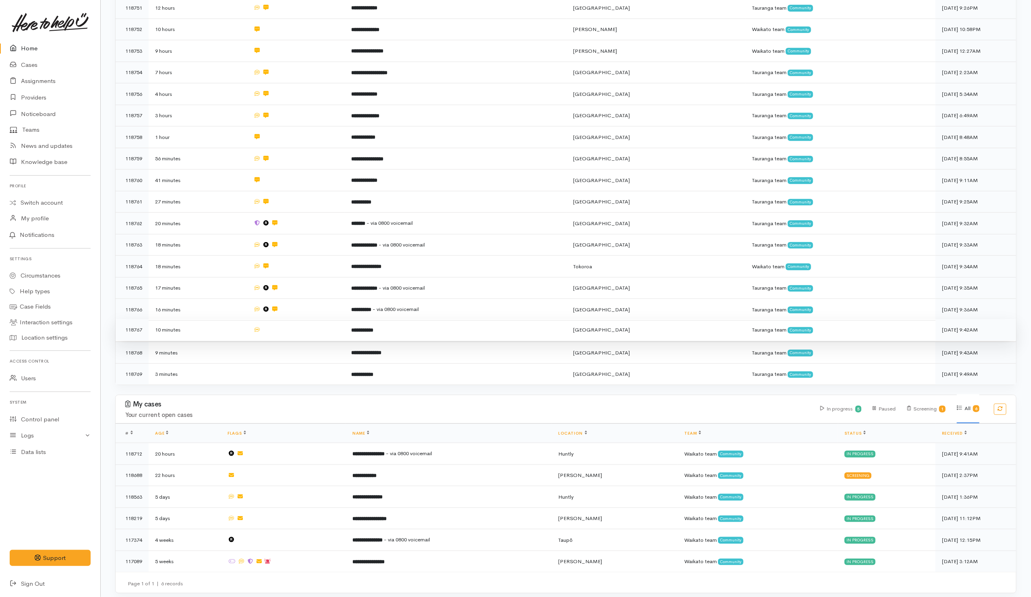
click at [289, 326] on td at bounding box center [296, 330] width 98 height 22
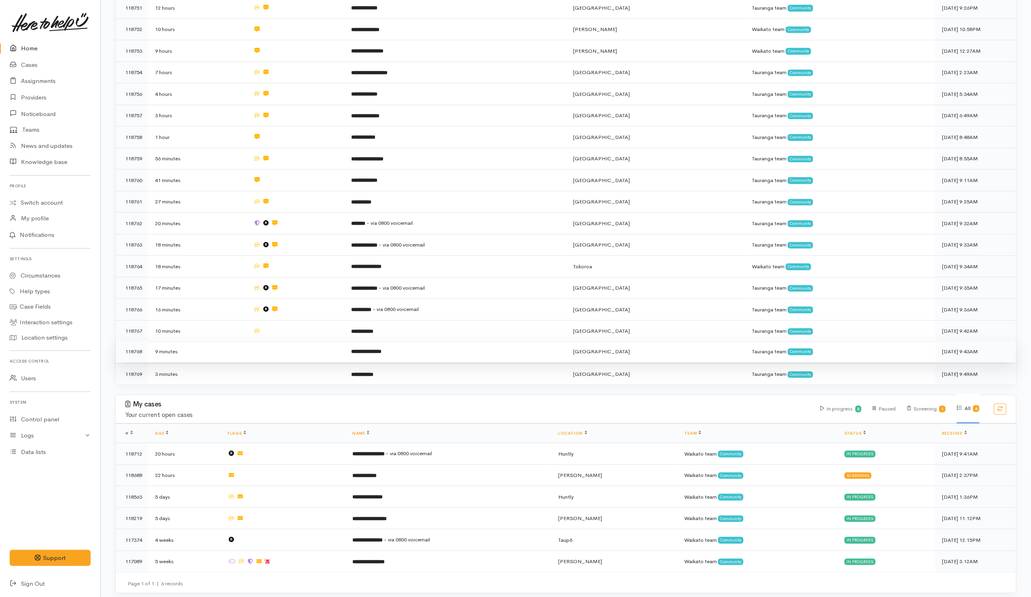
click at [290, 341] on td at bounding box center [296, 352] width 98 height 22
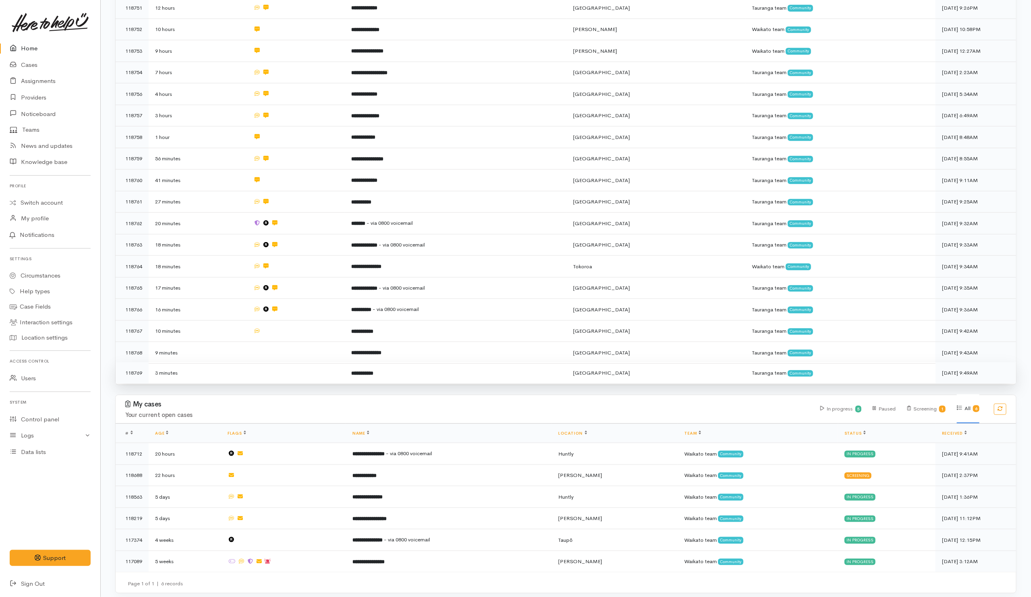
click at [292, 367] on td at bounding box center [296, 372] width 98 height 21
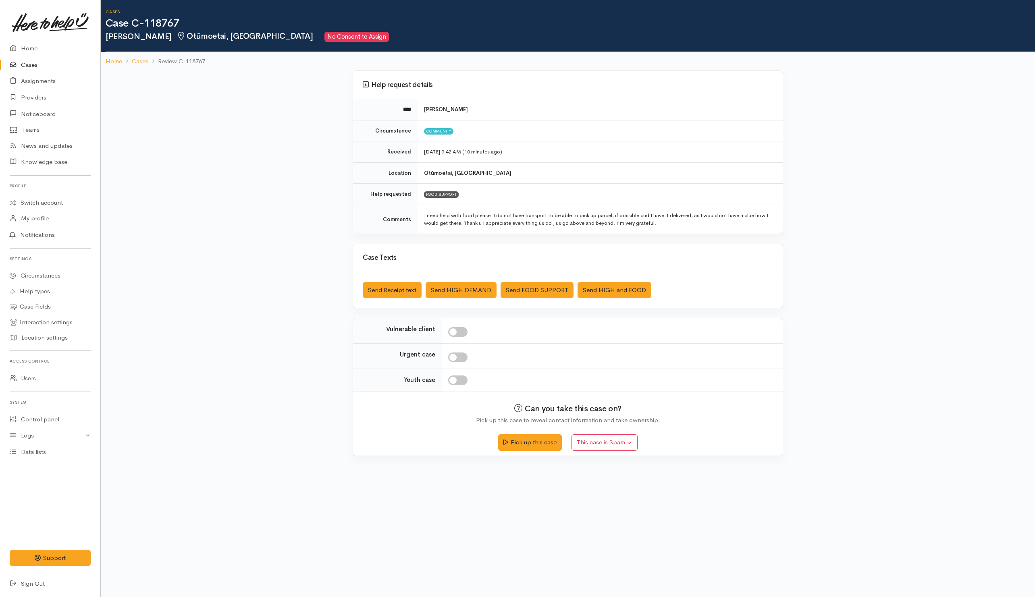
click at [375, 283] on div "Saved The text message has been queued. An error occurred Send Receipt text Sen…" at bounding box center [567, 290] width 429 height 36
click at [380, 288] on button "Send Receipt text" at bounding box center [392, 290] width 59 height 17
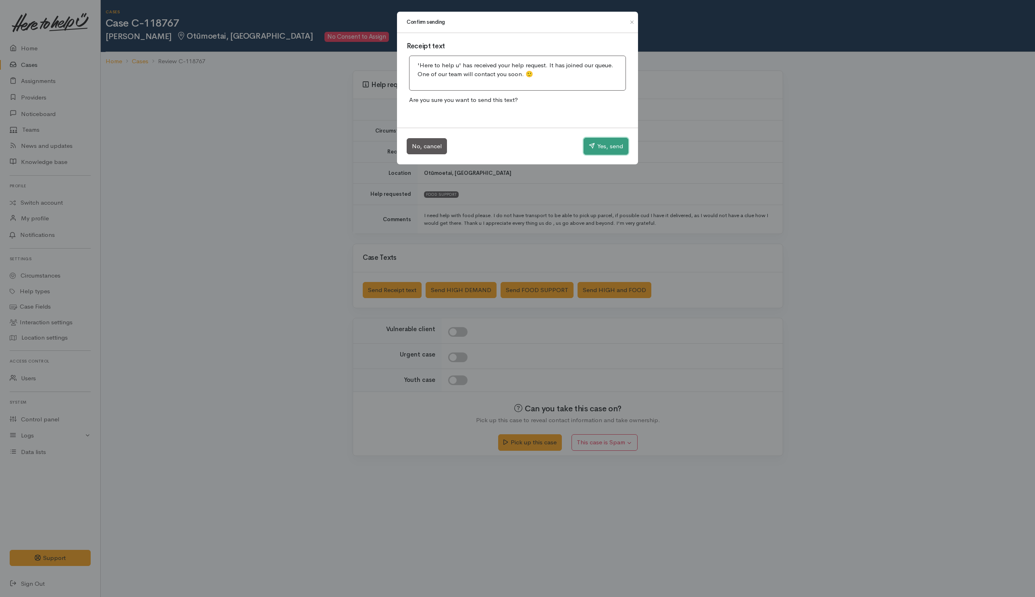
click at [584, 143] on button "Yes, send" at bounding box center [605, 146] width 45 height 17
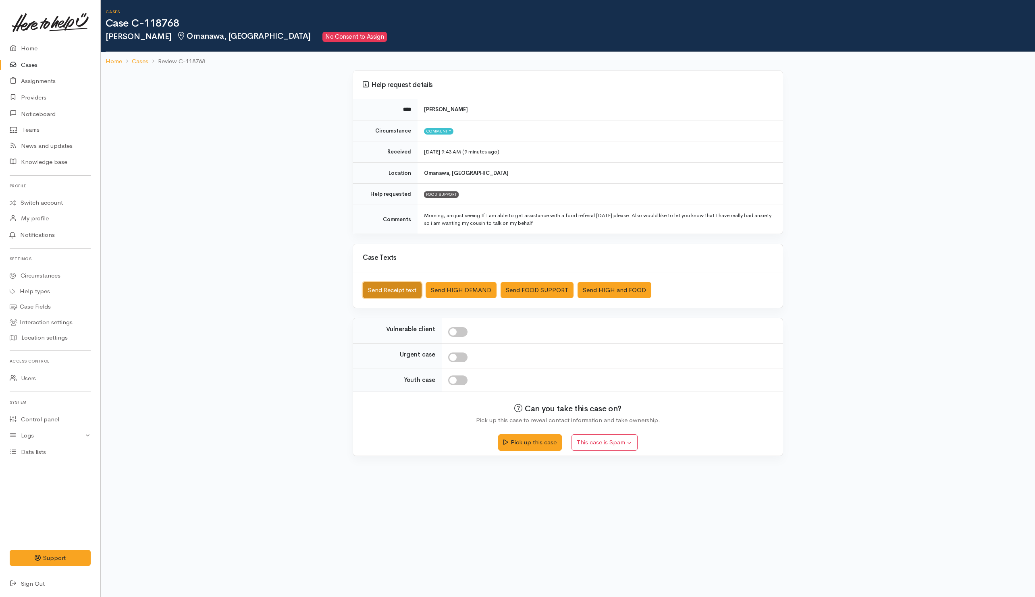
click at [367, 293] on button "Send Receipt text" at bounding box center [392, 290] width 59 height 17
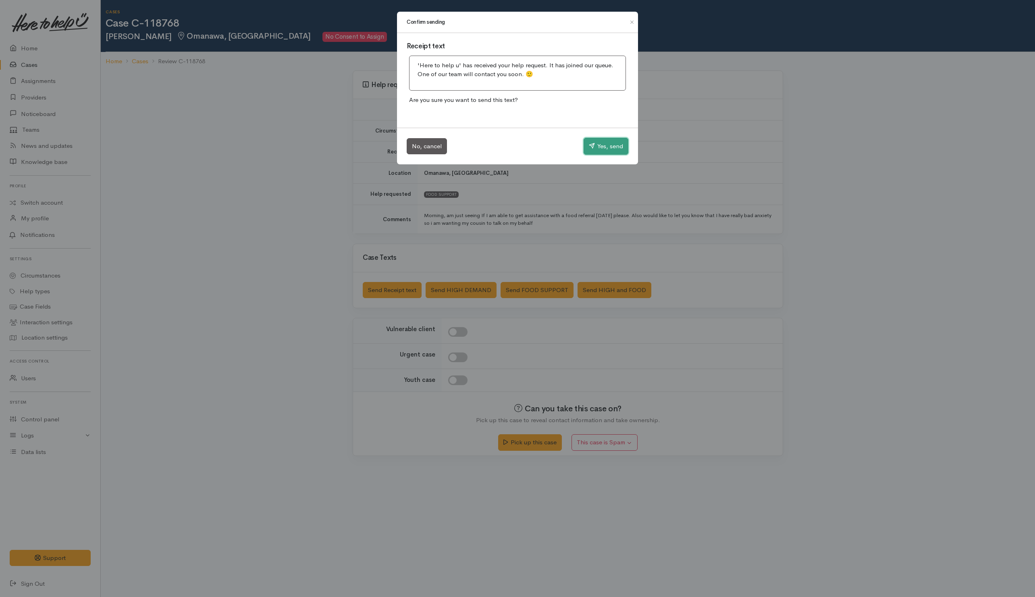
drag, startPoint x: 615, startPoint y: 141, endPoint x: 590, endPoint y: 149, distance: 26.2
click at [615, 140] on button "Yes, send" at bounding box center [605, 146] width 45 height 17
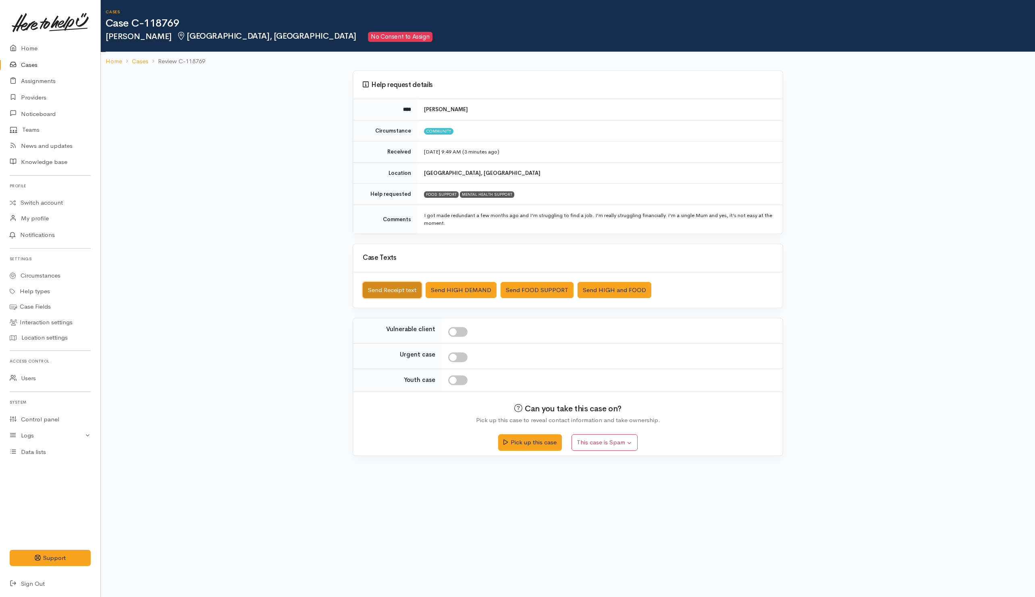
click at [403, 288] on button "Send Receipt text" at bounding box center [392, 290] width 59 height 17
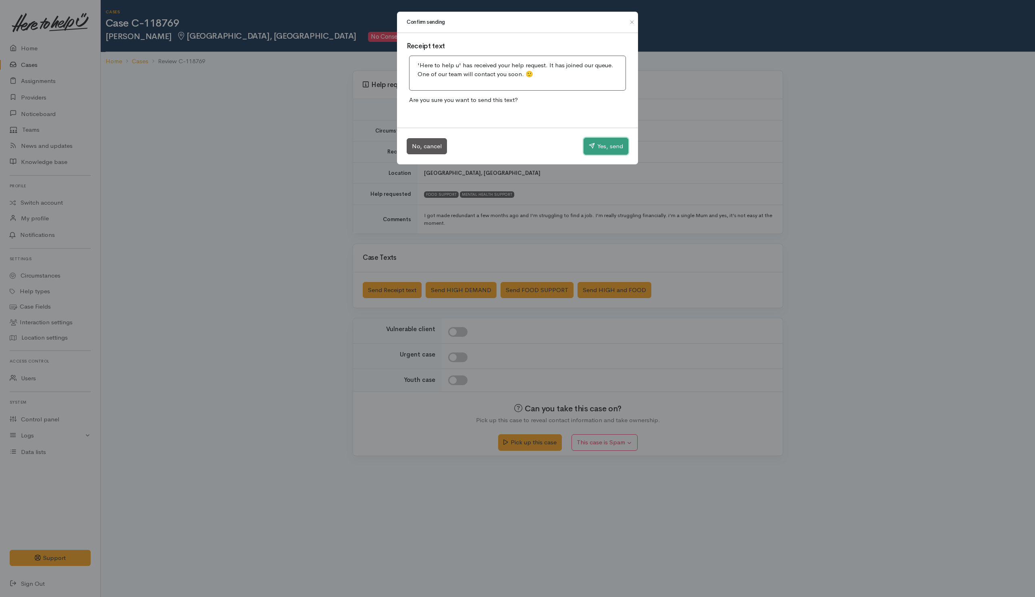
click at [600, 143] on button "Yes, send" at bounding box center [605, 146] width 45 height 17
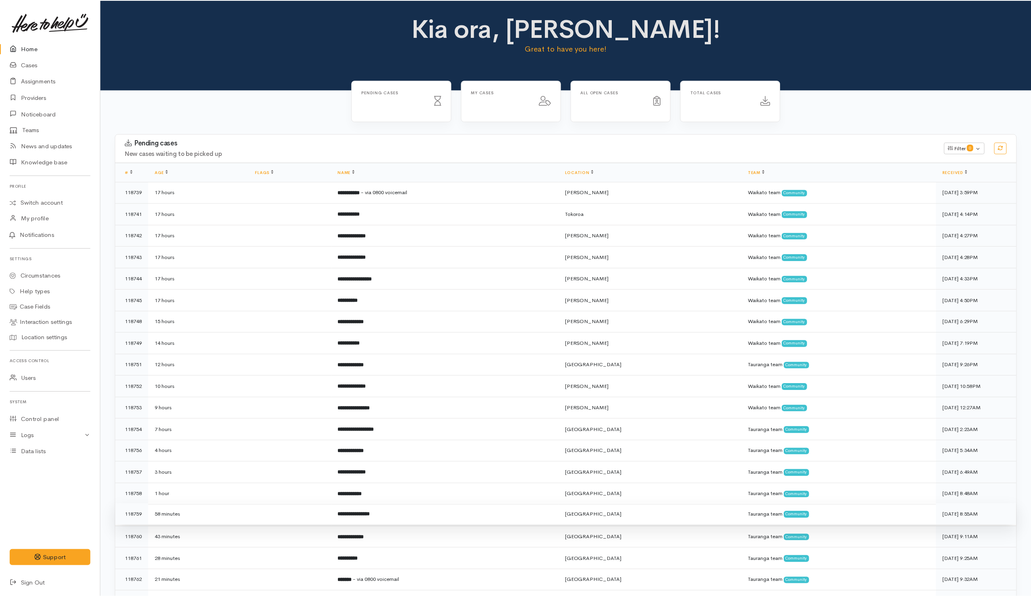
scroll to position [344, 0]
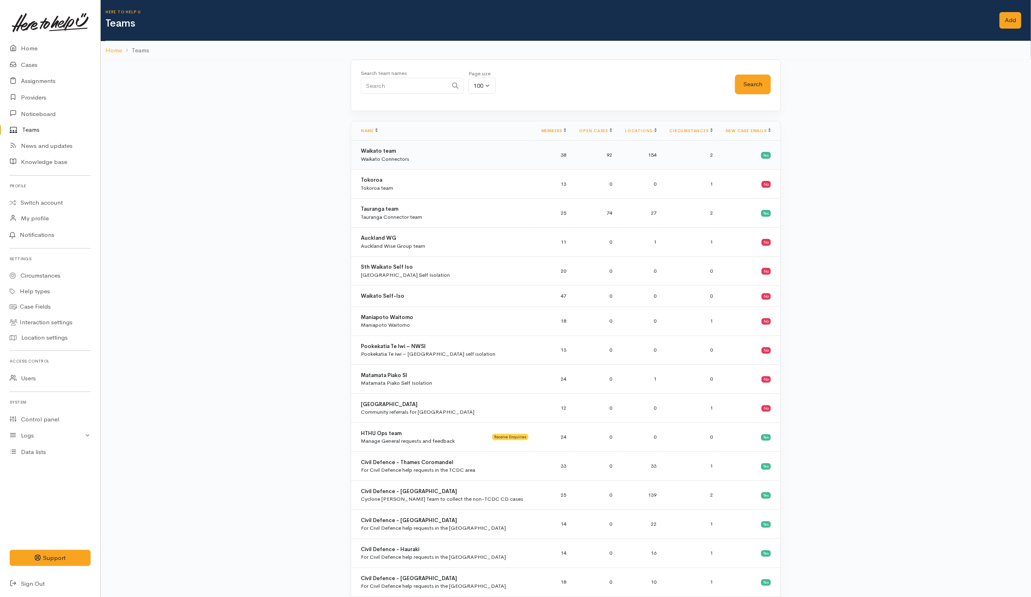
click at [470, 160] on div "Waikato team Waikato Connectors" at bounding box center [445, 155] width 168 height 16
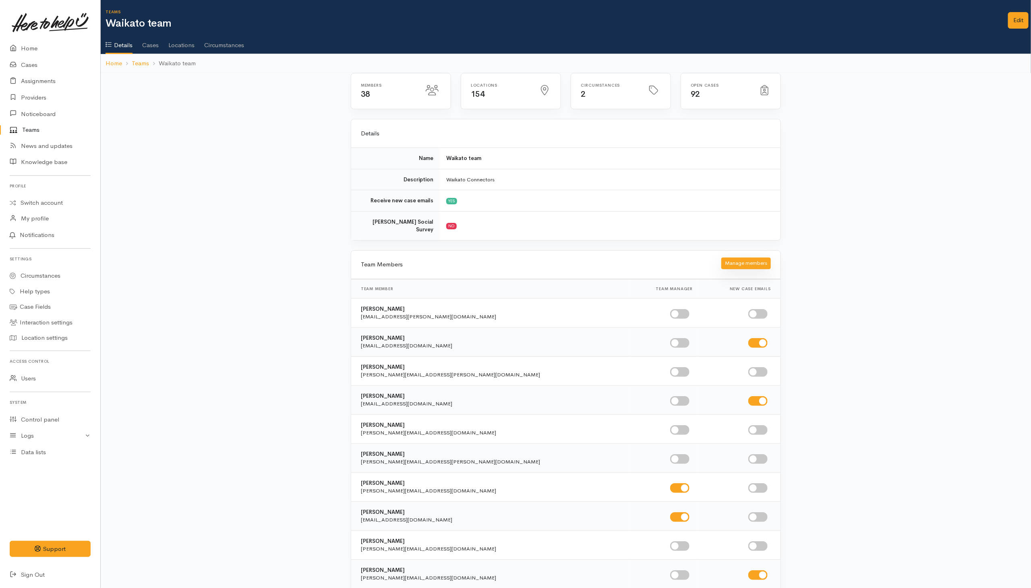
click at [745, 258] on button "Manage members" at bounding box center [747, 263] width 50 height 12
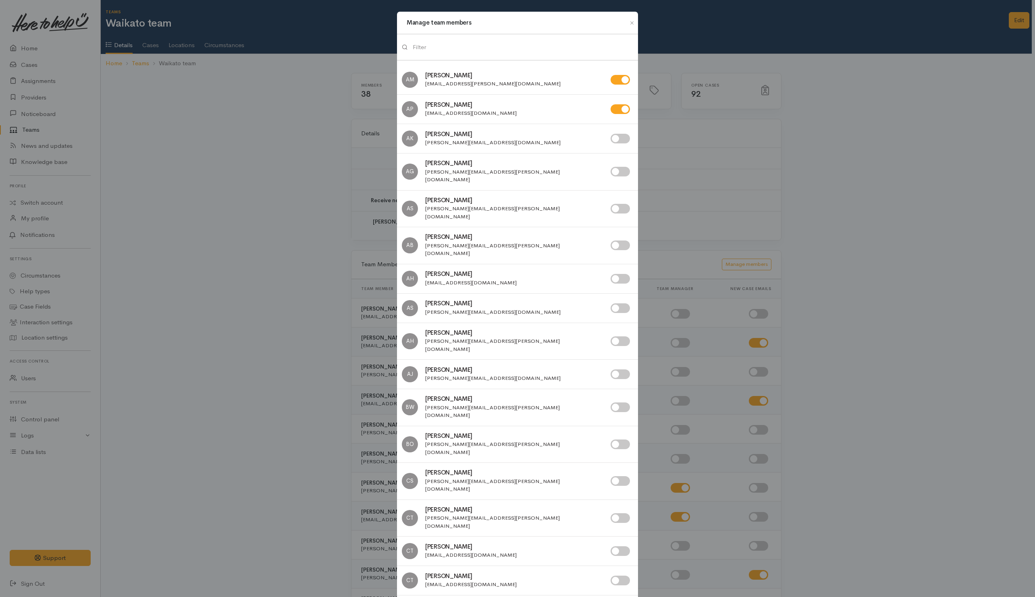
click at [423, 57] on div at bounding box center [517, 47] width 241 height 26
click at [516, 43] on input "search" at bounding box center [523, 47] width 220 height 17
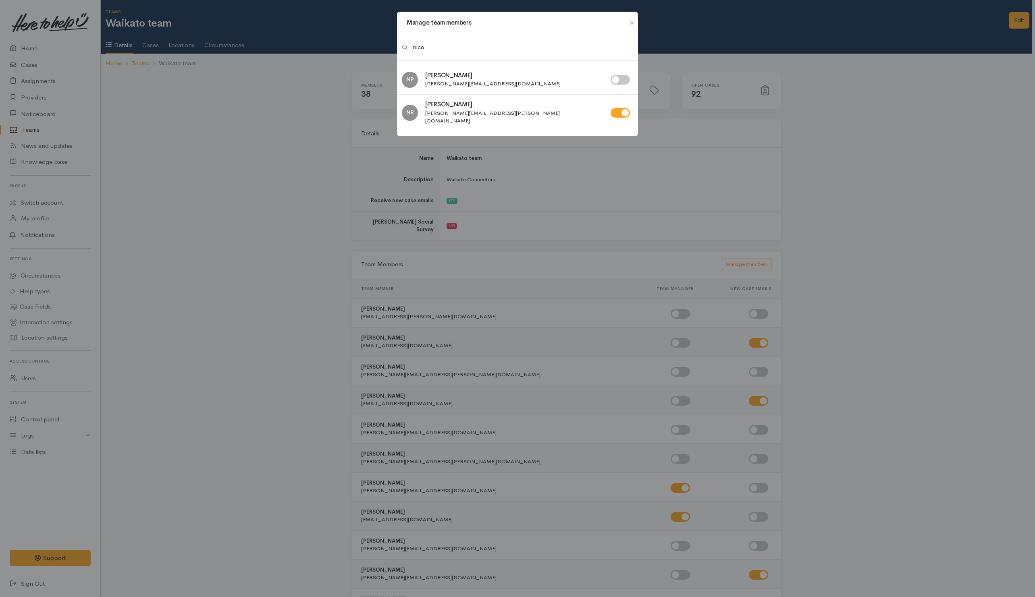
type input "nico"
click at [613, 112] on input "checkbox" at bounding box center [619, 113] width 19 height 10
checkbox input "false"
click at [281, 210] on div "Manage team members nico NP Nicola Poutu NR" at bounding box center [517, 298] width 1035 height 597
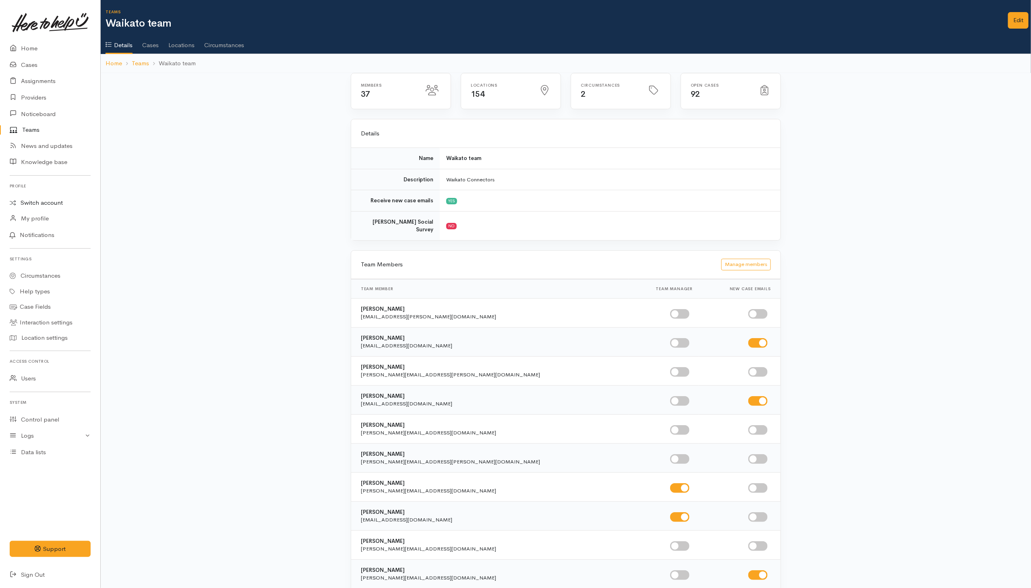
click at [37, 199] on link "Switch account" at bounding box center [50, 203] width 100 height 16
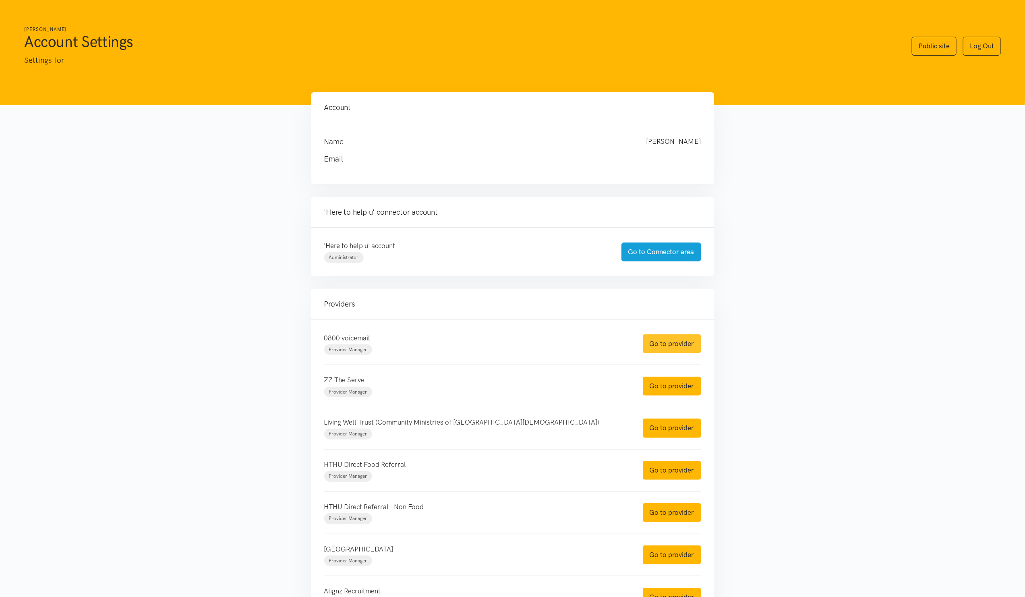
click at [677, 344] on link "Go to provider" at bounding box center [672, 343] width 58 height 19
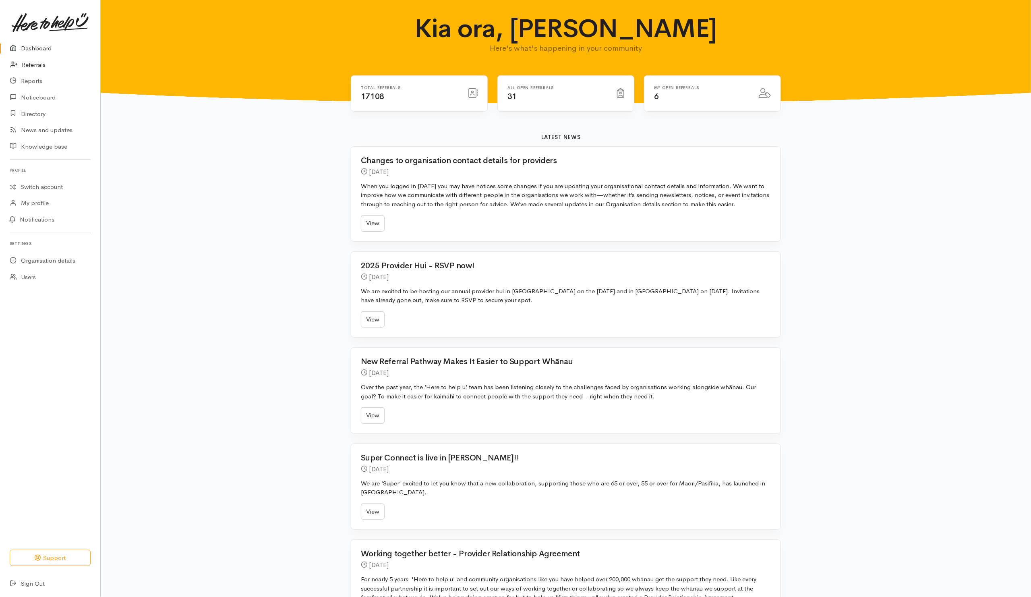
click at [34, 66] on link "Referrals" at bounding box center [50, 65] width 100 height 17
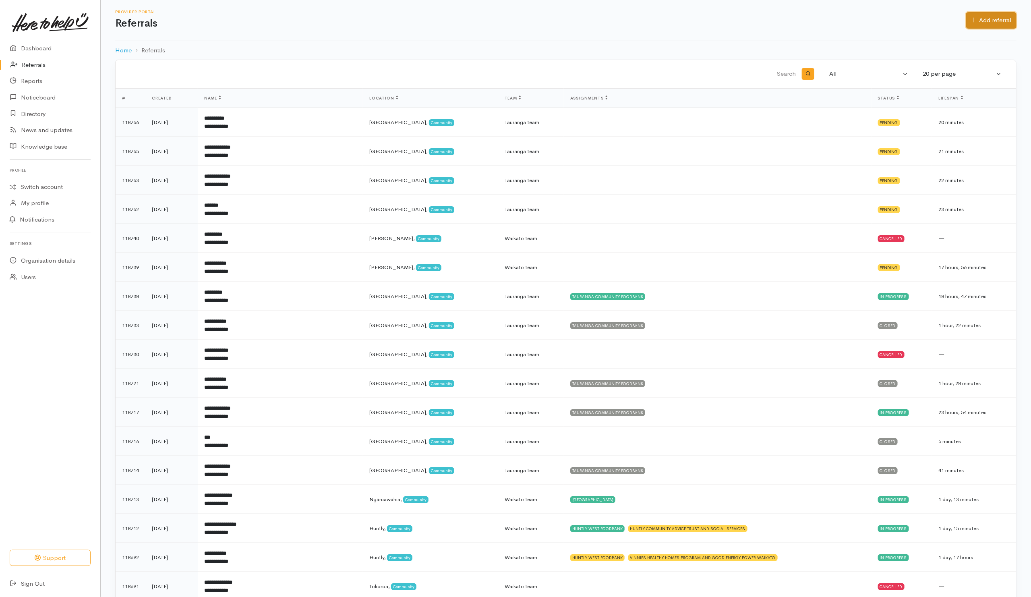
click at [992, 27] on link "Add referral" at bounding box center [992, 20] width 50 height 17
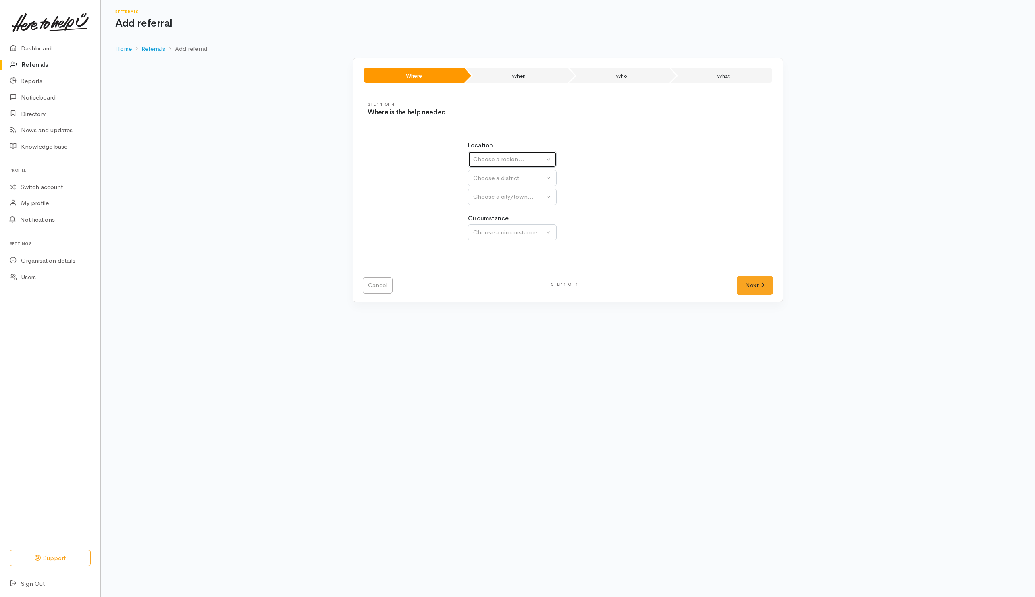
click at [522, 160] on div "Choose a region..." at bounding box center [508, 159] width 71 height 9
click at [496, 213] on span "Waikato" at bounding box center [510, 209] width 64 height 9
select select "3"
select select
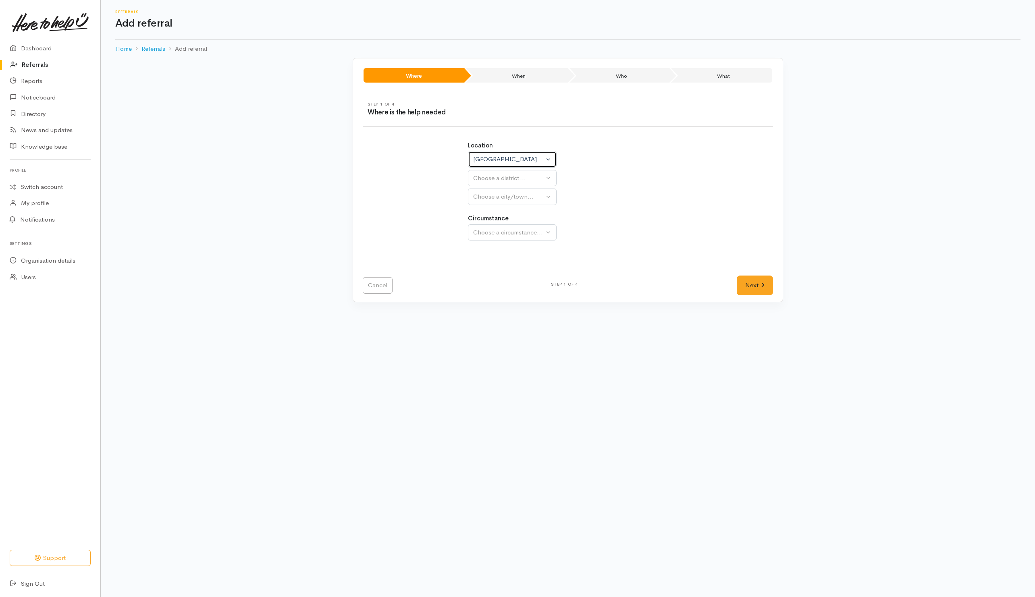
select select
click at [512, 175] on div "Choose a district..." at bounding box center [529, 178] width 113 height 9
click at [504, 152] on button "Waikato" at bounding box center [512, 159] width 89 height 17
click at [495, 226] on span "Bay of Plenty" at bounding box center [496, 222] width 36 height 9
select select "4"
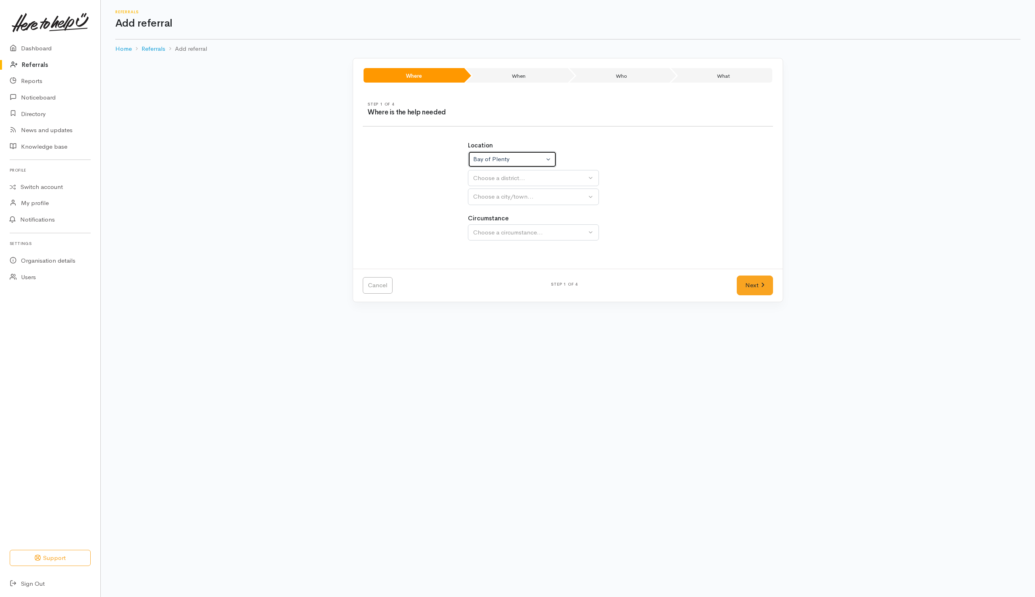
select select
click at [508, 179] on div "Choose a district..." at bounding box center [529, 178] width 113 height 9
click at [489, 226] on span "Eastern Bay of Plenty" at bounding box center [507, 228] width 58 height 9
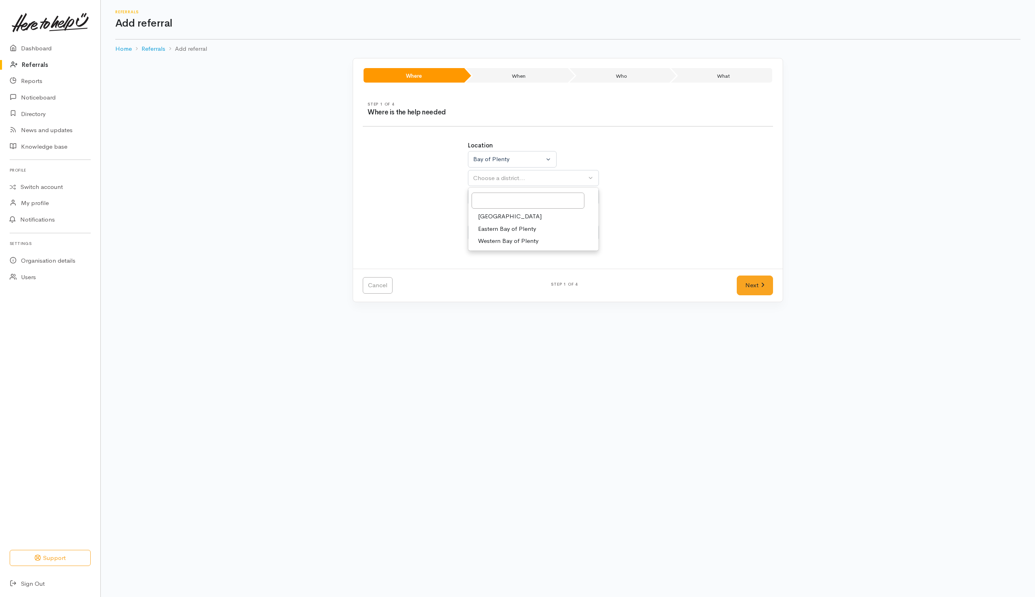
select select "13"
select select
click at [508, 190] on button "Choose a city/town..." at bounding box center [533, 197] width 131 height 17
click at [512, 180] on div "Eastern Bay of Plenty" at bounding box center [529, 178] width 113 height 9
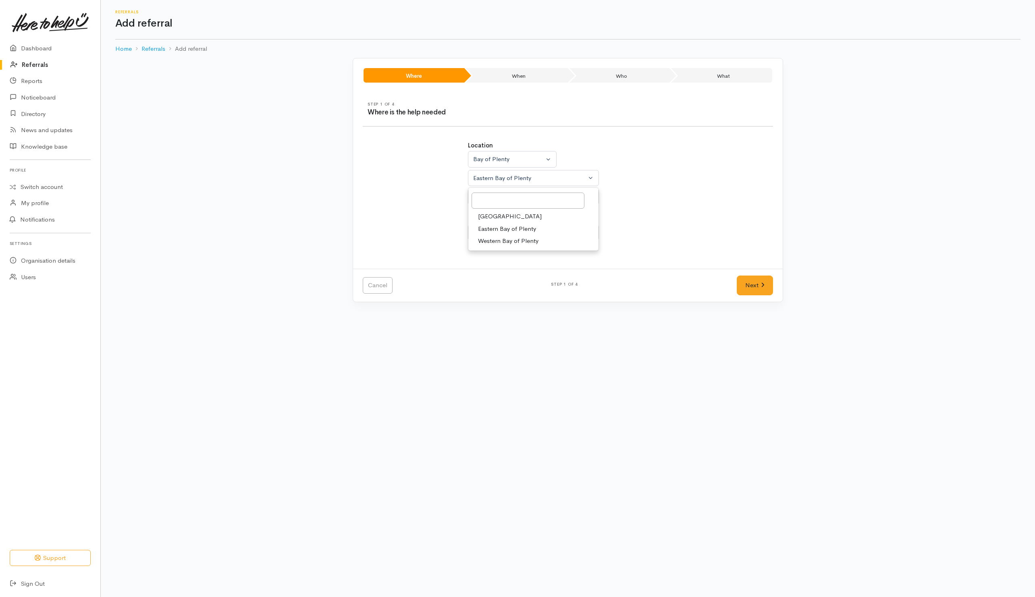
drag, startPoint x: 488, startPoint y: 247, endPoint x: 490, endPoint y: 242, distance: 5.0
click at [490, 246] on link "Western Bay of Plenty" at bounding box center [533, 241] width 130 height 12
select select "7"
select select
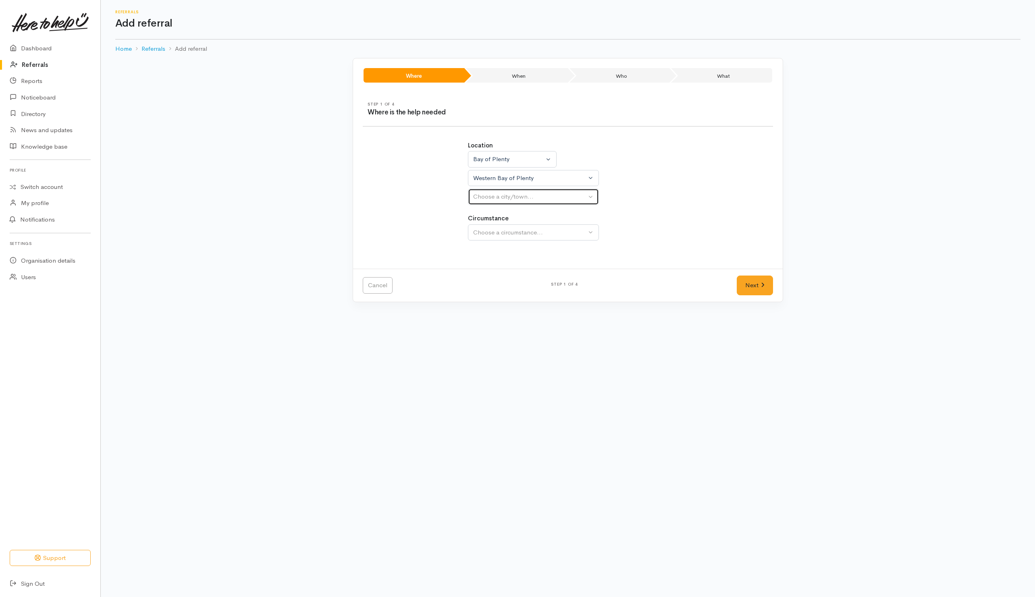
click at [504, 199] on div "Choose a city/town..." at bounding box center [529, 196] width 113 height 9
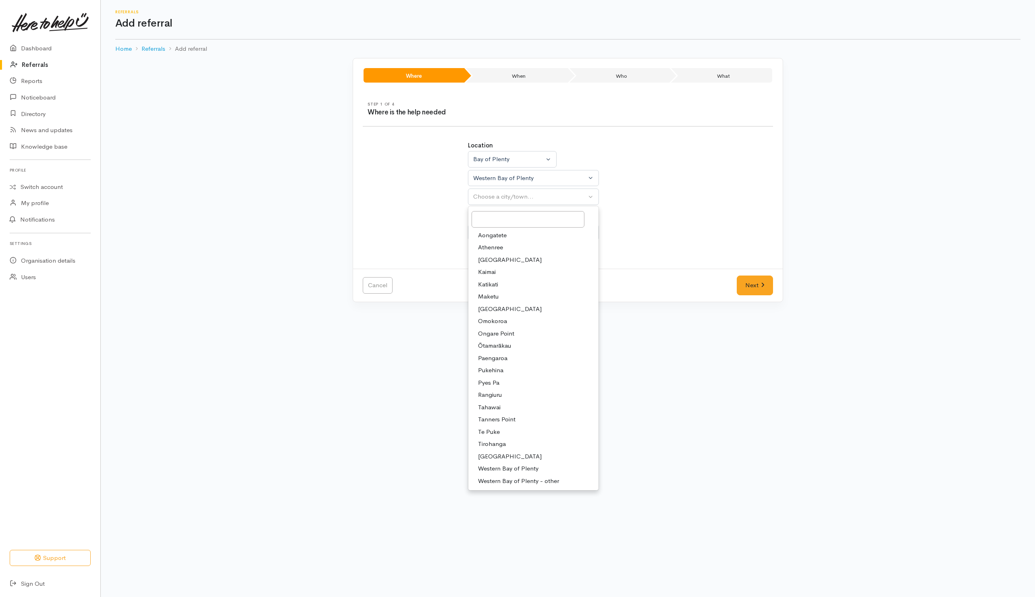
drag, startPoint x: 686, startPoint y: 240, endPoint x: 593, endPoint y: 216, distance: 95.2
click at [685, 240] on div "Location Auckland Waikato Bay of Plenty Bay of Plenty Auckland Waikato Bay of P…" at bounding box center [568, 195] width 420 height 128
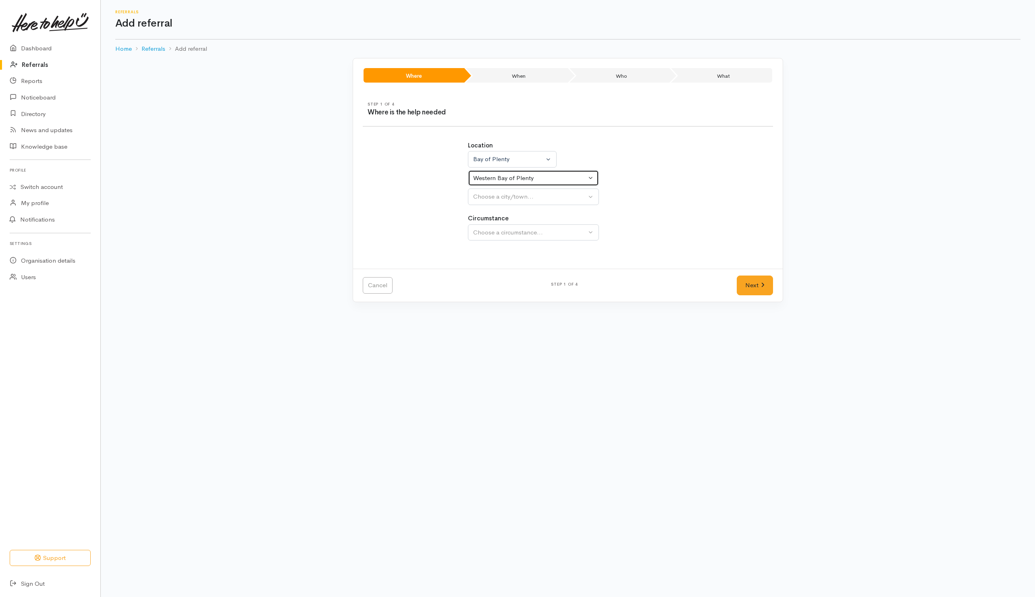
click at [549, 176] on div "Western Bay of Plenty" at bounding box center [529, 178] width 113 height 9
click at [486, 217] on span "Tauranga" at bounding box center [510, 216] width 64 height 9
select select "6"
select select
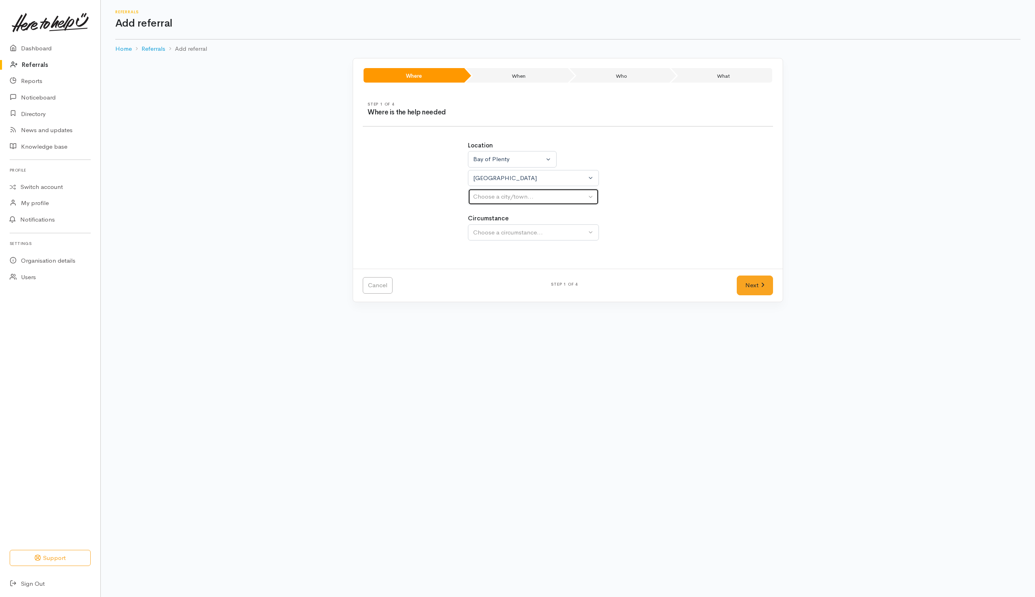
click at [510, 197] on div "Choose a city/town..." at bounding box center [529, 196] width 113 height 9
click at [491, 236] on span "[GEOGRAPHIC_DATA]" at bounding box center [510, 235] width 64 height 9
select select "4"
click at [498, 222] on label "Circumstance" at bounding box center [488, 218] width 41 height 9
click at [499, 232] on div "Choose a circumstance..." at bounding box center [529, 232] width 113 height 9
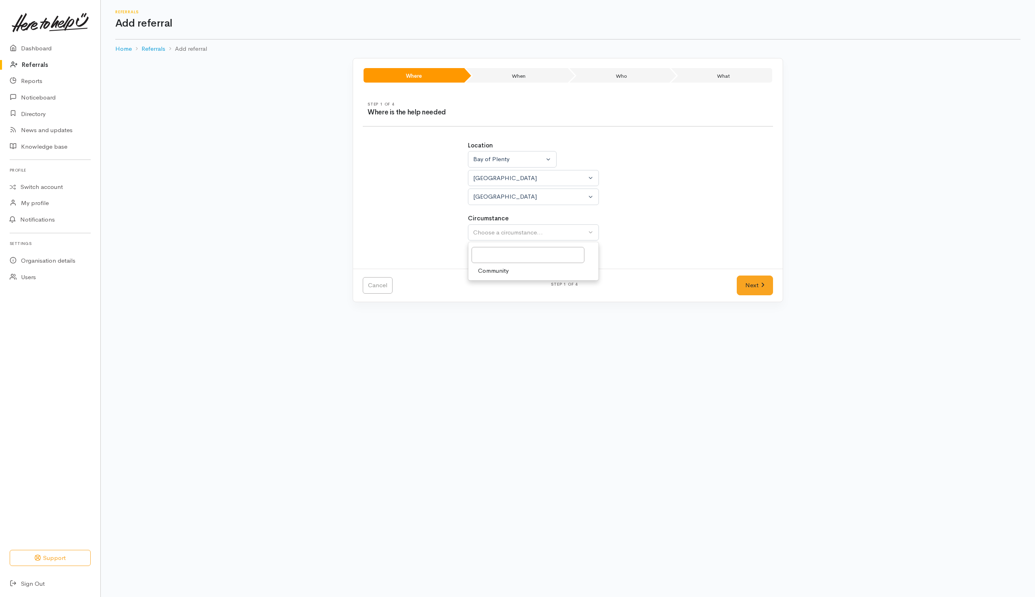
click at [491, 271] on span "Community" at bounding box center [493, 270] width 31 height 9
select select "2"
click at [759, 291] on link "Next" at bounding box center [754, 286] width 36 height 20
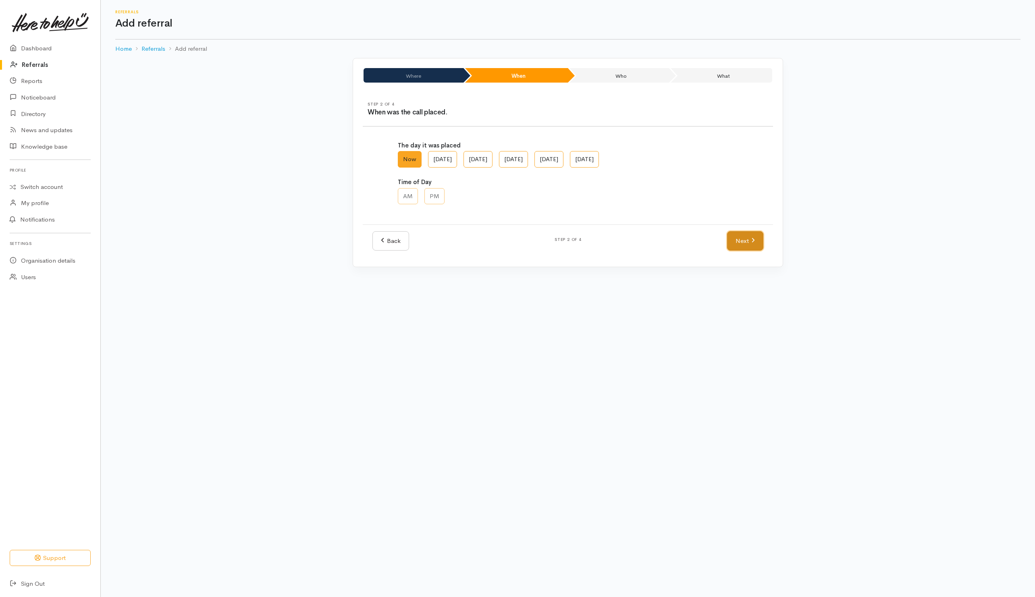
click at [732, 238] on link "Next" at bounding box center [745, 241] width 36 height 20
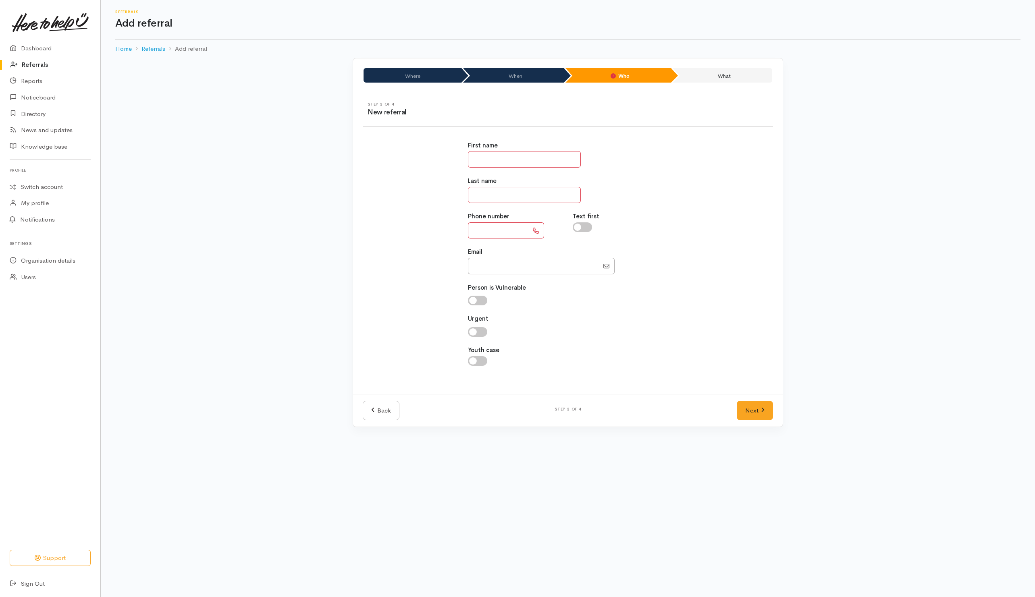
click at [496, 164] on input "text" at bounding box center [524, 159] width 113 height 17
type input "***"
type input "*******"
type input "*********"
click at [753, 414] on link "Next" at bounding box center [754, 411] width 36 height 20
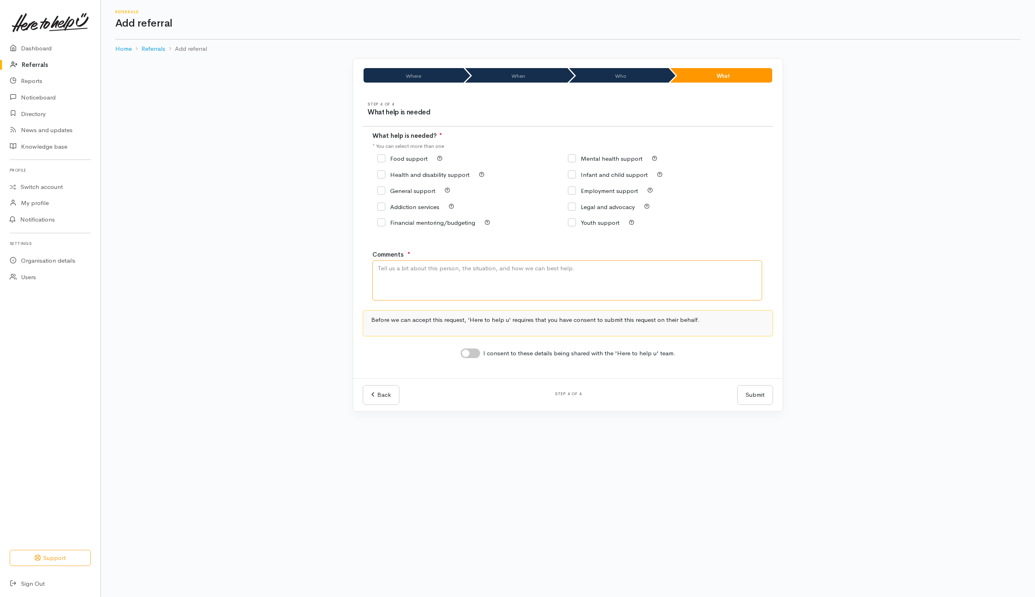
click at [451, 283] on textarea "Comments" at bounding box center [567, 280] width 390 height 40
type textarea "Need kai"
click at [475, 355] on input "I consent to these details being shared with the 'Here to help u' team." at bounding box center [470, 354] width 19 height 10
checkbox input "true"
click at [399, 159] on input "Food support" at bounding box center [402, 159] width 50 height 6
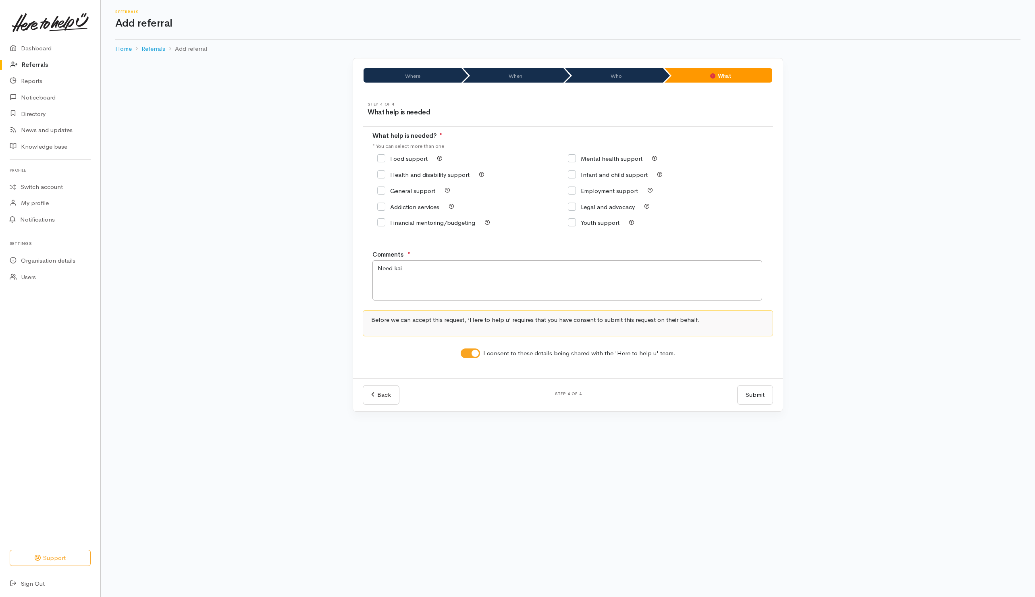
checkbox input "true"
click at [765, 402] on button "Submit" at bounding box center [755, 395] width 36 height 20
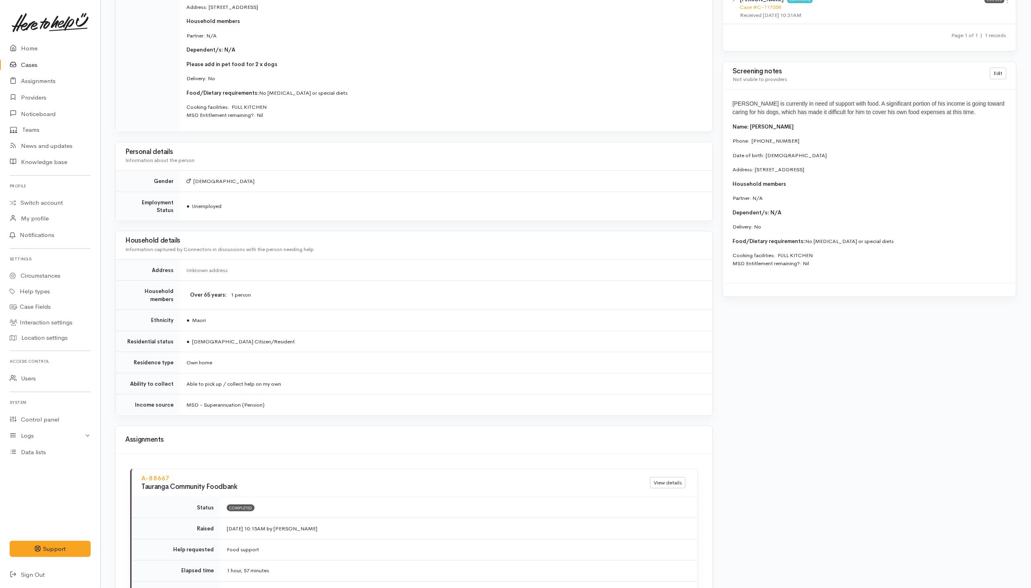
scroll to position [294, 0]
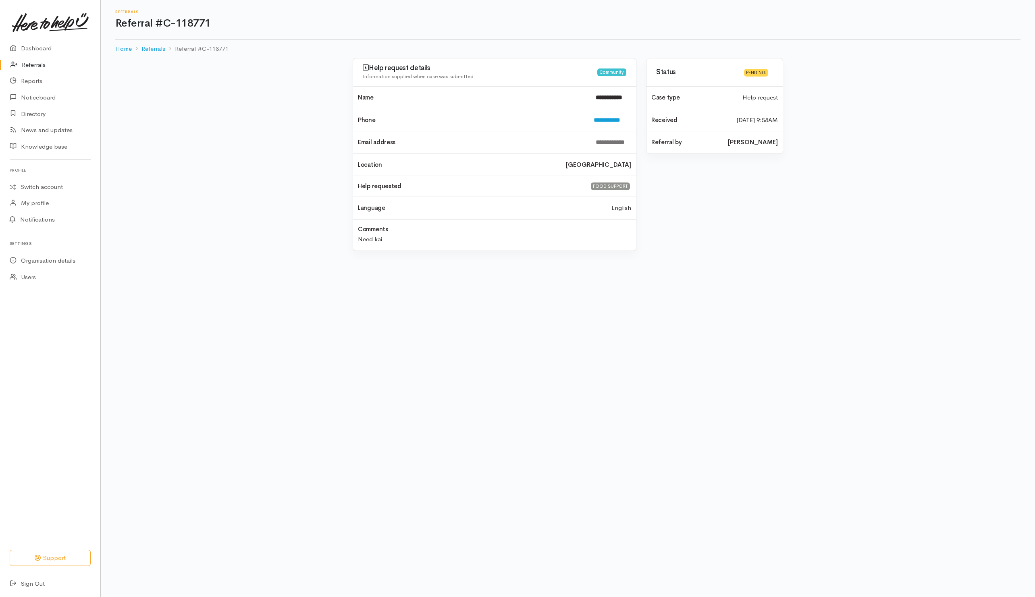
drag, startPoint x: 36, startPoint y: 66, endPoint x: 41, endPoint y: 66, distance: 4.8
click at [36, 66] on link "Referrals" at bounding box center [50, 65] width 100 height 17
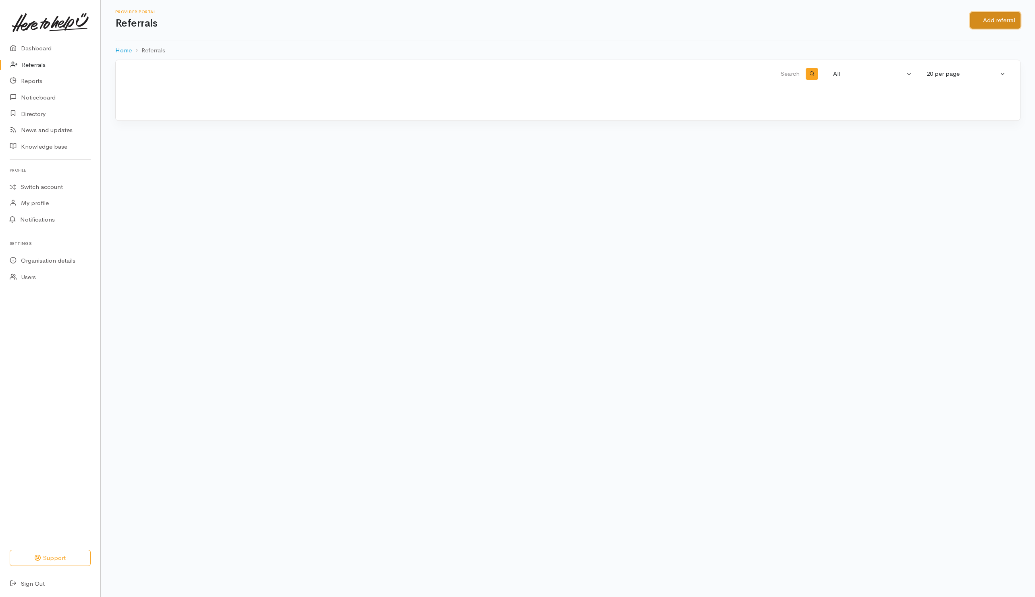
click at [1005, 23] on link "Add referral" at bounding box center [995, 20] width 50 height 17
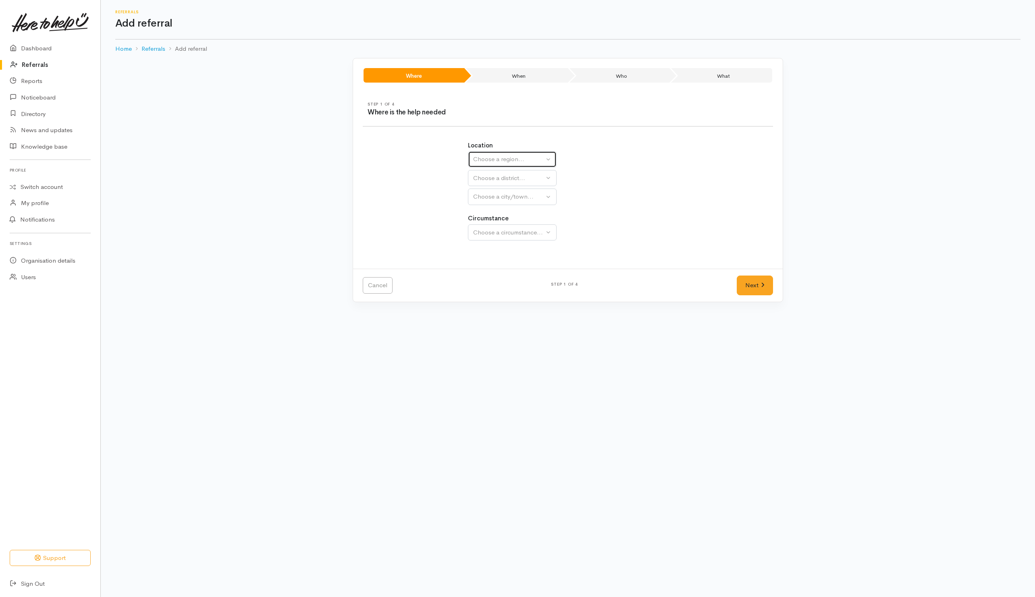
drag, startPoint x: 486, startPoint y: 154, endPoint x: 490, endPoint y: 166, distance: 12.6
click at [487, 154] on button "Choose a region..." at bounding box center [512, 159] width 89 height 17
drag, startPoint x: 488, startPoint y: 223, endPoint x: 496, endPoint y: 202, distance: 22.4
click at [488, 224] on span "Bay of Plenty" at bounding box center [496, 222] width 36 height 9
select select "4"
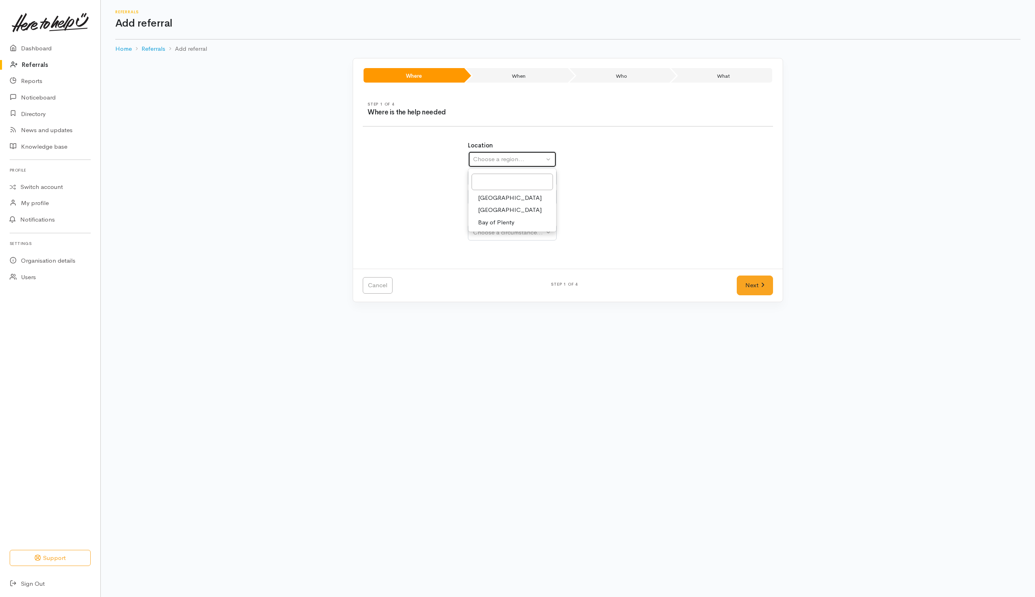
select select
click at [508, 176] on div "Choose a district..." at bounding box center [529, 178] width 113 height 9
click at [486, 213] on span "[GEOGRAPHIC_DATA]" at bounding box center [510, 216] width 64 height 9
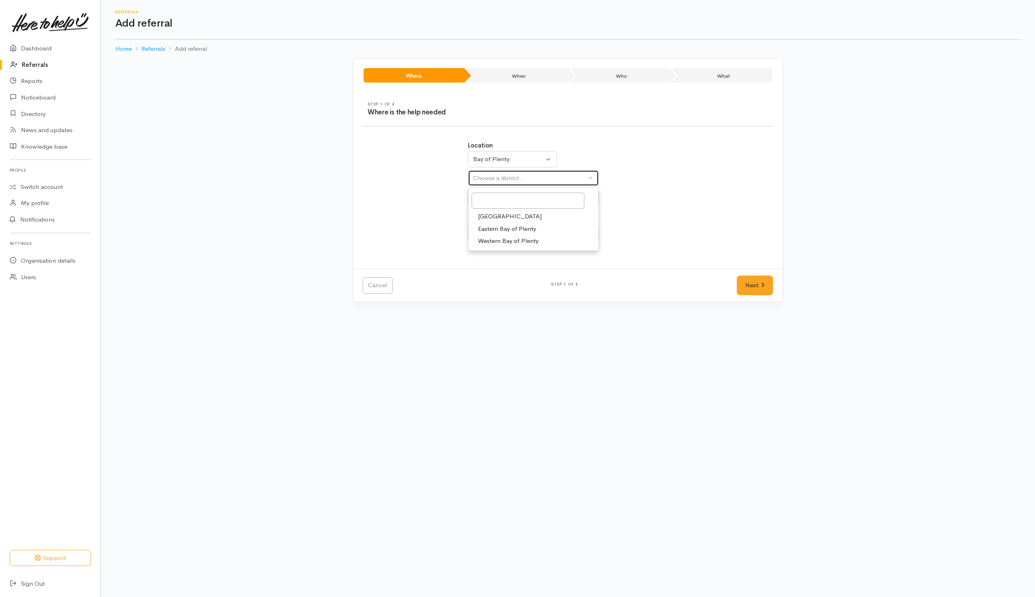
select select "6"
select select
click at [491, 201] on div "Choose a city/town..." at bounding box center [529, 196] width 113 height 9
click at [485, 240] on span "[GEOGRAPHIC_DATA]" at bounding box center [510, 235] width 64 height 9
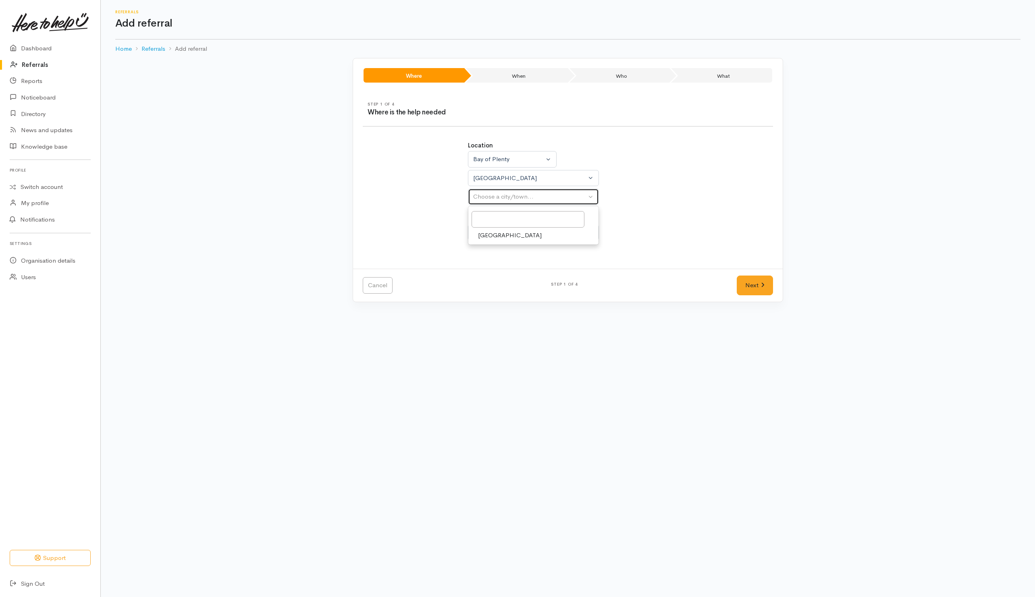
select select "4"
click at [487, 237] on div "Choose a circumstance..." at bounding box center [529, 232] width 113 height 9
click at [487, 276] on span "Community" at bounding box center [493, 270] width 31 height 9
select select "2"
click at [754, 281] on link "Next" at bounding box center [754, 286] width 36 height 20
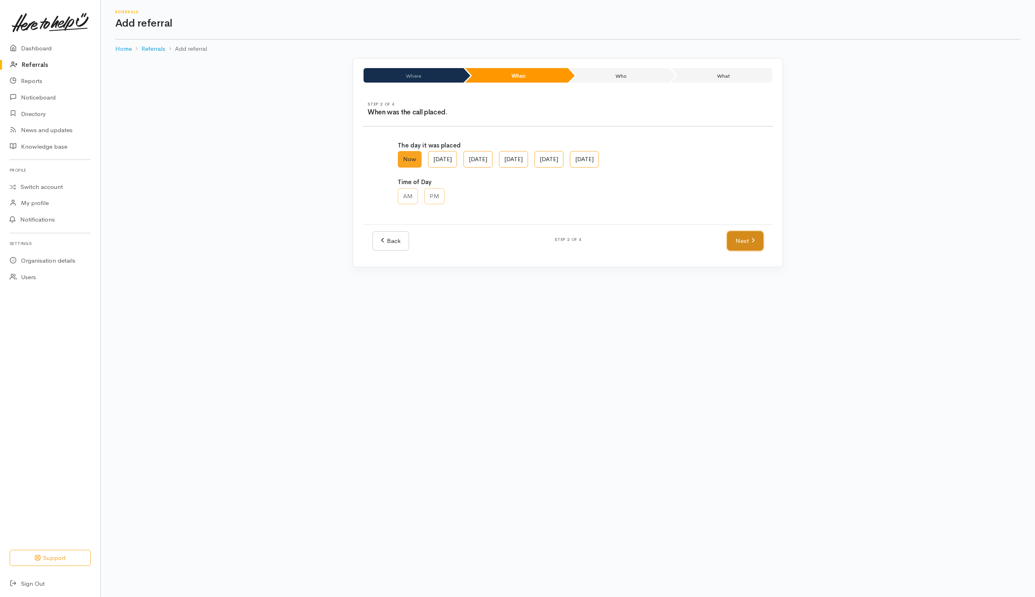
click at [747, 244] on link "Next" at bounding box center [745, 241] width 36 height 20
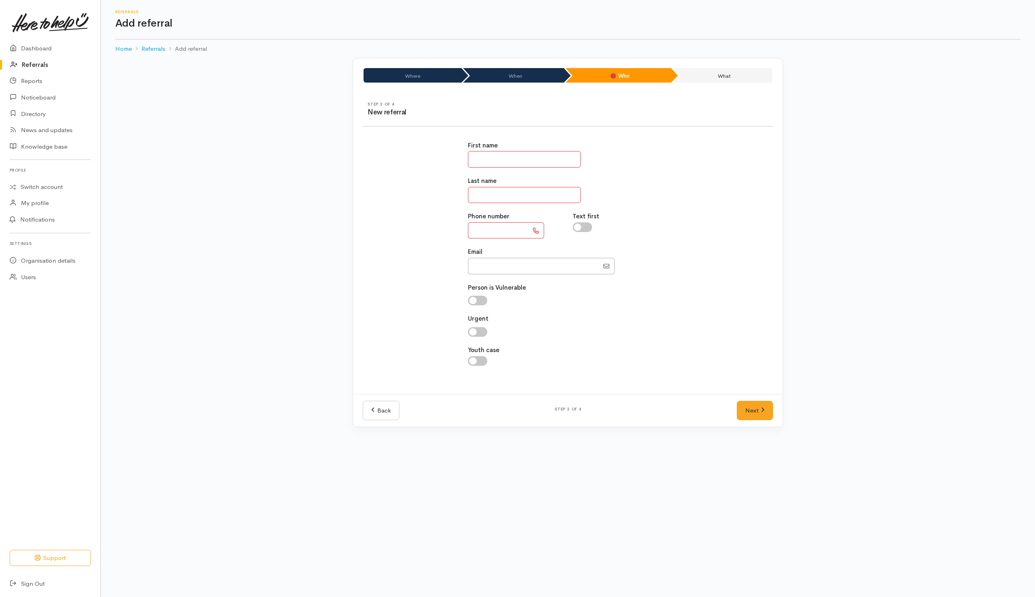
click at [506, 163] on input "text" at bounding box center [524, 159] width 113 height 17
type input "**********"
drag, startPoint x: 527, startPoint y: 194, endPoint x: 550, endPoint y: 200, distance: 23.7
click at [528, 193] on input "text" at bounding box center [524, 195] width 113 height 17
type input "********"
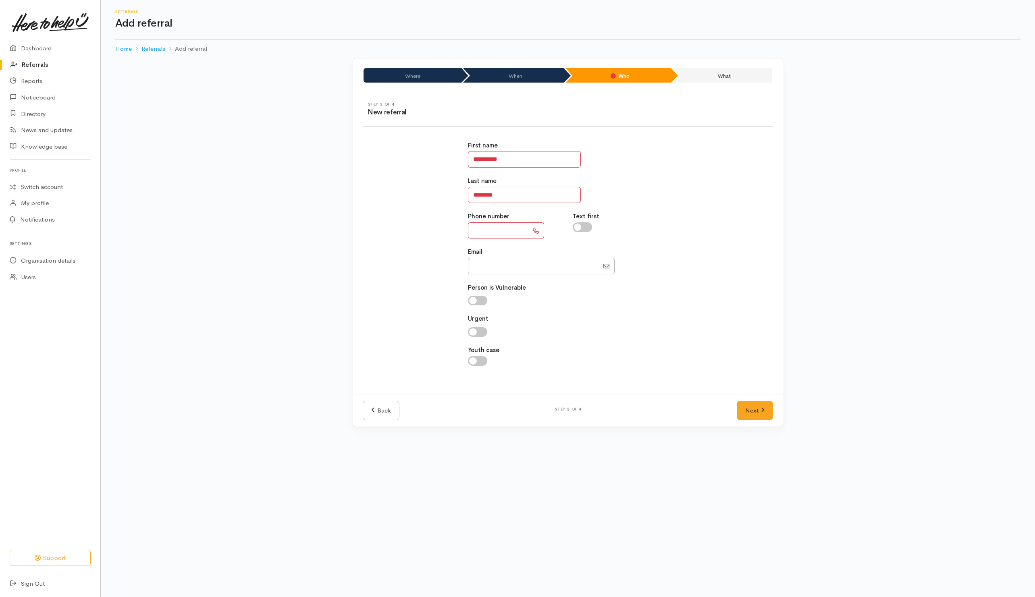
click at [487, 225] on input "text" at bounding box center [498, 230] width 60 height 17
type input "**********"
click at [584, 226] on input "checkbox" at bounding box center [582, 227] width 19 height 10
checkbox input "true"
click at [749, 415] on link "Next" at bounding box center [754, 411] width 36 height 20
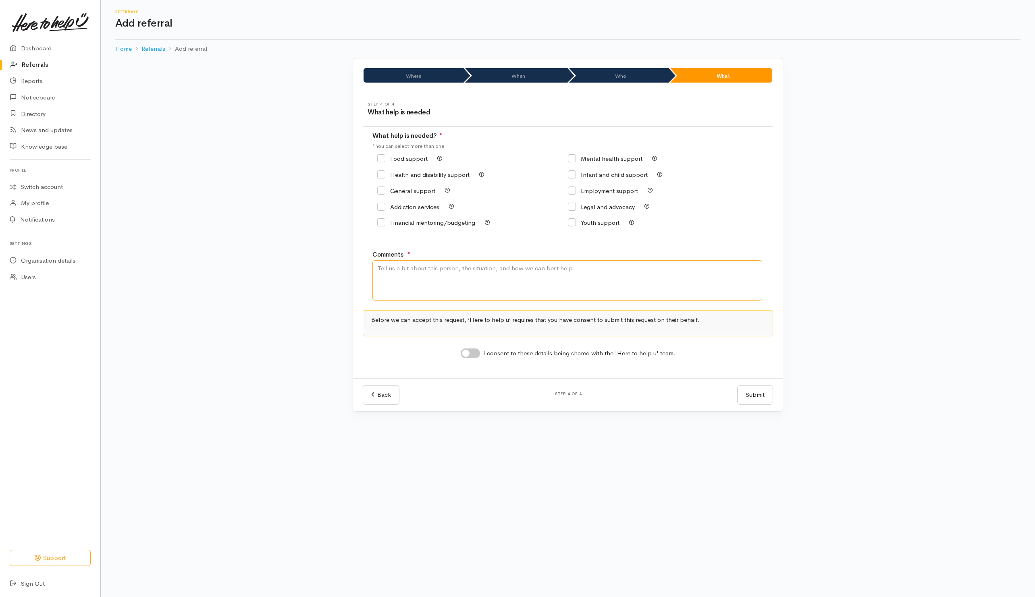
click at [530, 294] on textarea "Comments" at bounding box center [567, 280] width 390 height 40
type textarea "Need kai"
drag, startPoint x: 413, startPoint y: 158, endPoint x: 430, endPoint y: 214, distance: 58.9
click at [413, 157] on input "Food support" at bounding box center [402, 159] width 50 height 6
checkbox input "true"
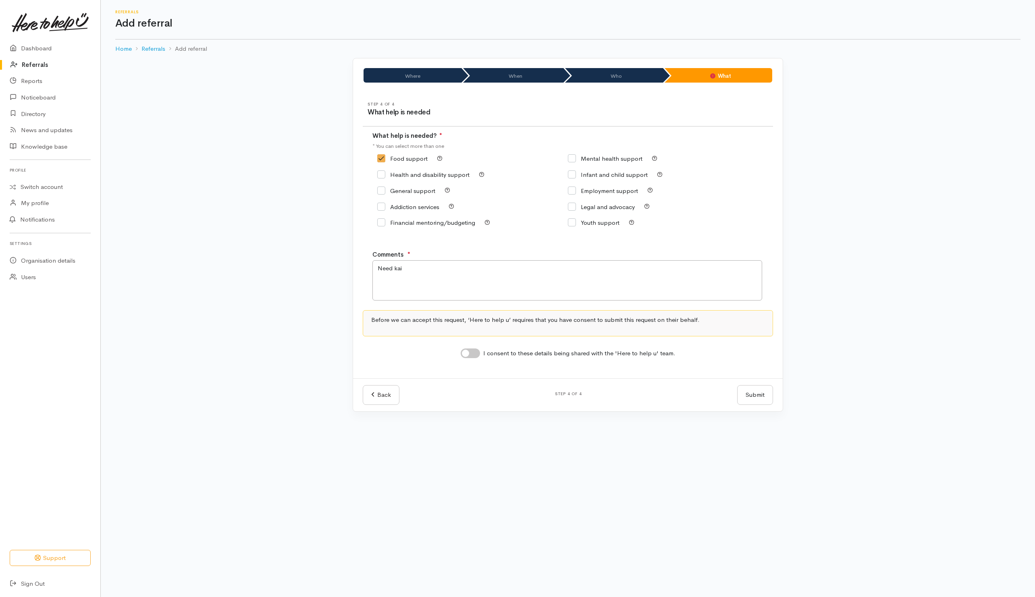
click at [474, 355] on input "I consent to these details being shared with the 'Here to help u' team." at bounding box center [470, 354] width 19 height 10
checkbox input "true"
click at [769, 405] on button "Submit" at bounding box center [755, 395] width 36 height 20
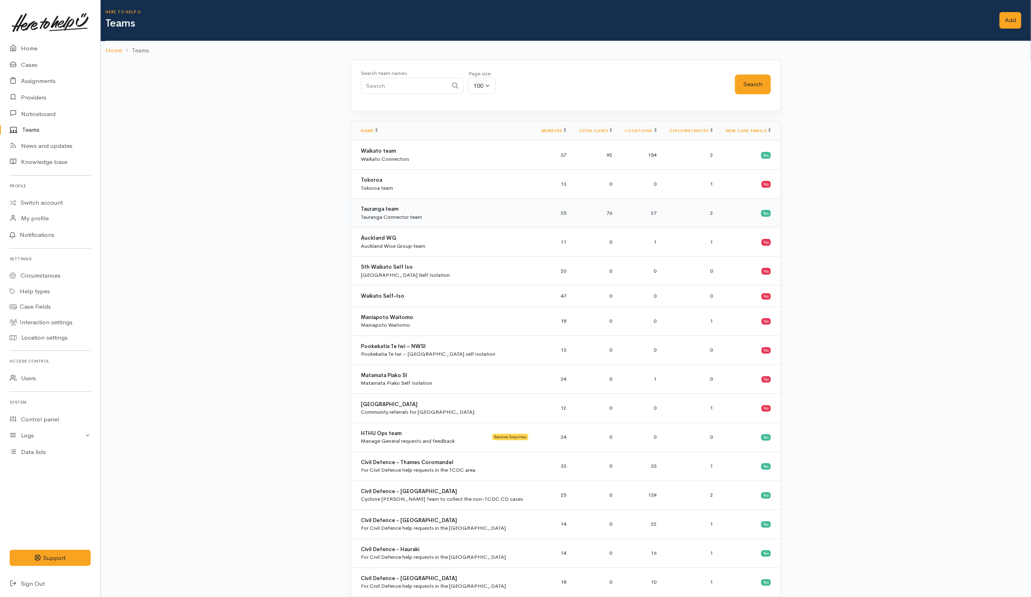
drag, startPoint x: 391, startPoint y: 210, endPoint x: 402, endPoint y: 210, distance: 10.9
click at [391, 210] on b "Tauranga team" at bounding box center [379, 208] width 37 height 7
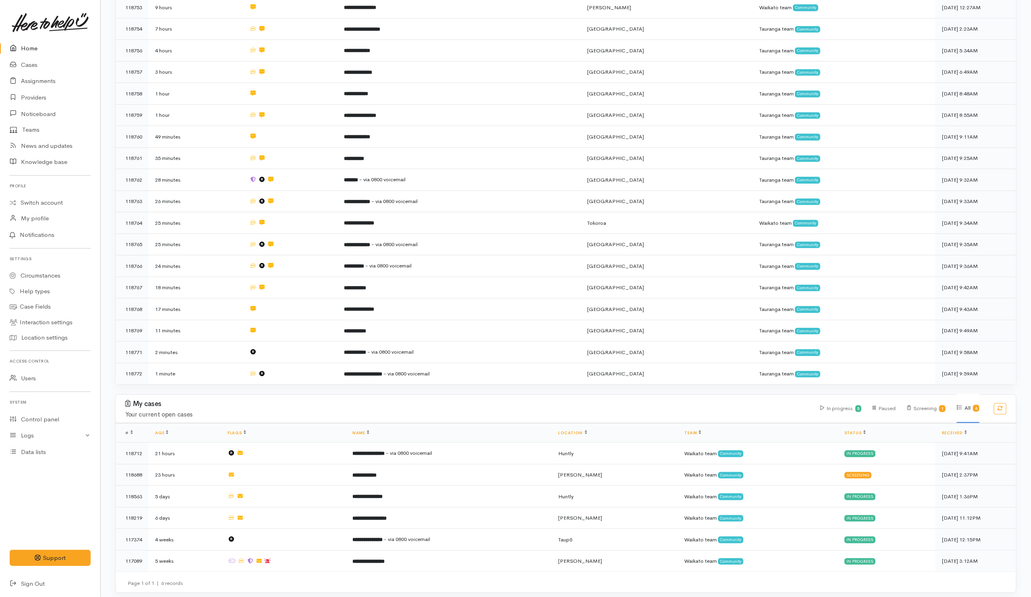
scroll to position [310, 0]
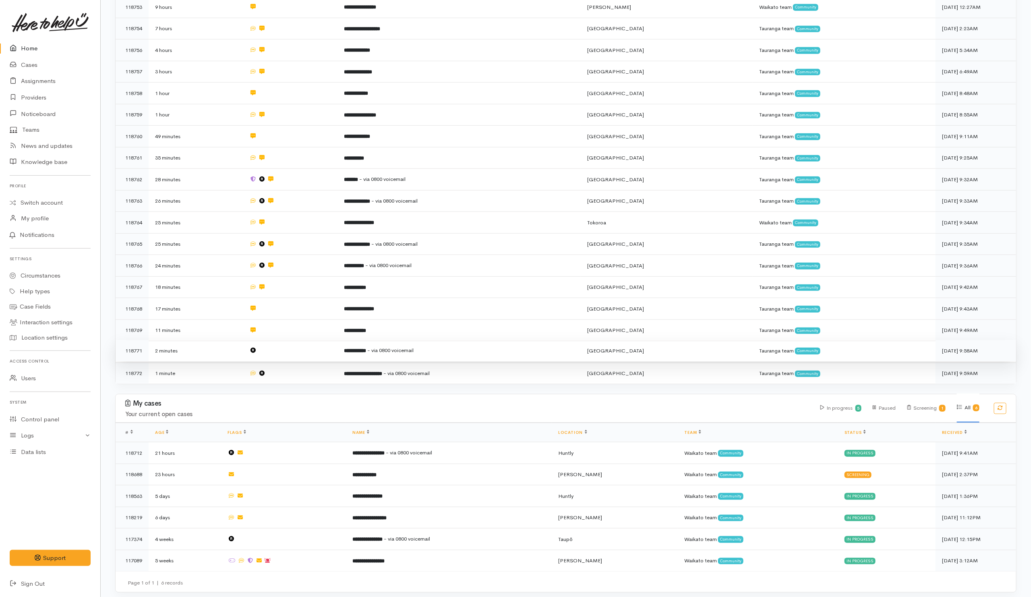
click at [293, 346] on td at bounding box center [290, 351] width 94 height 22
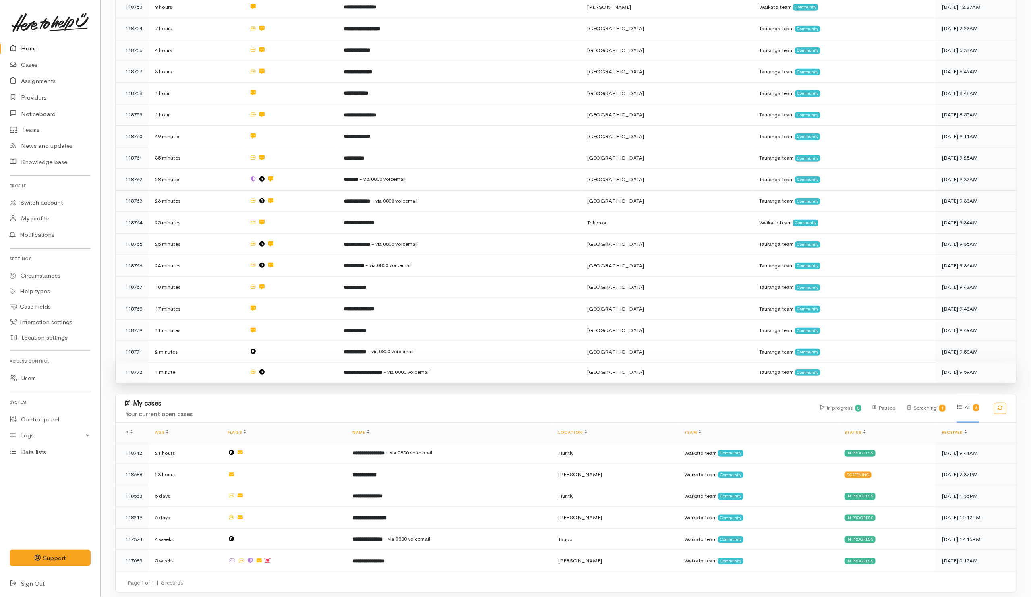
click at [297, 365] on td at bounding box center [290, 371] width 94 height 21
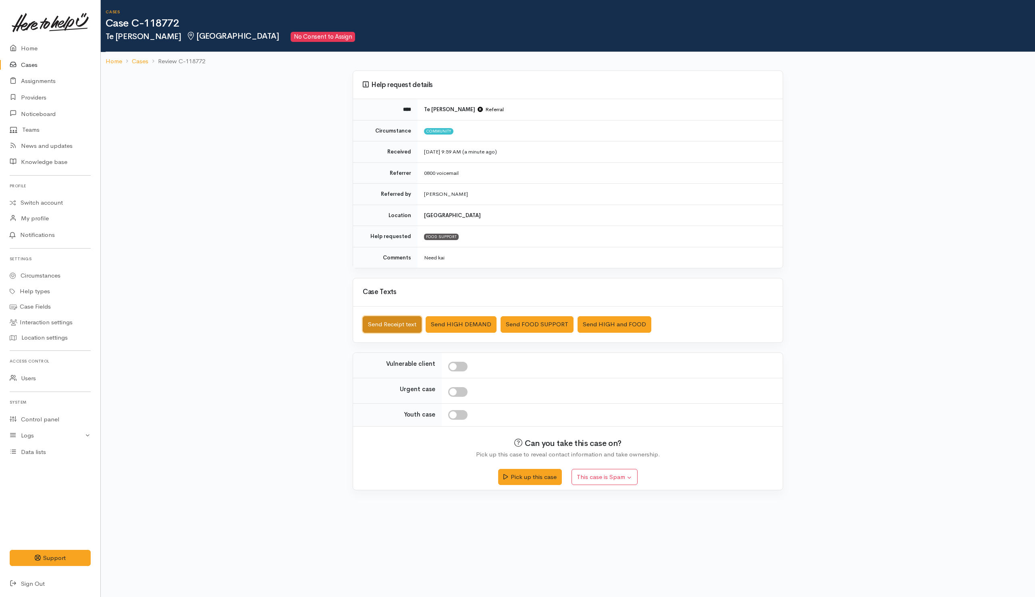
click at [400, 325] on button "Send Receipt text" at bounding box center [392, 324] width 59 height 17
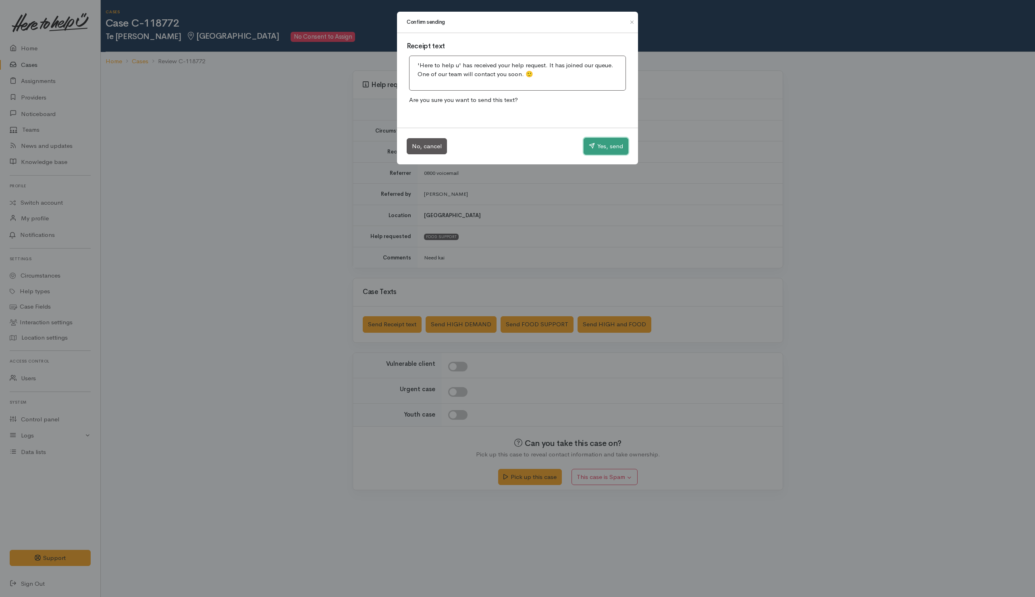
click at [601, 145] on button "Yes, send" at bounding box center [605, 146] width 45 height 17
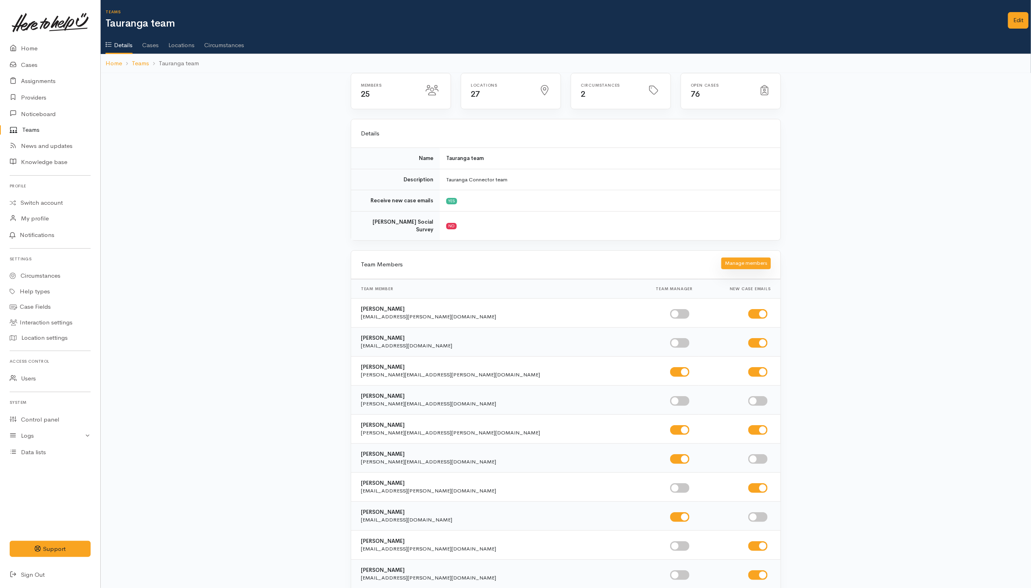
click at [737, 261] on button "Manage members" at bounding box center [747, 263] width 50 height 12
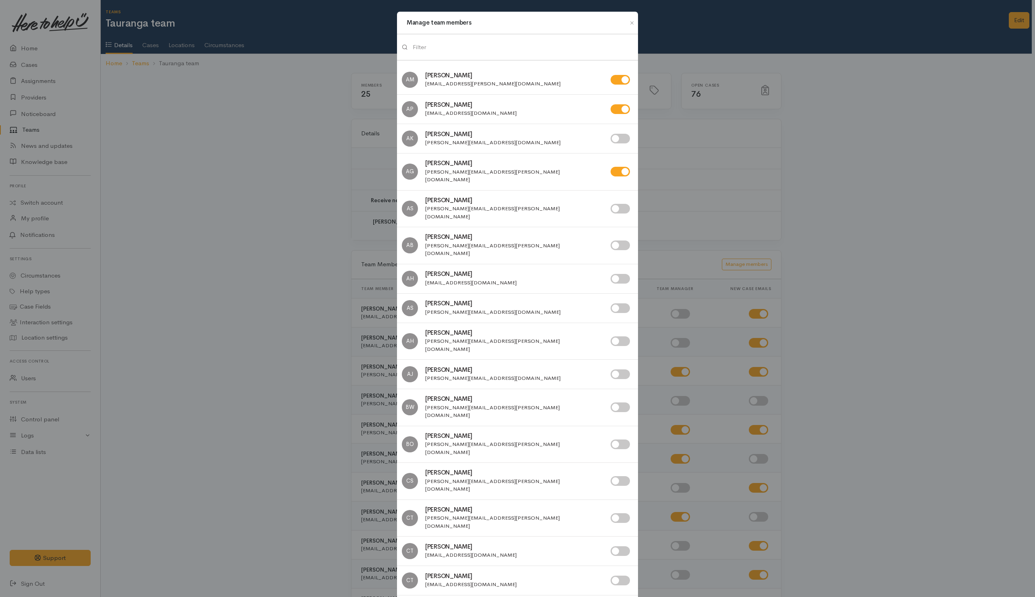
click at [481, 46] on input "search" at bounding box center [523, 47] width 220 height 17
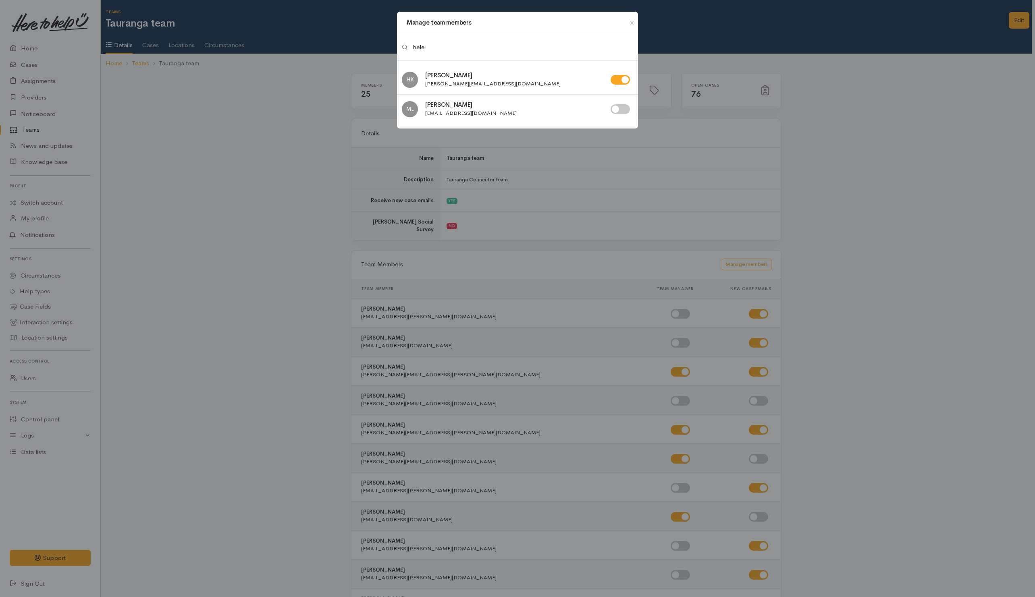
type input "hele"
drag, startPoint x: 615, startPoint y: 81, endPoint x: 336, endPoint y: 95, distance: 279.2
click at [614, 82] on input "checkbox" at bounding box center [619, 80] width 19 height 10
checkbox input "false"
